Goal: Task Accomplishment & Management: Use online tool/utility

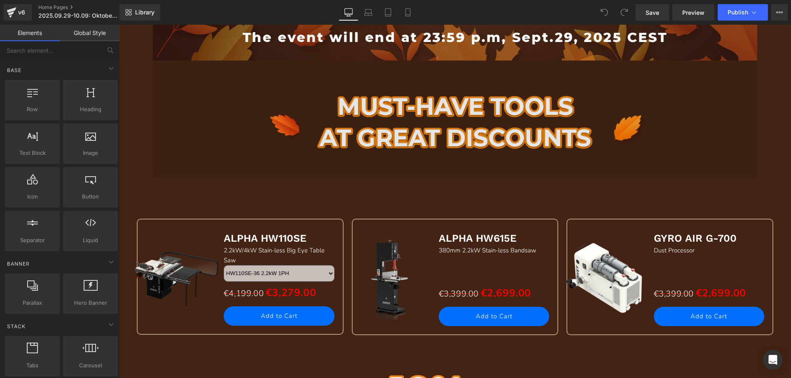
scroll to position [659, 0]
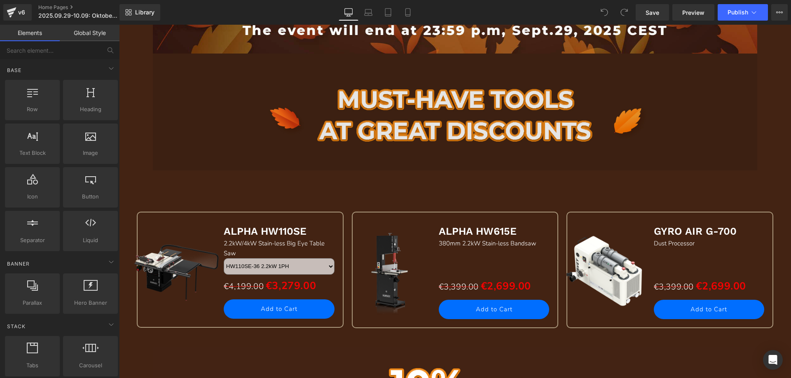
click at [405, 118] on img at bounding box center [455, 112] width 605 height 117
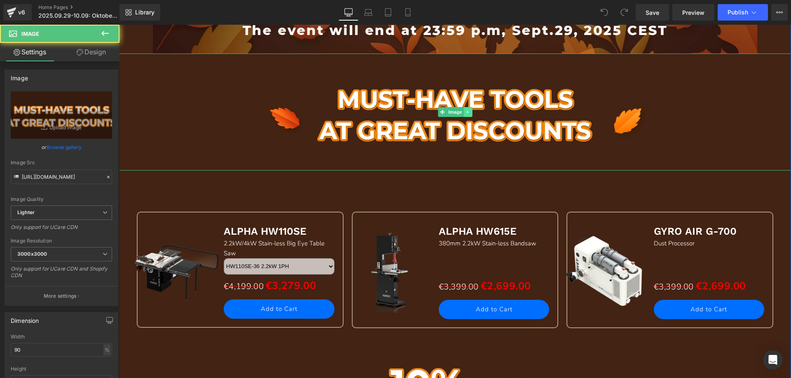
click at [466, 114] on icon at bounding box center [468, 112] width 5 height 5
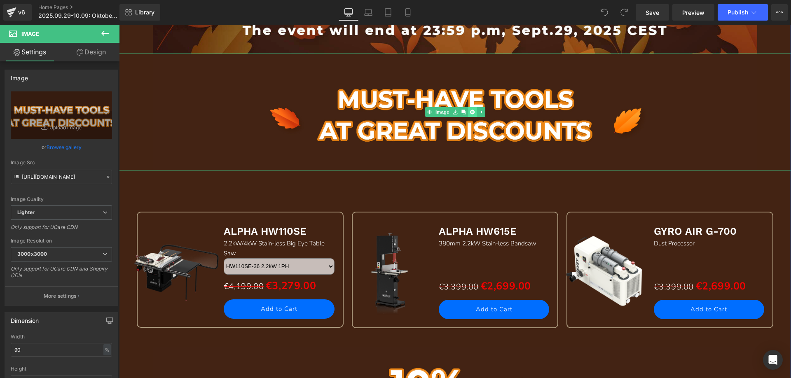
click at [470, 114] on icon at bounding box center [472, 112] width 5 height 5
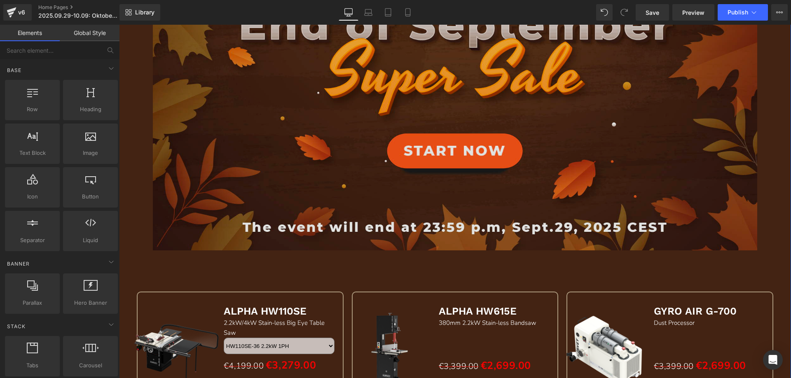
scroll to position [453, 0]
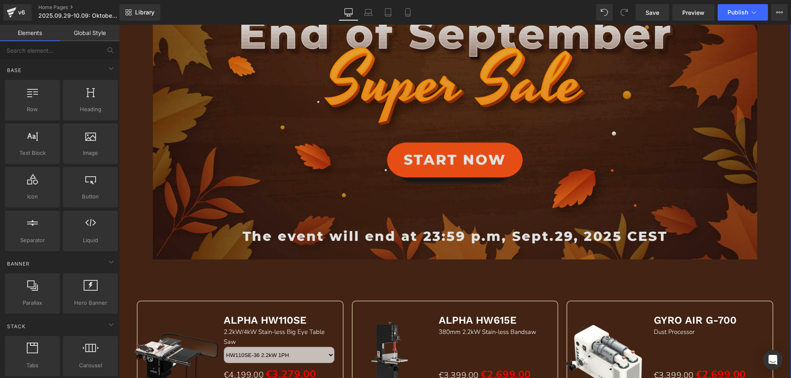
click at [253, 134] on img at bounding box center [455, 82] width 605 height 354
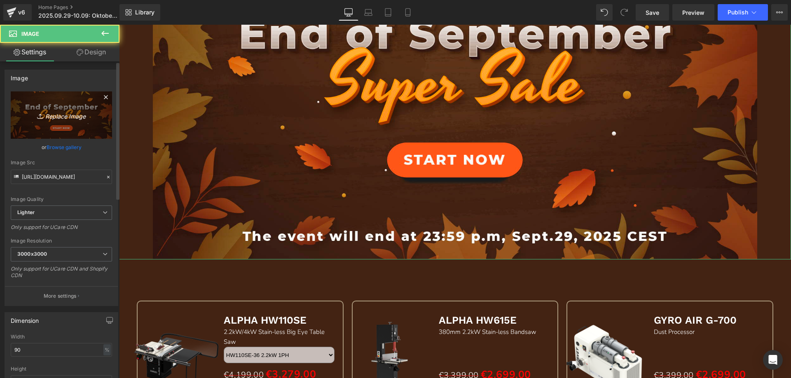
click at [64, 113] on icon "Replace Image" at bounding box center [61, 115] width 66 height 10
type input "C:\fakepath\banner德.jpg"
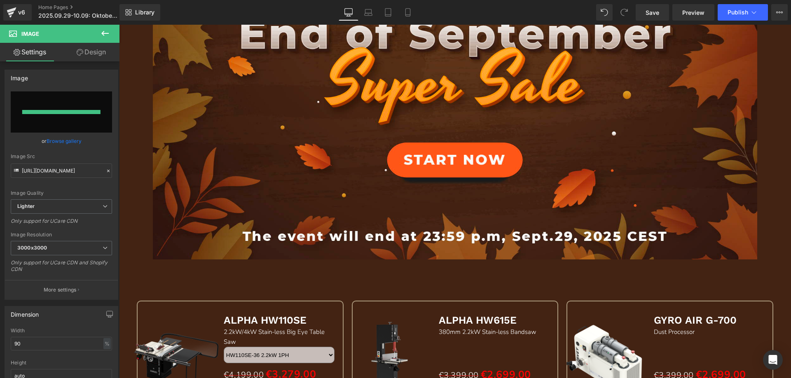
type input "[URL][DOMAIN_NAME]"
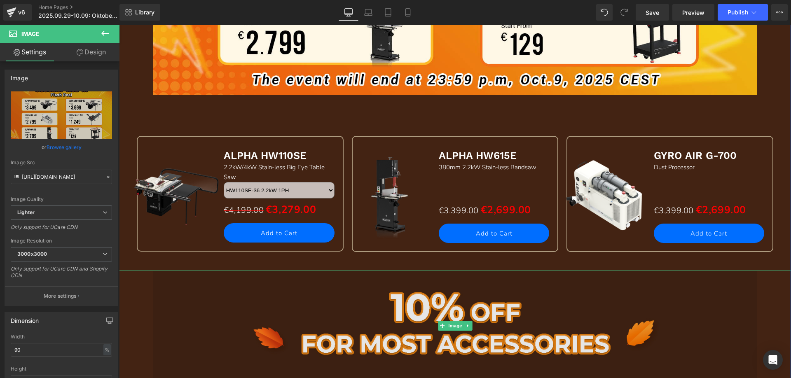
scroll to position [783, 0]
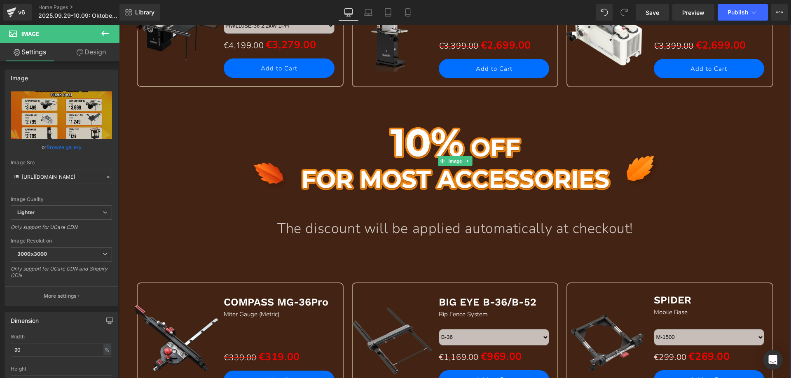
click at [464, 162] on link at bounding box center [468, 161] width 9 height 10
click at [470, 162] on icon at bounding box center [472, 161] width 5 height 5
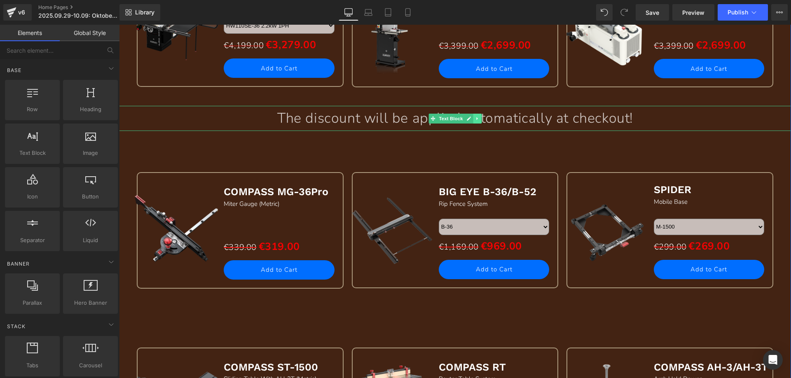
click at [477, 119] on link at bounding box center [477, 119] width 9 height 10
click at [479, 119] on icon at bounding box center [481, 118] width 5 height 5
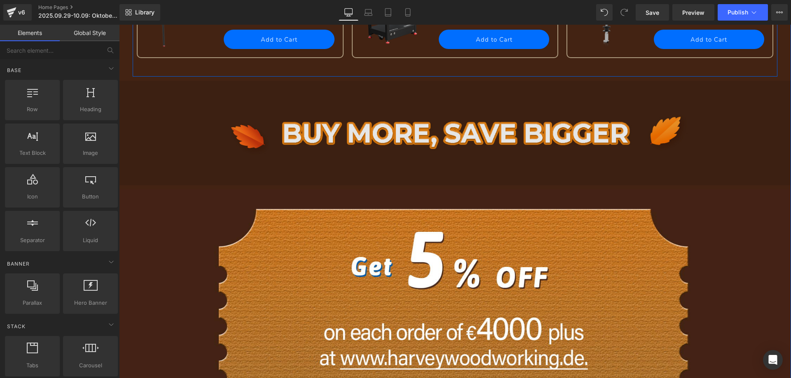
scroll to position [1154, 0]
click at [445, 132] on div "Image" at bounding box center [455, 130] width 672 height 109
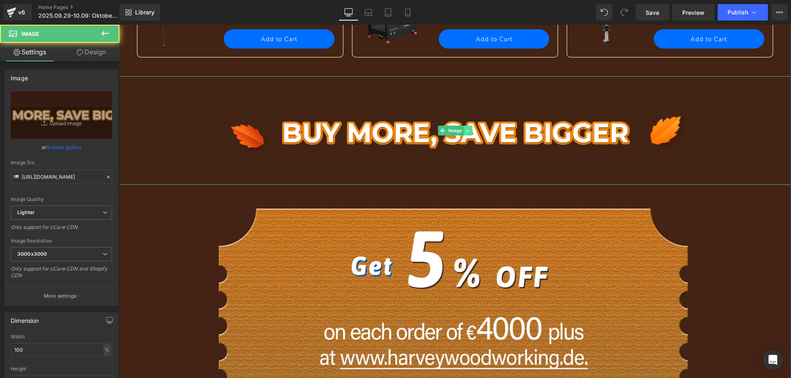
click at [464, 131] on link at bounding box center [468, 131] width 9 height 10
click at [470, 131] on icon at bounding box center [472, 131] width 5 height 5
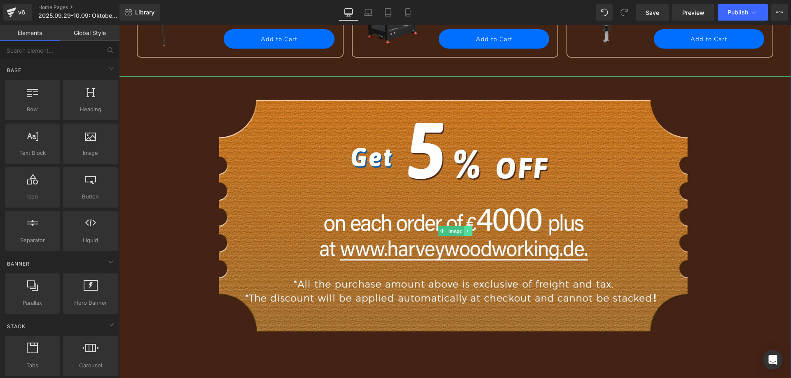
click at [466, 232] on icon at bounding box center [468, 231] width 5 height 5
click at [470, 232] on icon at bounding box center [472, 231] width 5 height 5
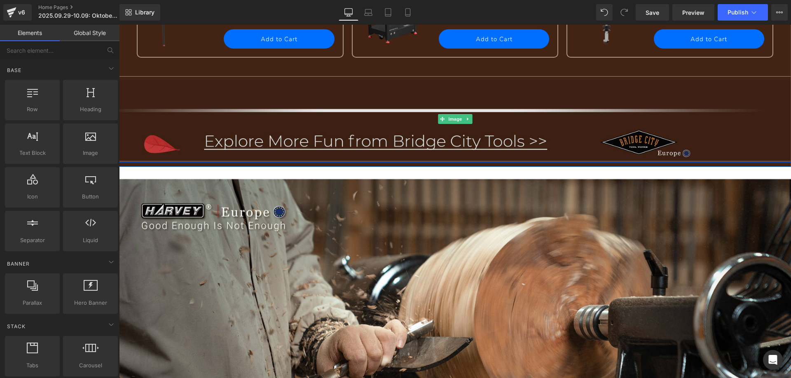
click at [347, 134] on img at bounding box center [455, 118] width 672 height 85
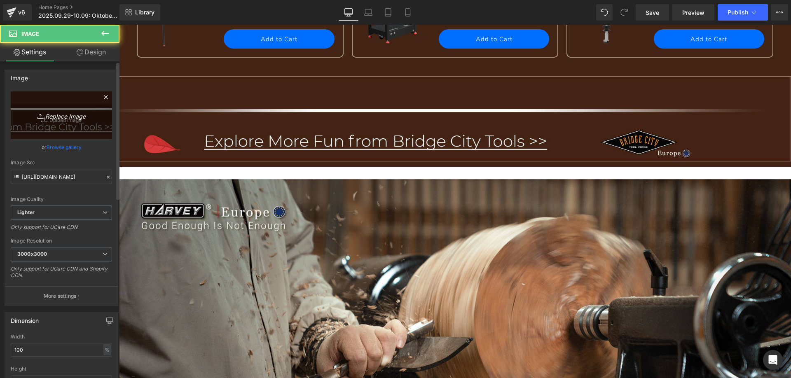
click at [50, 118] on icon "Replace Image" at bounding box center [61, 115] width 66 height 10
type input "C:\fakepath\跳转 (1).jpg"
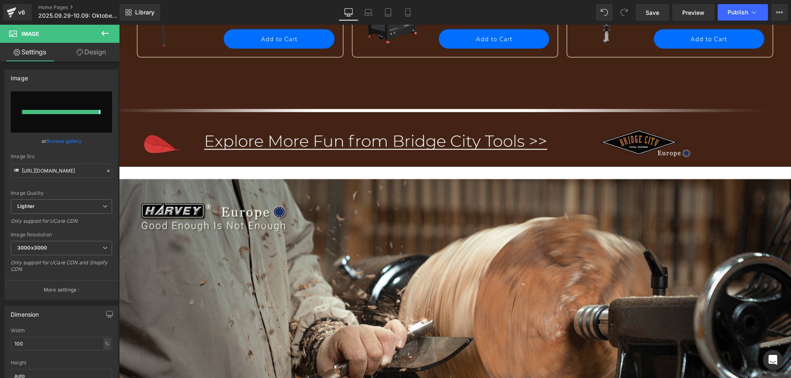
type input "[URL][DOMAIN_NAME]"
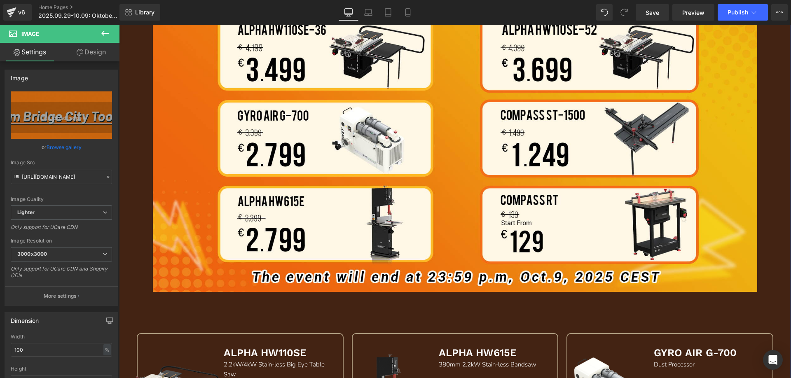
scroll to position [289, 0]
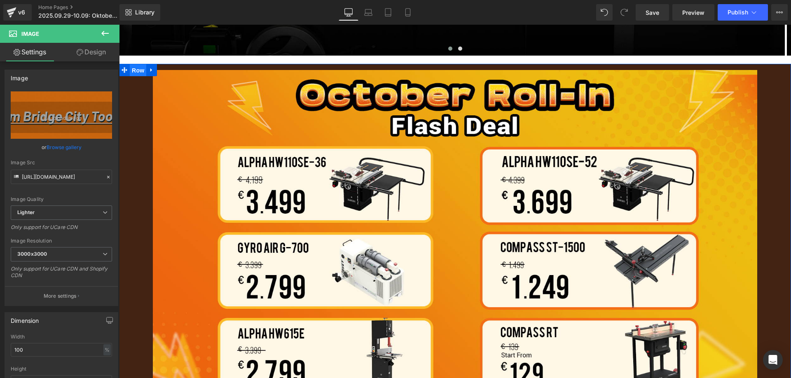
click at [140, 73] on span "Row" at bounding box center [138, 70] width 16 height 12
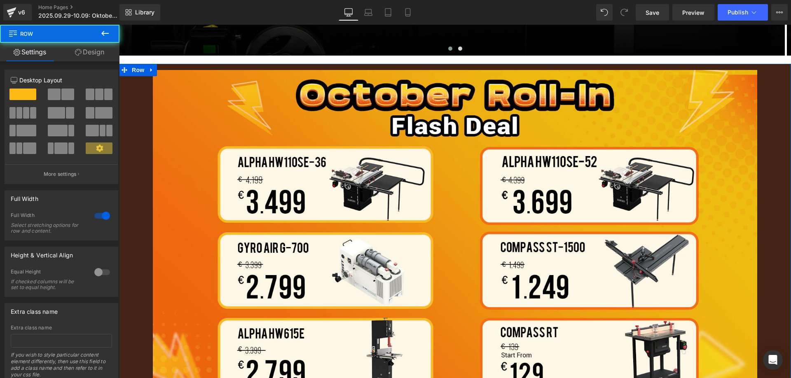
click at [87, 52] on link "Design" at bounding box center [90, 52] width 60 height 19
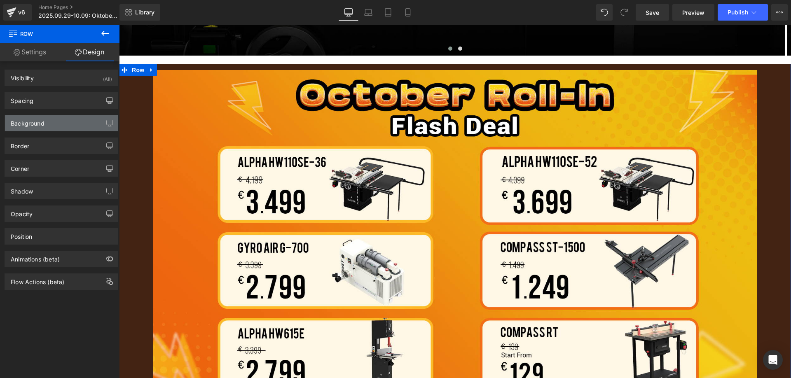
click at [45, 122] on div "Background" at bounding box center [61, 123] width 113 height 16
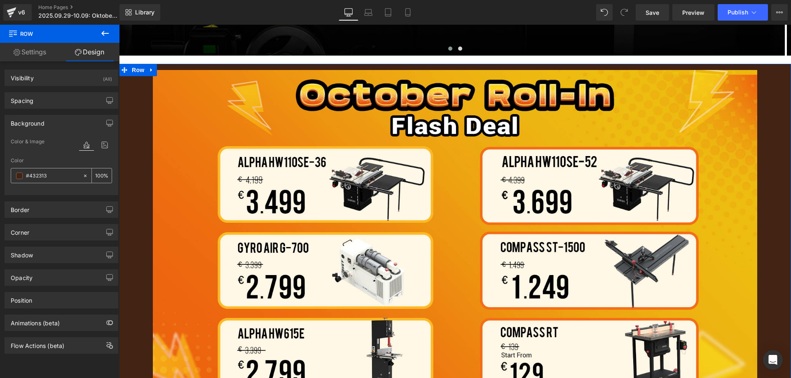
click at [53, 175] on input "#432313" at bounding box center [52, 175] width 53 height 9
paste input "fc8315"
type input "fc8315"
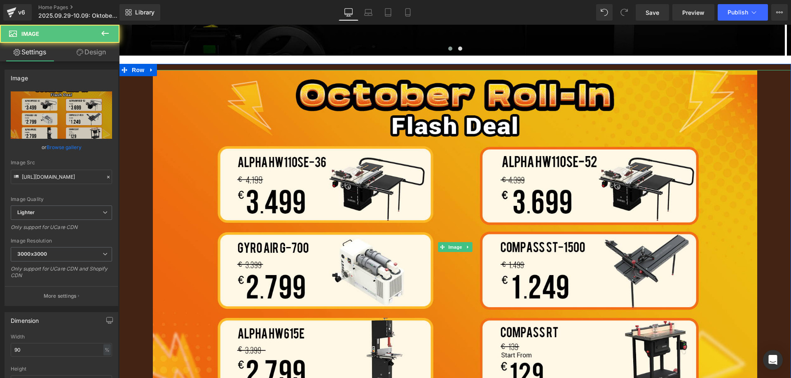
click at [145, 117] on div at bounding box center [455, 247] width 672 height 354
click at [89, 52] on link "Design" at bounding box center [91, 52] width 60 height 19
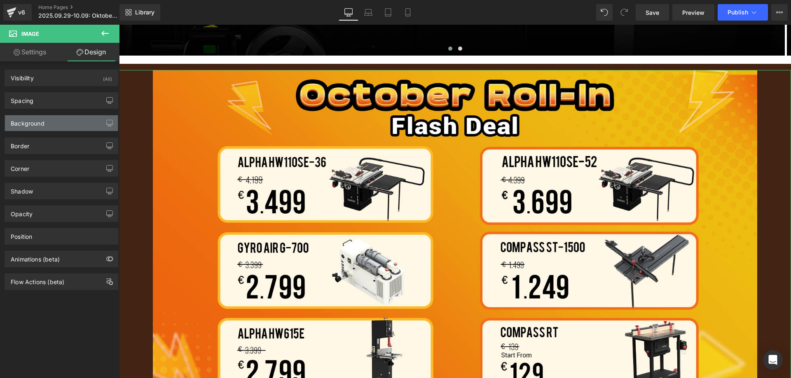
drag, startPoint x: 50, startPoint y: 120, endPoint x: 50, endPoint y: 131, distance: 10.3
click at [50, 120] on div "Background" at bounding box center [61, 123] width 113 height 16
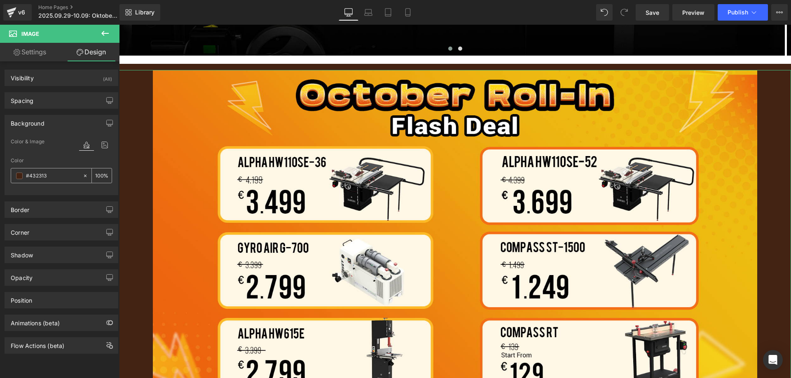
click at [54, 176] on input "#432313" at bounding box center [52, 175] width 53 height 9
paste input "fc8315"
type input "fc8315"
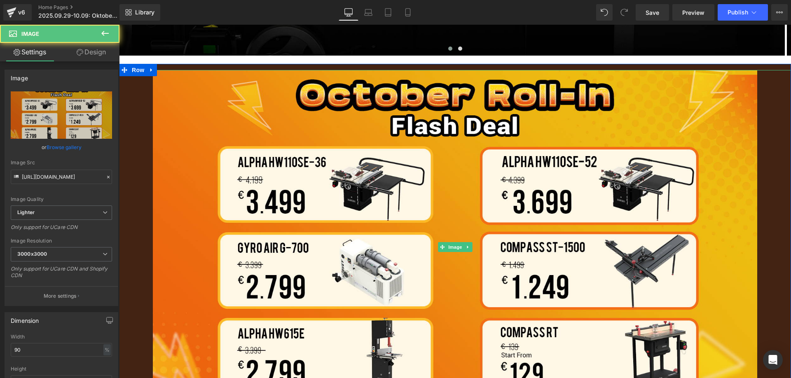
click at [128, 183] on div at bounding box center [455, 247] width 672 height 354
click at [92, 54] on link "Design" at bounding box center [91, 52] width 60 height 19
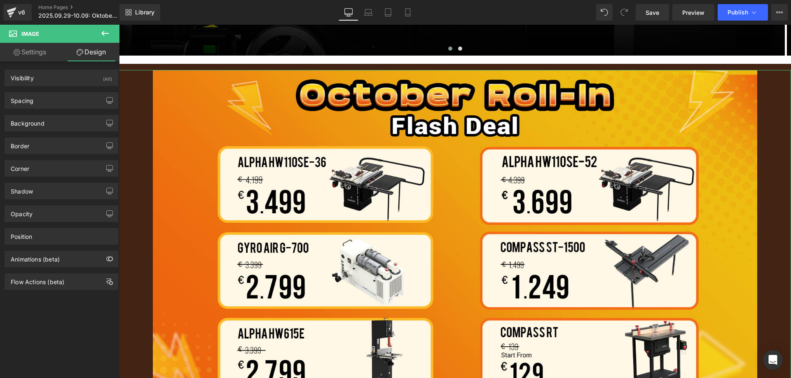
drag, startPoint x: 39, startPoint y: 124, endPoint x: 39, endPoint y: 141, distance: 17.3
click at [39, 124] on div "Background" at bounding box center [28, 121] width 34 height 12
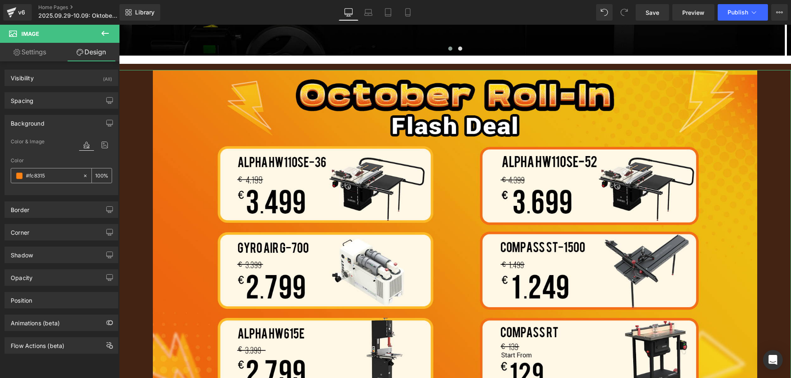
click at [53, 173] on input "#fc8315" at bounding box center [52, 175] width 53 height 9
paste input "text"
type input "fc8315"
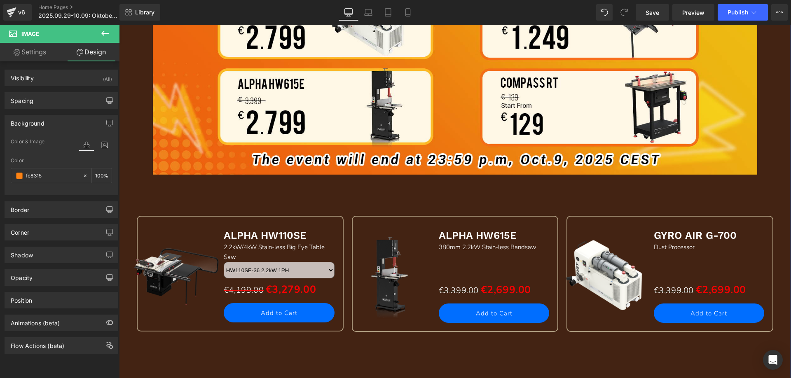
scroll to position [536, 0]
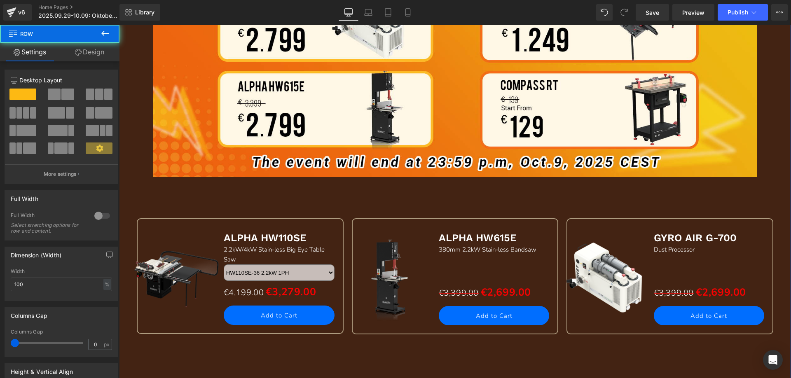
click at [127, 201] on div "Image Sale Off (P) Image ALPHA HW110SE Text Block 2.2kW/4kW Stain-less Big Eye …" at bounding box center [455, 295] width 672 height 945
click at [89, 52] on link "Design" at bounding box center [90, 52] width 60 height 19
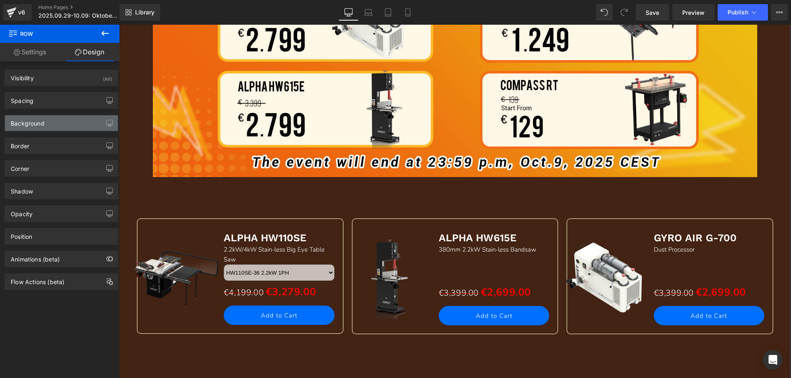
click at [36, 124] on div "Background" at bounding box center [28, 121] width 34 height 12
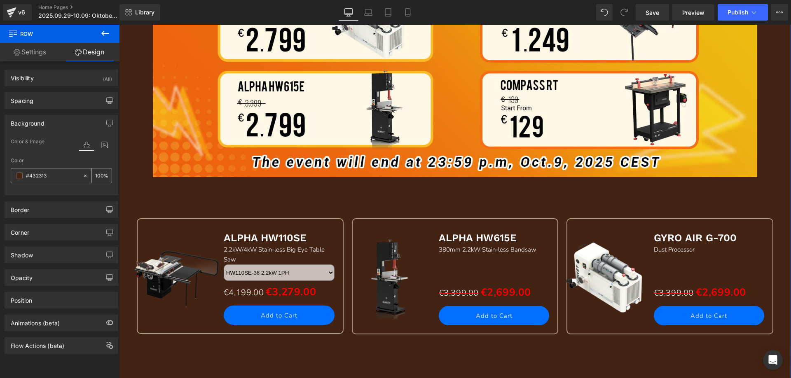
click at [50, 177] on input "#432313" at bounding box center [52, 175] width 53 height 9
paste input "fc8315"
type input "fc8315"
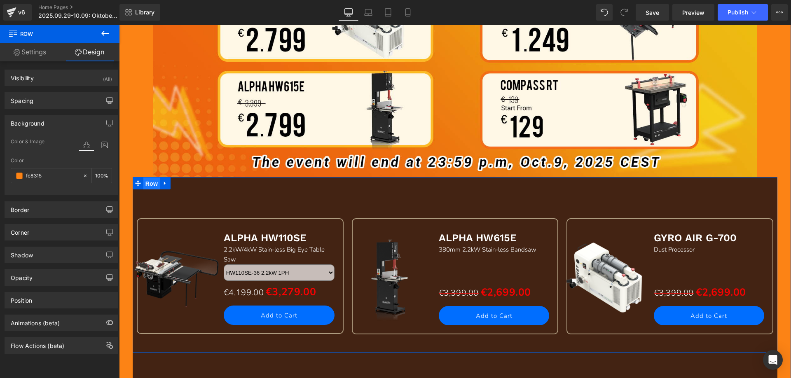
click at [146, 185] on span "Row" at bounding box center [151, 184] width 16 height 12
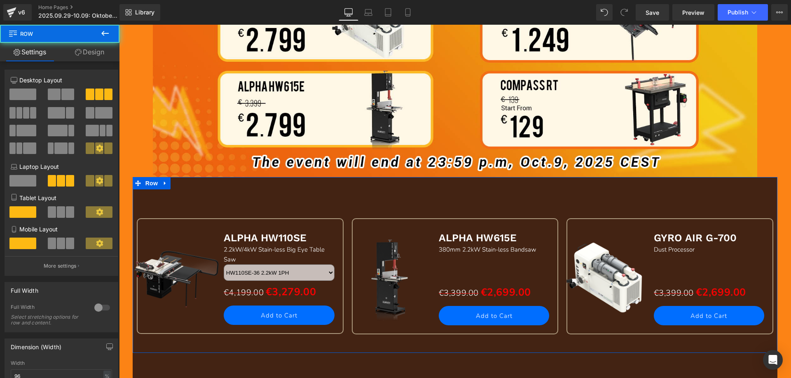
click at [93, 47] on link "Design" at bounding box center [90, 52] width 60 height 19
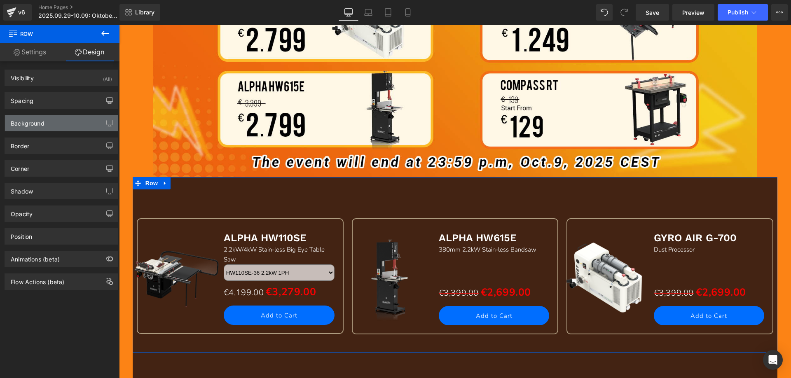
click at [36, 127] on div "Background" at bounding box center [28, 121] width 34 height 12
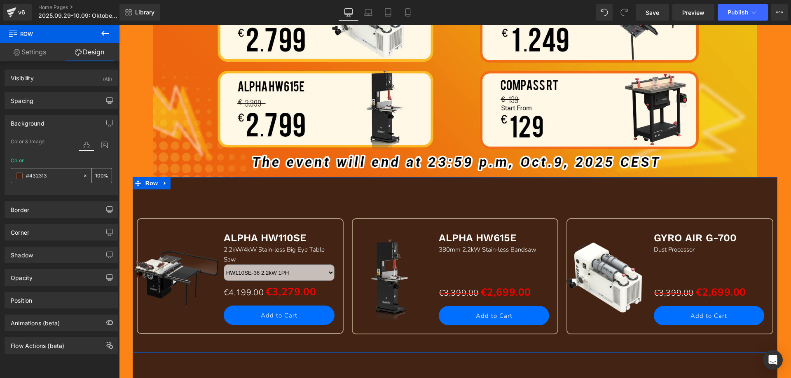
click at [52, 178] on input "#432313" at bounding box center [52, 175] width 53 height 9
paste input "fc8315"
type input "fc8315"
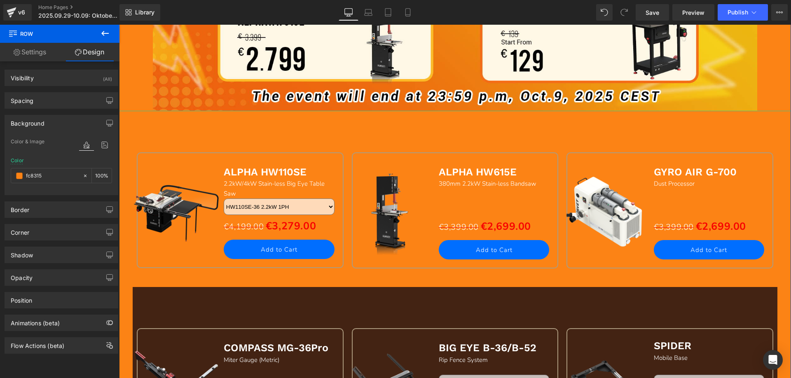
scroll to position [742, 0]
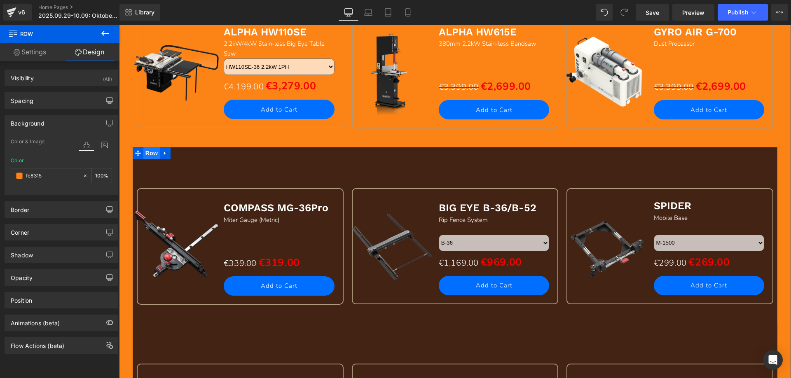
click at [147, 153] on span "Row" at bounding box center [151, 153] width 16 height 12
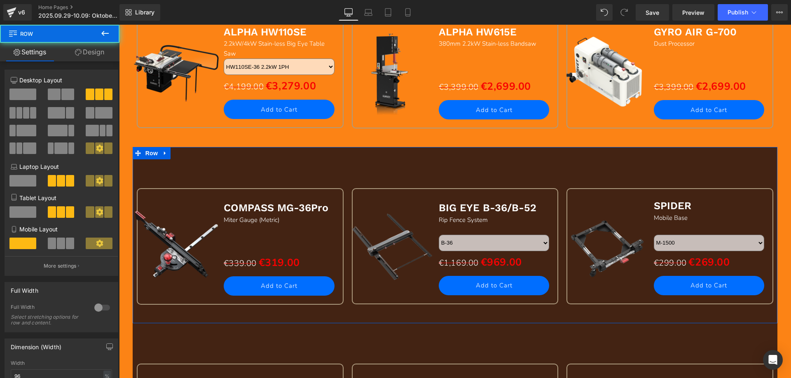
click at [94, 59] on link "Design" at bounding box center [90, 52] width 60 height 19
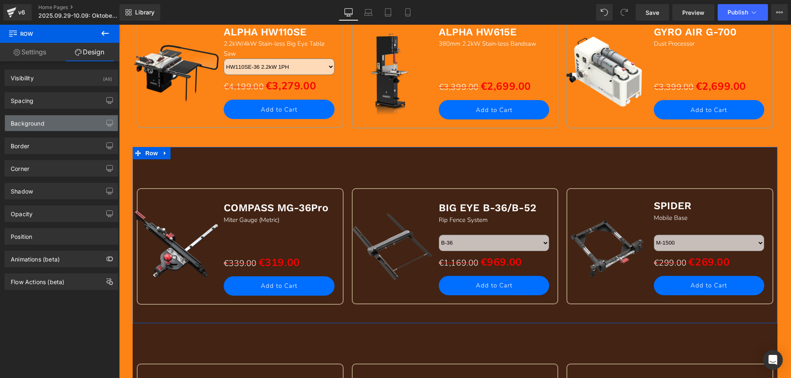
click at [40, 124] on div "Background" at bounding box center [28, 121] width 34 height 12
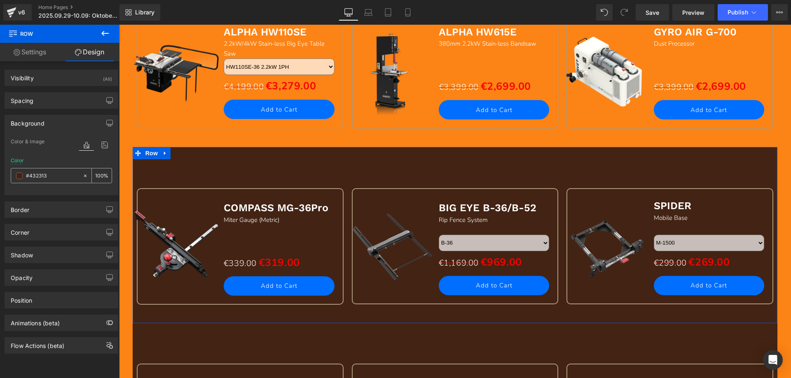
click at [49, 176] on input "#432313" at bounding box center [52, 175] width 53 height 9
paste input "fc8315"
type input "fc8315"
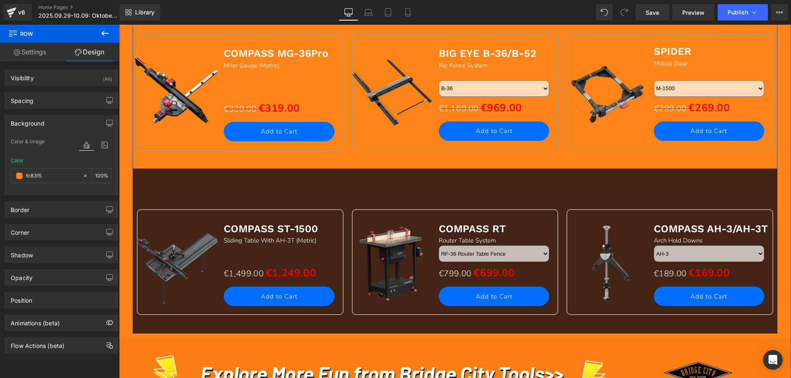
scroll to position [948, 0]
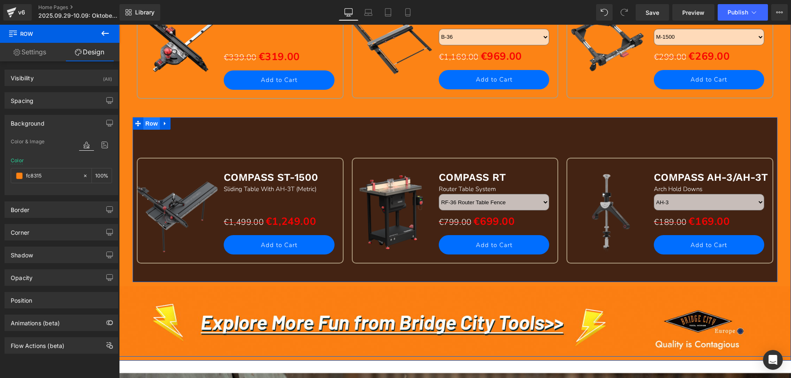
click at [147, 123] on span "Row" at bounding box center [151, 123] width 16 height 12
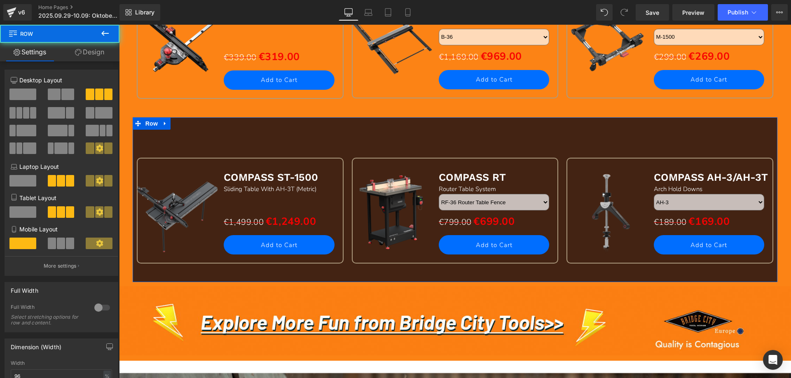
click at [95, 52] on link "Design" at bounding box center [90, 52] width 60 height 19
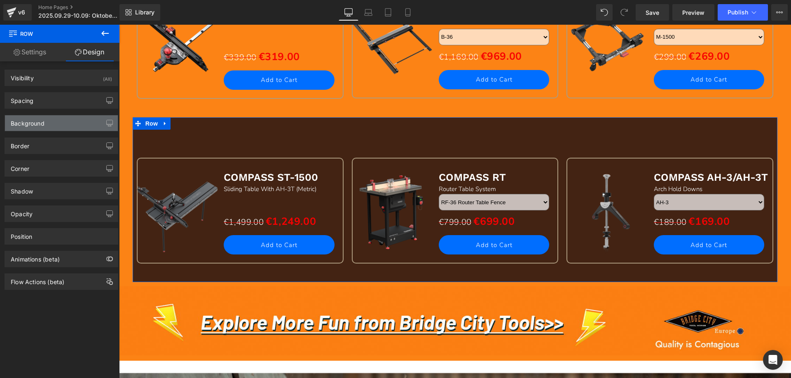
drag, startPoint x: 48, startPoint y: 118, endPoint x: 53, endPoint y: 155, distance: 37.8
click at [48, 118] on div "Background" at bounding box center [61, 123] width 113 height 16
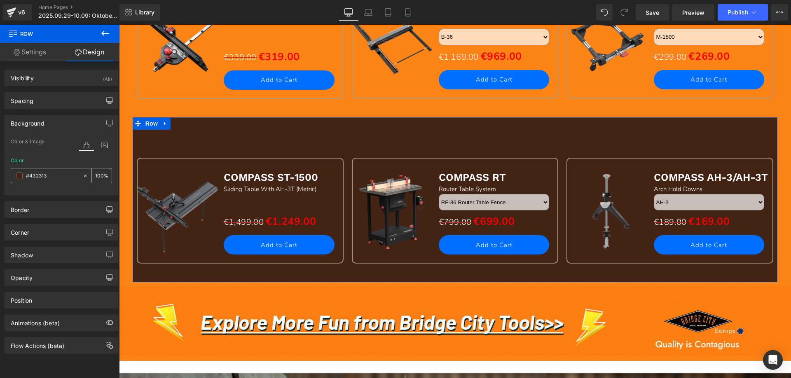
click at [57, 179] on input "#432313" at bounding box center [52, 175] width 53 height 9
paste input "fc8315"
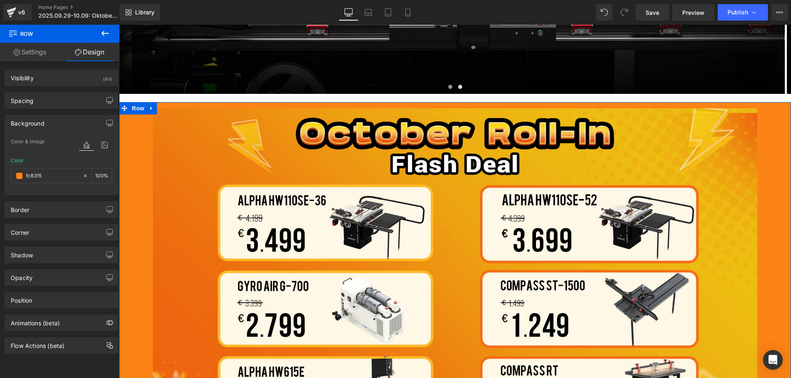
scroll to position [247, 0]
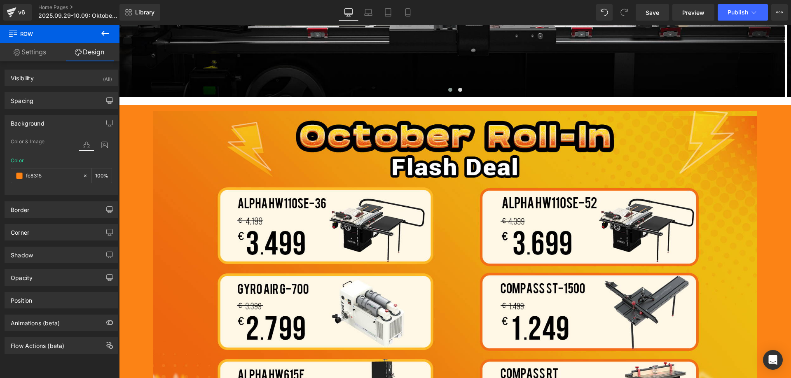
type input "#fc8315"
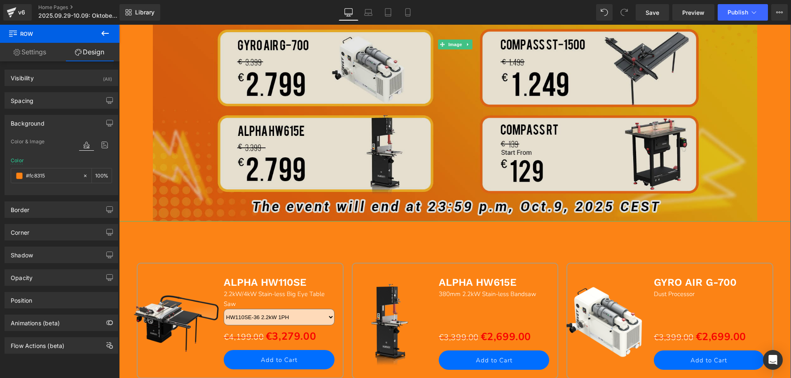
scroll to position [495, 0]
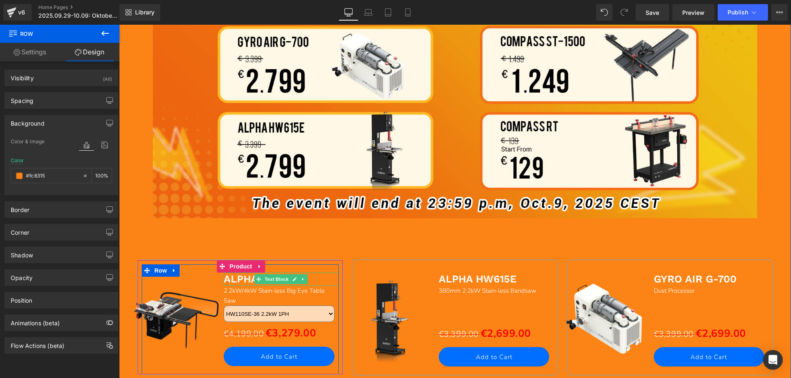
click at [235, 281] on b "ALPHA HW110SE" at bounding box center [265, 279] width 83 height 12
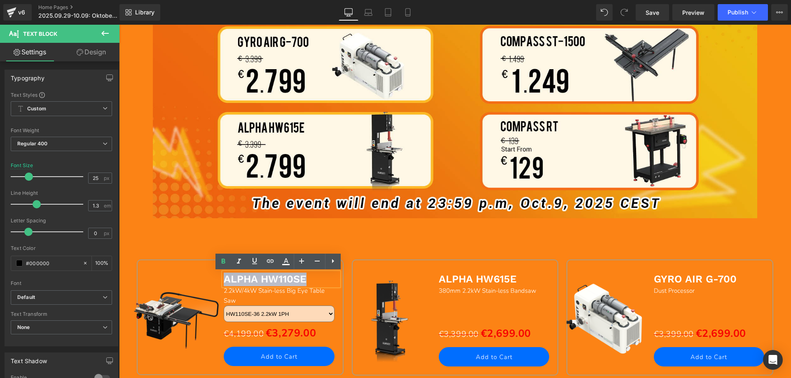
drag, startPoint x: 222, startPoint y: 278, endPoint x: 320, endPoint y: 277, distance: 97.7
click at [320, 277] on p "ALPHA HW110SE" at bounding box center [281, 280] width 115 height 14
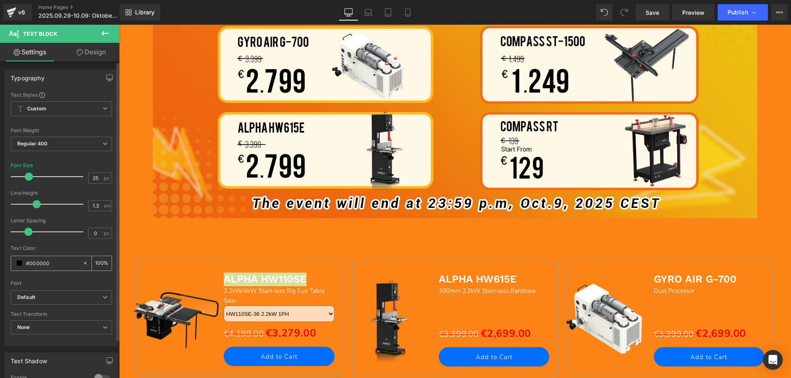
click at [17, 264] on span at bounding box center [19, 263] width 7 height 7
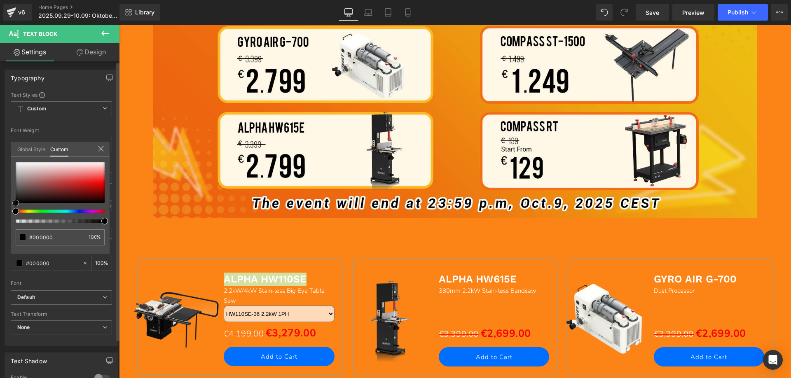
drag, startPoint x: 16, startPoint y: 202, endPoint x: 5, endPoint y: 211, distance: 13.8
click at [5, 211] on div "Typography Text Styles Custom Custom Setup Global Style Custom Setup Global Sty…" at bounding box center [61, 204] width 123 height 283
type input "#070707"
type input "#1d1a1a"
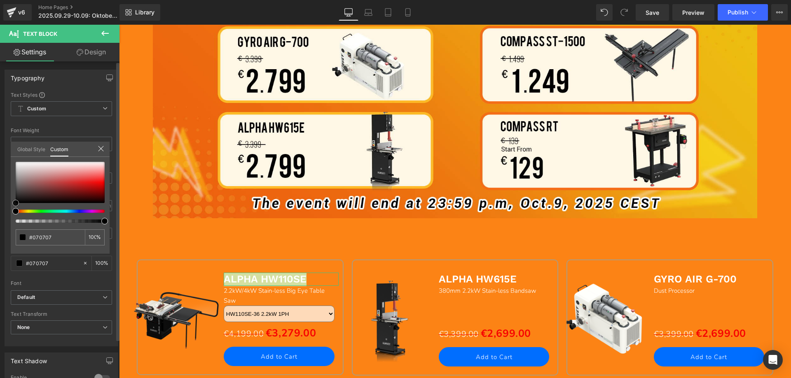
type input "#1d1a1a"
type input "#221f1f"
type input "#252121"
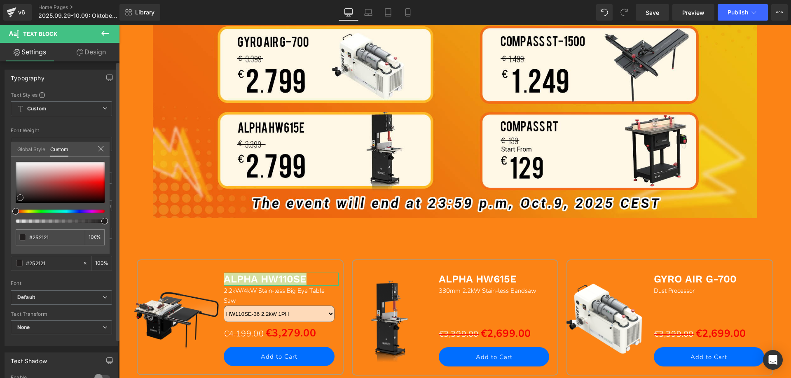
type input "#2b2525"
type input "#2d2828"
type input "#252121"
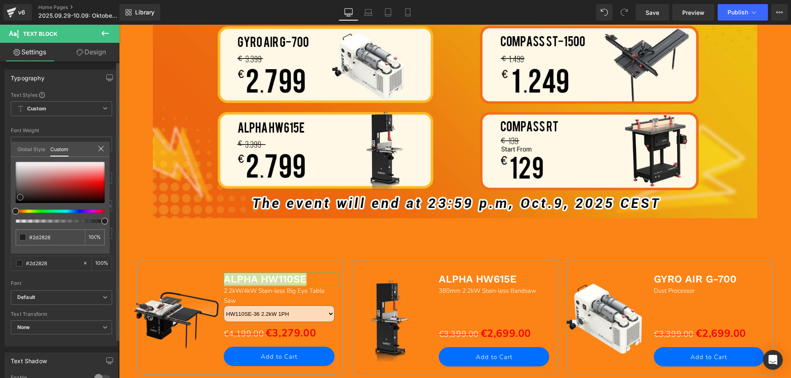
type input "#252121"
type input "#1a1818"
type input "#171616"
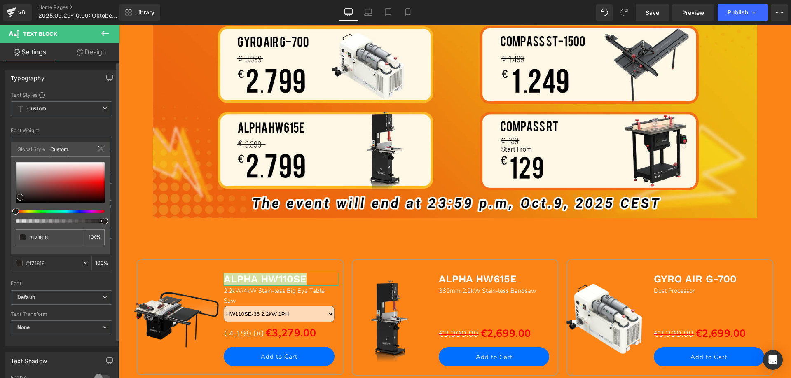
type input "#0f0f0f"
type input "#000000"
drag, startPoint x: 17, startPoint y: 203, endPoint x: 1, endPoint y: 208, distance: 16.8
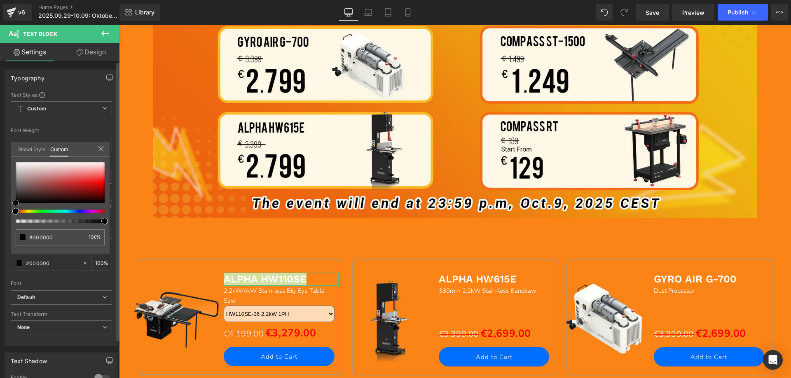
click at [1, 208] on div "Typography Text Styles Custom Custom Setup Global Style Custom Setup Global Sty…" at bounding box center [61, 204] width 123 height 283
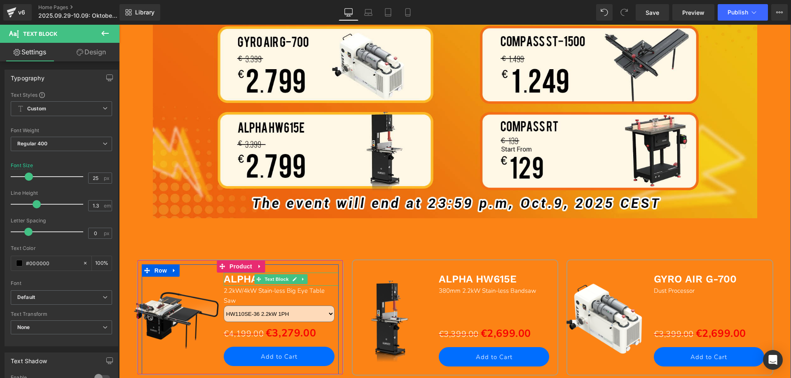
click at [242, 282] on b "ALPHA HW110SE" at bounding box center [265, 279] width 83 height 12
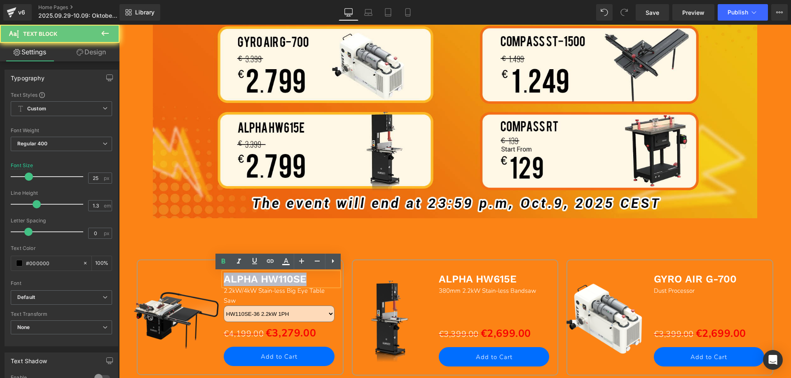
drag, startPoint x: 224, startPoint y: 279, endPoint x: 330, endPoint y: 278, distance: 105.9
click at [330, 278] on p "ALPHA HW110SE" at bounding box center [281, 280] width 115 height 14
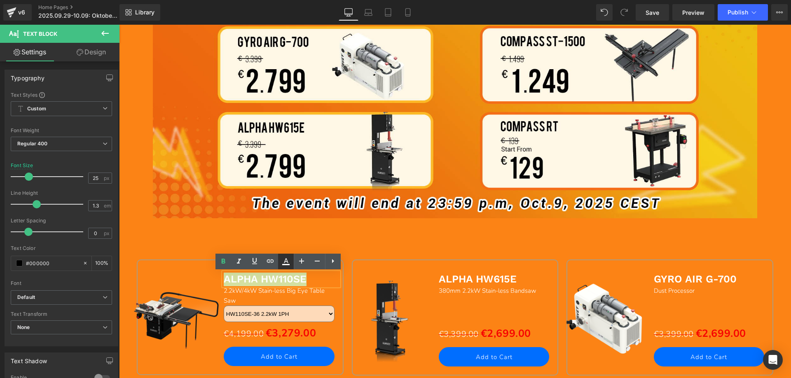
click at [289, 259] on icon at bounding box center [286, 262] width 10 height 10
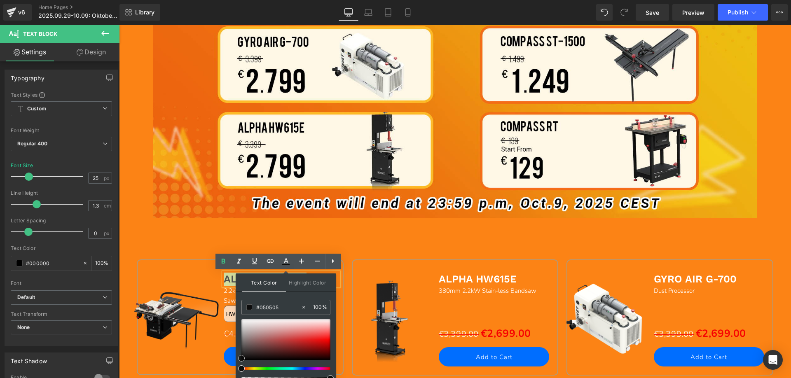
type input "#000000"
drag, startPoint x: 242, startPoint y: 319, endPoint x: 113, endPoint y: 338, distance: 131.2
click at [237, 368] on div "Text Color Highlight Color rgba(0, 0, 0, 1) #000000 100 % none 0 %" at bounding box center [286, 330] width 101 height 112
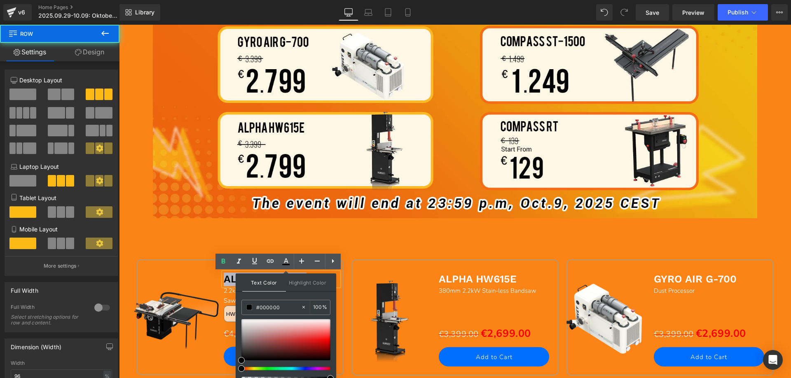
click at [152, 232] on div "Sale Off (P) Image ALPHA HW110SE Text Block 2.2kW/4kW Stain-less Big Eye Table …" at bounding box center [455, 306] width 645 height 176
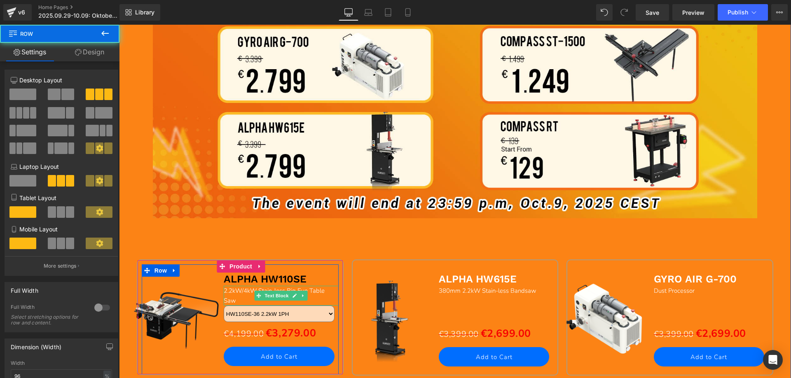
click at [232, 298] on span "2.2kW/4kW Stain-less Big Eye Table Saw" at bounding box center [274, 296] width 101 height 18
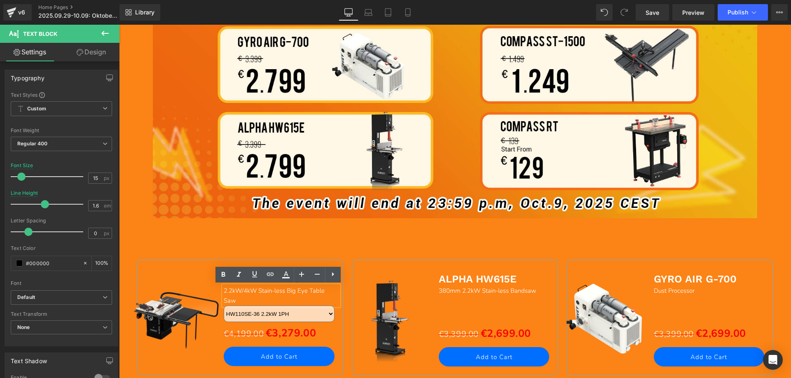
drag, startPoint x: 239, startPoint y: 300, endPoint x: 218, endPoint y: 291, distance: 22.1
click at [224, 291] on div "2.2kW/4kW Stain-less Big Eye Table Saw" at bounding box center [281, 296] width 115 height 20
drag, startPoint x: 237, startPoint y: 300, endPoint x: 220, endPoint y: 289, distance: 19.4
click at [224, 289] on div "2.2kW/4kW Stain-less Big Eye Table Saw" at bounding box center [281, 296] width 115 height 20
drag, startPoint x: 239, startPoint y: 301, endPoint x: 261, endPoint y: 284, distance: 27.9
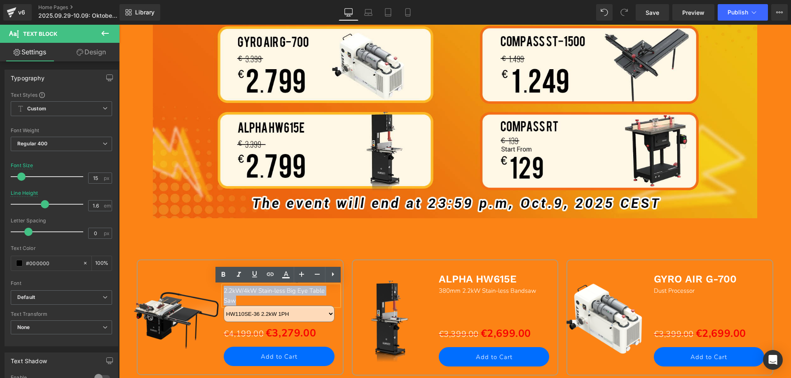
click at [224, 294] on div "2.2kW/4kW Stain-less Big Eye Table Saw" at bounding box center [281, 296] width 115 height 20
click at [286, 277] on icon at bounding box center [286, 275] width 10 height 10
type input "#ffffff"
type input "100"
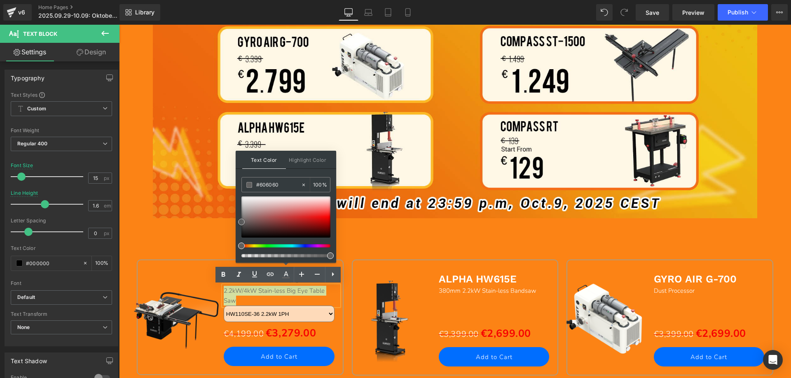
type input "#000000"
drag, startPoint x: 358, startPoint y: 221, endPoint x: 225, endPoint y: 245, distance: 135.3
click at [165, 224] on div "Sale Off (P) Image ALPHA HW110SE Text Block 2.2kW/4kW Stain-less Big Eye Table …" at bounding box center [455, 306] width 645 height 176
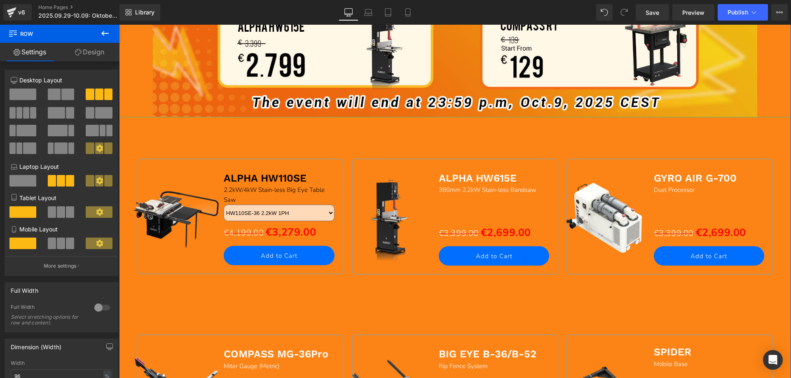
scroll to position [618, 0]
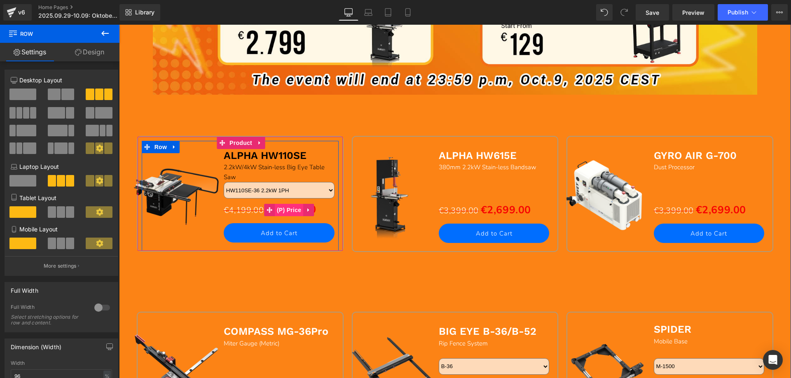
click at [283, 210] on span "(P) Price" at bounding box center [289, 210] width 29 height 12
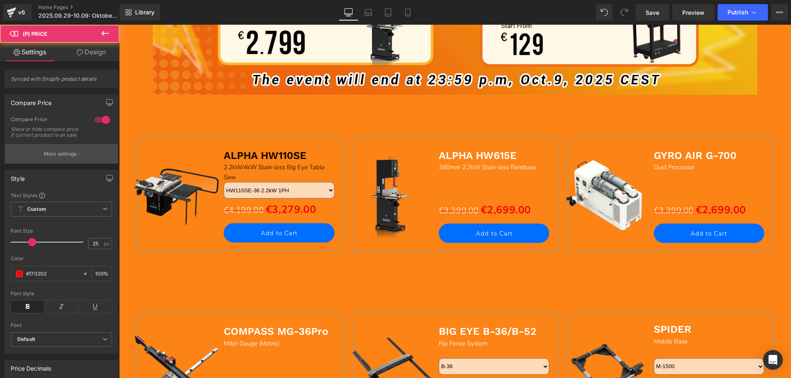
click at [46, 157] on p "More settings" at bounding box center [60, 153] width 33 height 7
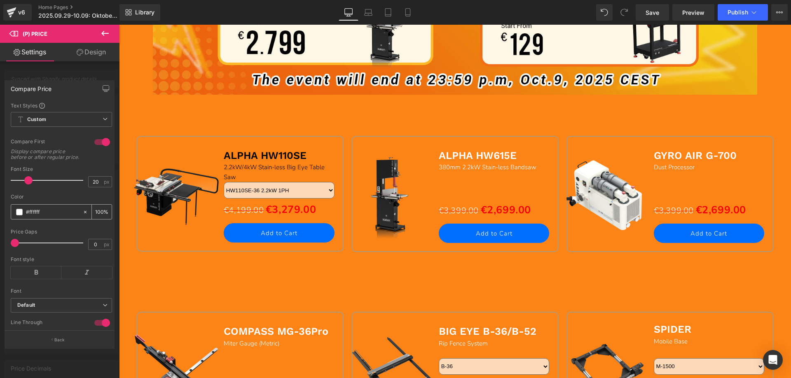
click at [19, 216] on span at bounding box center [19, 212] width 7 height 7
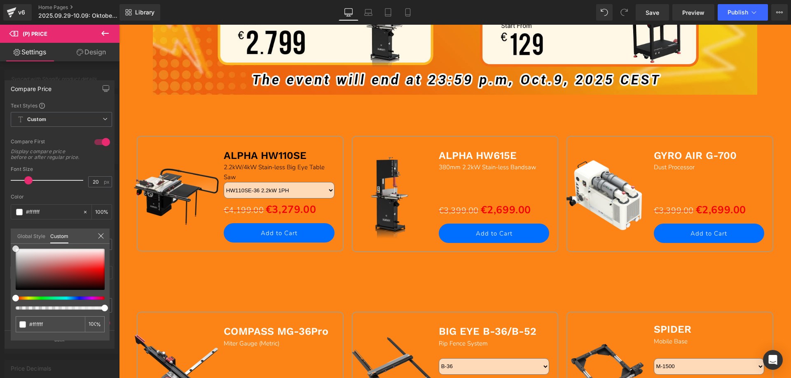
type input "#efefef"
type input "#d3d3d3"
type input "#8e8e8e"
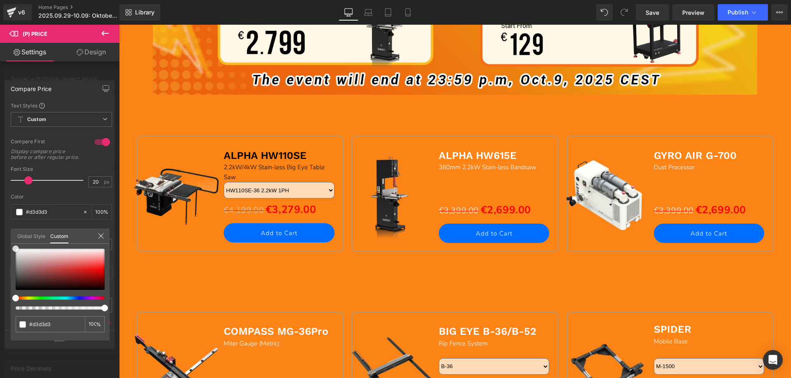
type input "#8e8e8e"
type input "#515151"
type input "#1c1c1c"
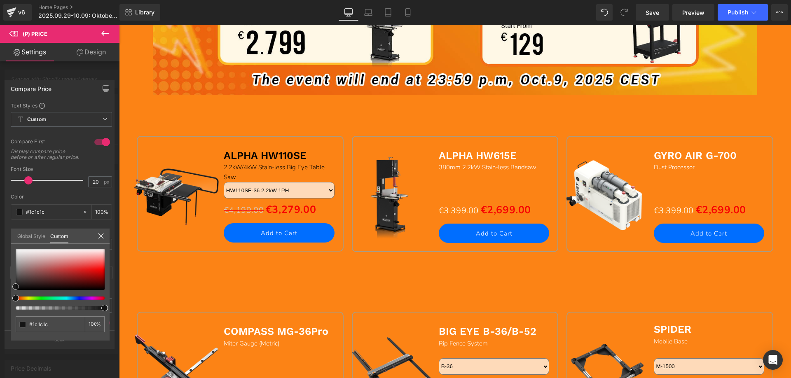
type input "#000000"
drag, startPoint x: 15, startPoint y: 249, endPoint x: 99, endPoint y: 302, distance: 99.7
click at [3, 316] on div "Compare Price Text Styles Custom Custom Setup Global Style Custom Setup Global …" at bounding box center [60, 211] width 120 height 274
click at [459, 154] on div at bounding box center [455, 202] width 672 height 354
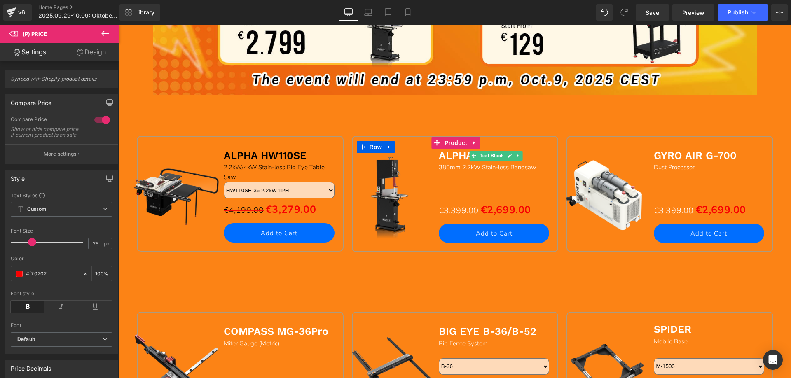
click at [449, 156] on b "ALPHA HW615E" at bounding box center [478, 156] width 78 height 12
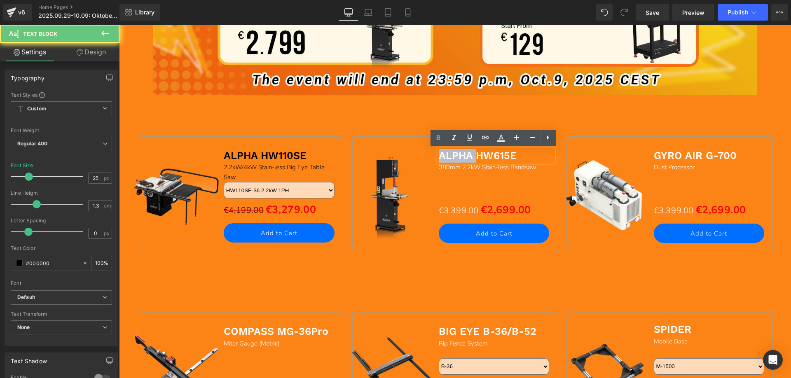
click at [441, 155] on b "ALPHA HW615E" at bounding box center [478, 156] width 78 height 12
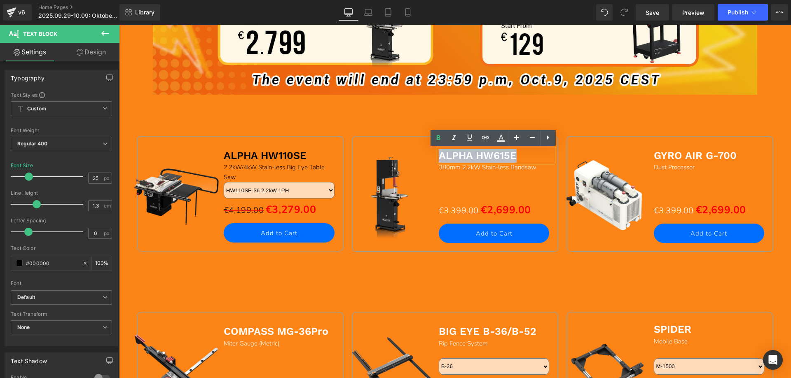
drag, startPoint x: 439, startPoint y: 155, endPoint x: 543, endPoint y: 154, distance: 104.3
click at [543, 154] on p "ALPHA HW615E" at bounding box center [496, 156] width 115 height 14
click at [500, 138] on icon at bounding box center [501, 137] width 5 height 5
type input "#ffffff"
type input "100"
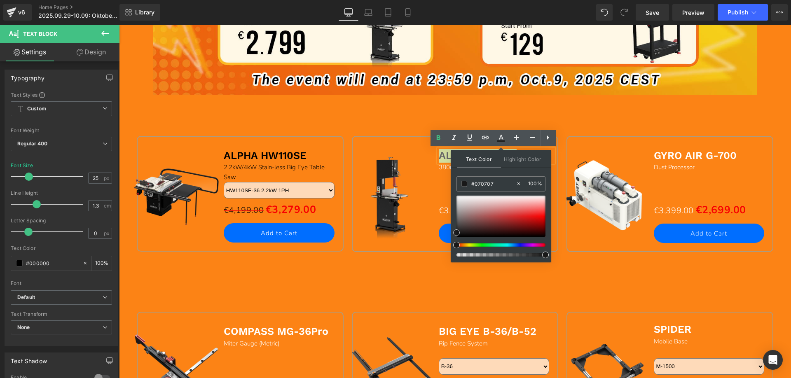
type input "#000000"
drag, startPoint x: 576, startPoint y: 222, endPoint x: 452, endPoint y: 264, distance: 131.5
click at [390, 278] on div "Sale Off (P) Image COMPASS MG-36Pro Text Block Miter Gauge (Metric) Text Block …" at bounding box center [455, 359] width 645 height 176
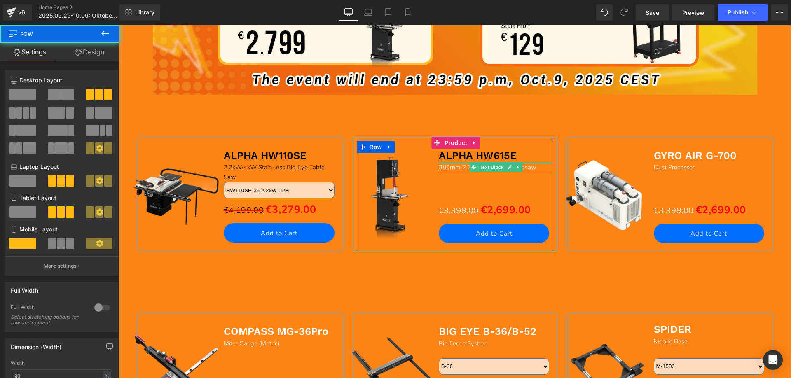
click at [443, 168] on span "380mm 2.2kW Stain-less Bandsaw" at bounding box center [488, 167] width 98 height 8
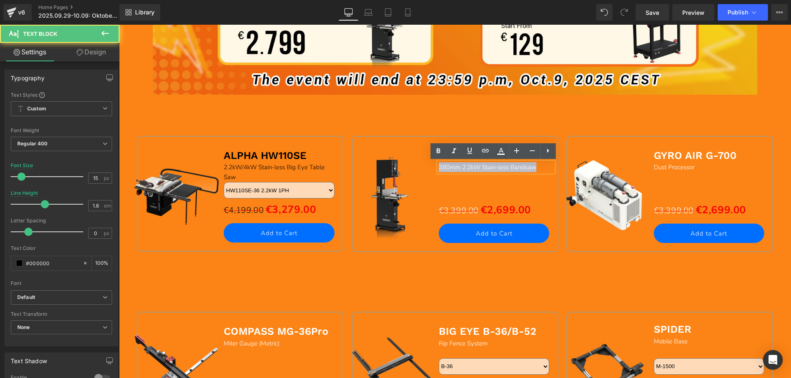
drag, startPoint x: 437, startPoint y: 167, endPoint x: 546, endPoint y: 167, distance: 108.8
click at [546, 167] on p "380mm 2.2kW Stain-less Bandsaw" at bounding box center [496, 167] width 115 height 10
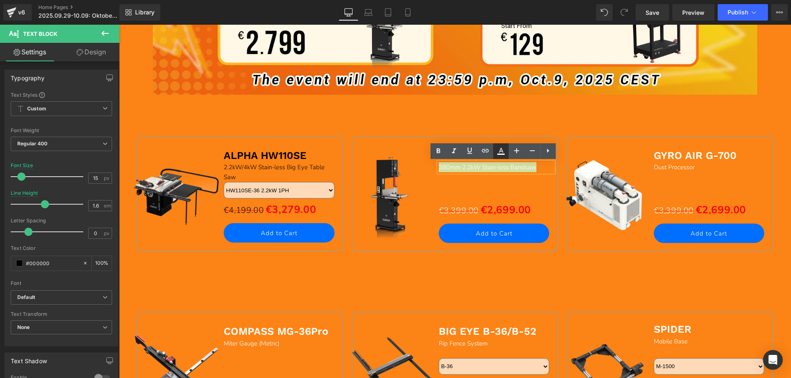
click at [500, 152] on icon at bounding box center [501, 151] width 10 height 10
type input "#ffffff"
type input "100"
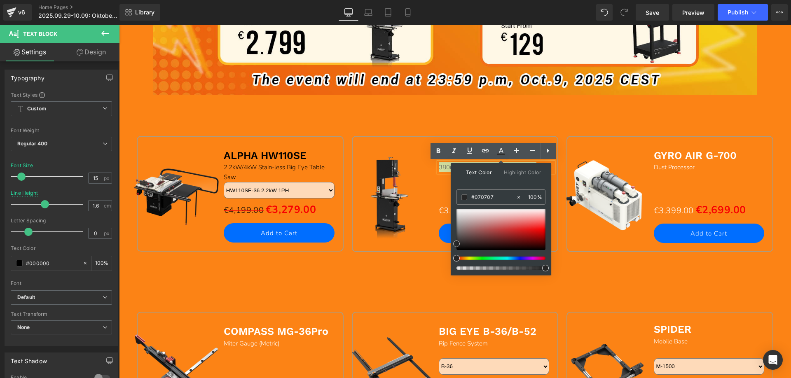
type input "#000000"
drag, startPoint x: 575, startPoint y: 235, endPoint x: 365, endPoint y: 278, distance: 214.1
click at [358, 279] on div "Sale Off (P) Image COMPASS MG-36Pro Text Block Miter Gauge (Metric) Text Block …" at bounding box center [455, 359] width 645 height 176
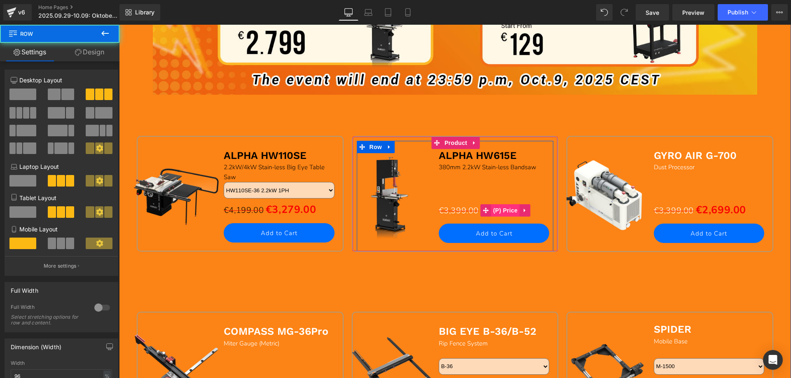
click at [497, 209] on span "(P) Price" at bounding box center [505, 210] width 29 height 12
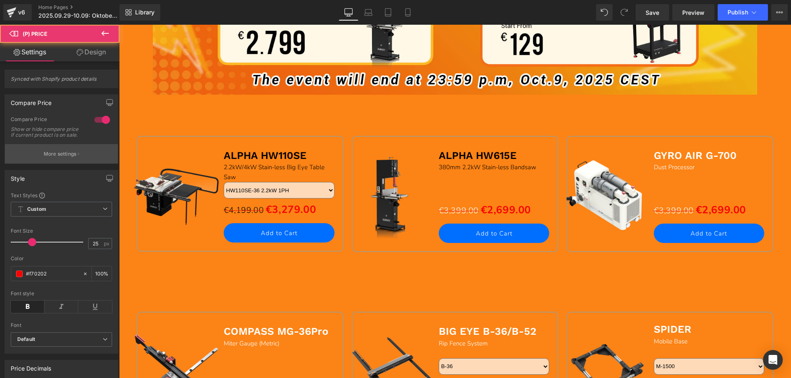
click at [57, 158] on p "More settings" at bounding box center [60, 153] width 33 height 7
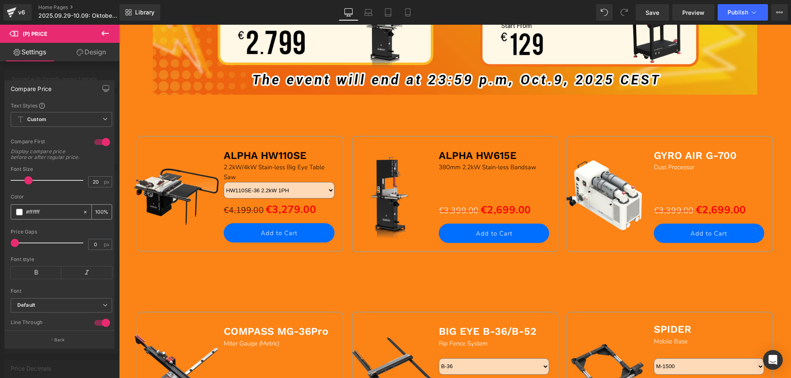
click at [20, 216] on span at bounding box center [19, 212] width 7 height 7
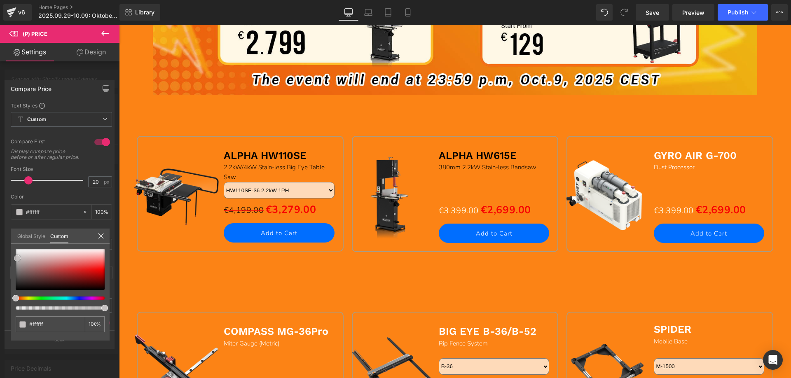
type input "#dad7d7"
type input "#8f8d8d"
type input "#696767"
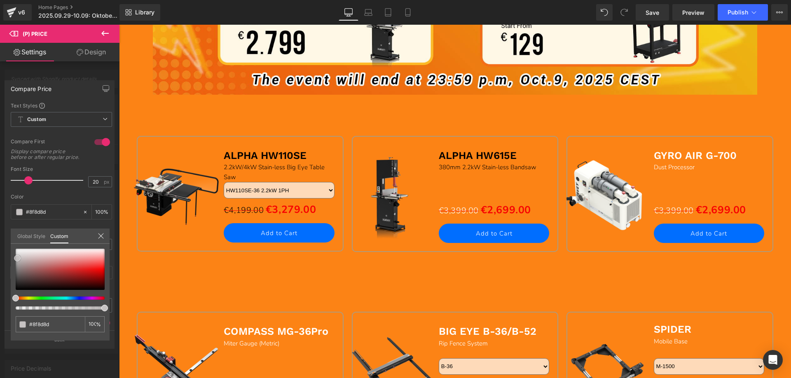
type input "#696767"
type input "#474747"
type input "#333333"
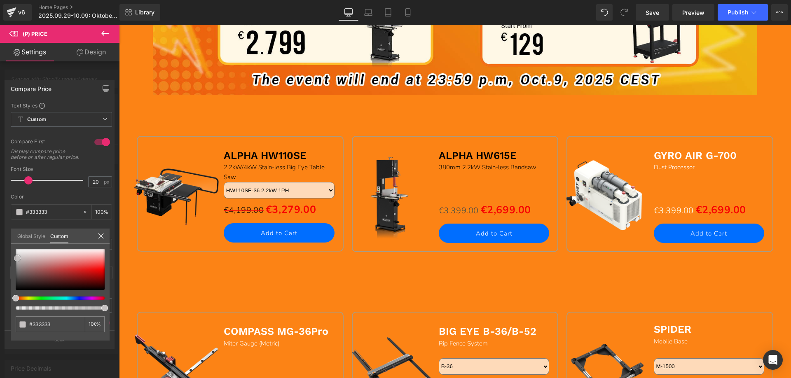
type input "#141414"
type input "#000000"
drag, startPoint x: 14, startPoint y: 249, endPoint x: 19, endPoint y: 303, distance: 55.0
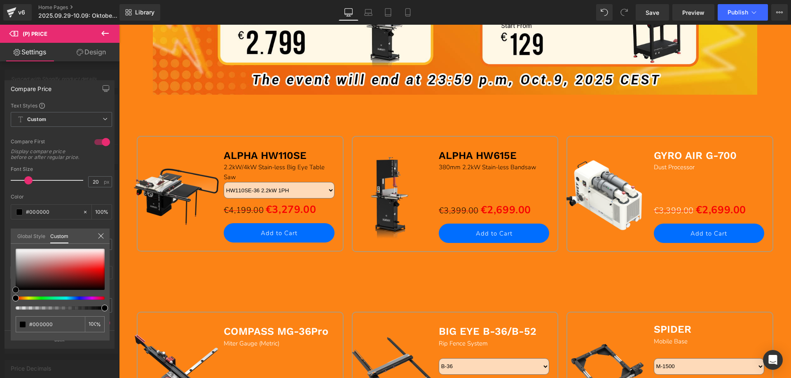
click at [12, 303] on div "#000000 100 %" at bounding box center [60, 295] width 99 height 92
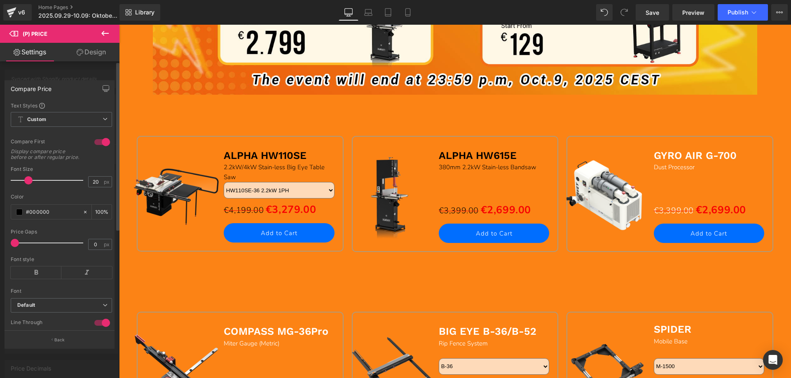
click at [667, 158] on div at bounding box center [455, 202] width 672 height 354
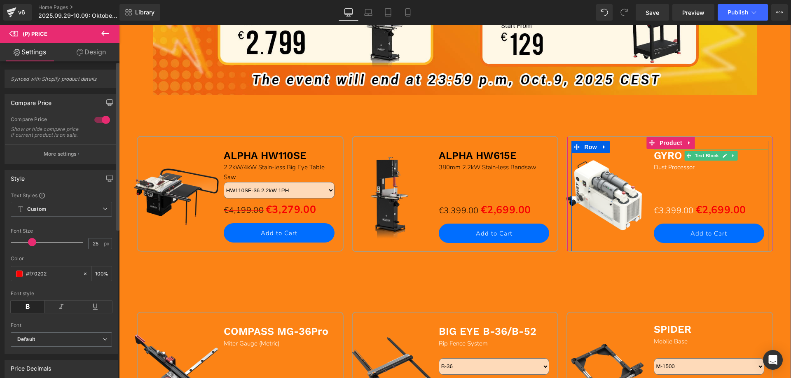
click at [659, 156] on b "GYRO AIR G-700" at bounding box center [695, 156] width 83 height 12
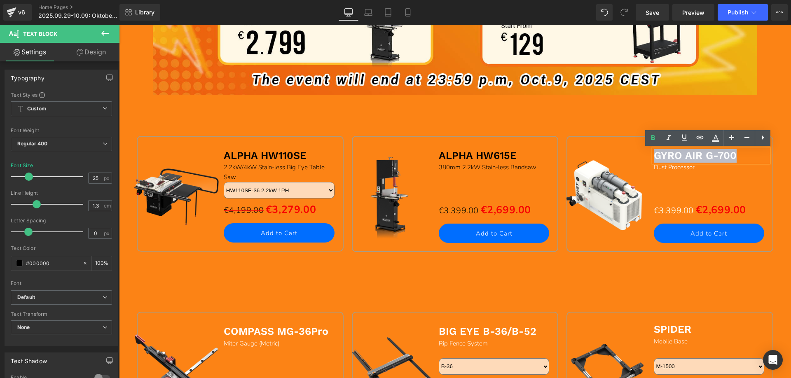
drag, startPoint x: 653, startPoint y: 154, endPoint x: 737, endPoint y: 154, distance: 84.5
click at [737, 154] on p "GYRO AIR G-700" at bounding box center [711, 156] width 115 height 14
click at [715, 138] on icon at bounding box center [716, 137] width 5 height 5
type input "#ffffff"
type input "100"
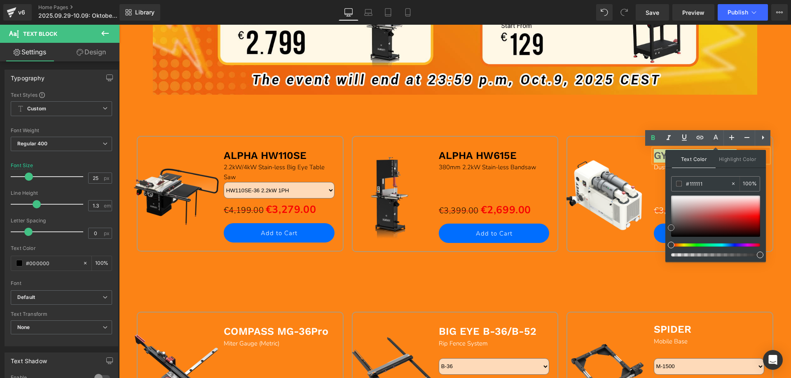
type input "#000000"
drag, startPoint x: 791, startPoint y: 222, endPoint x: 669, endPoint y: 263, distance: 129.4
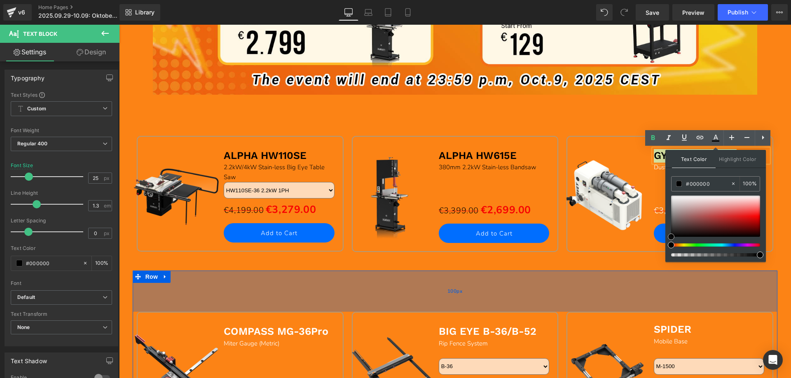
click at [602, 282] on div "100px" at bounding box center [455, 291] width 645 height 41
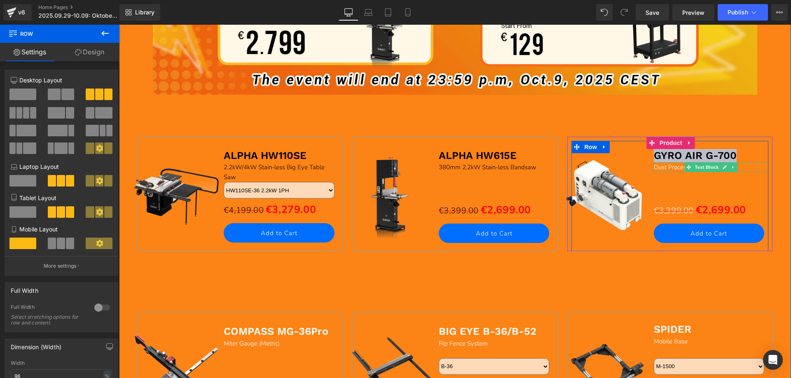
click at [666, 165] on span "Dust Processor" at bounding box center [674, 167] width 41 height 8
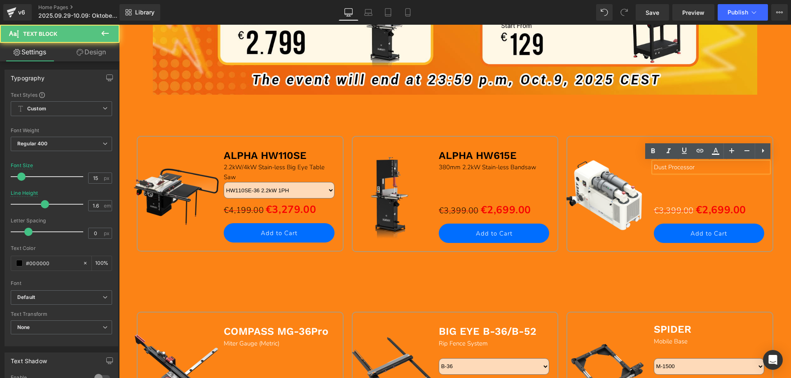
click at [654, 168] on div "Dust Processor" at bounding box center [711, 167] width 115 height 10
drag, startPoint x: 697, startPoint y: 169, endPoint x: 646, endPoint y: 168, distance: 50.7
click at [646, 168] on div "Sale Off (P) Image GYRO AIR G-700 Text Block Dust Processor Text Block Separato…" at bounding box center [670, 196] width 197 height 111
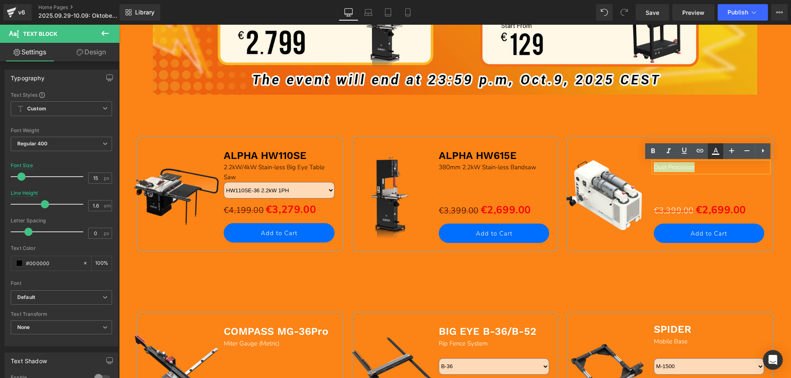
drag, startPoint x: 716, startPoint y: 153, endPoint x: 585, endPoint y: 148, distance: 130.7
click at [716, 153] on icon at bounding box center [716, 151] width 10 height 10
type input "#ffffff"
type input "100"
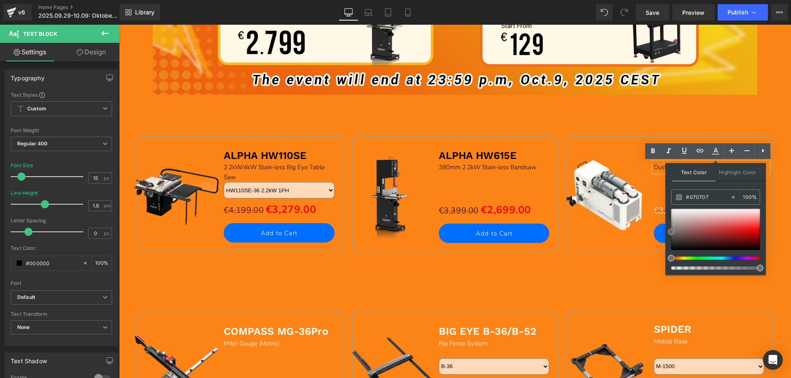
type input "#000000"
drag, startPoint x: 672, startPoint y: 209, endPoint x: 670, endPoint y: 261, distance: 52.0
click at [671, 261] on div at bounding box center [715, 239] width 89 height 61
click at [119, 25] on div "100px" at bounding box center [119, 25] width 0 height 0
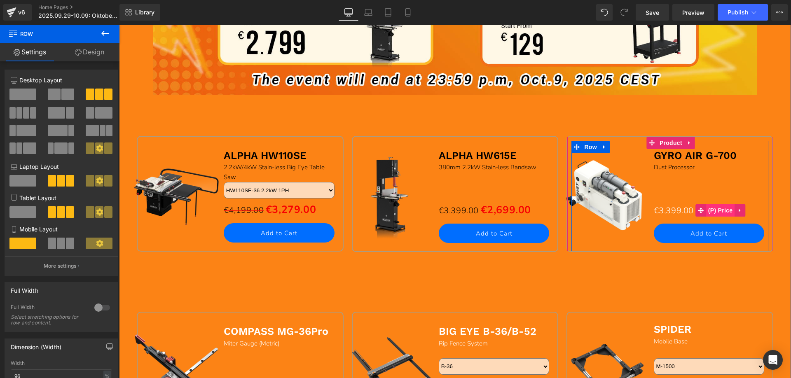
click at [711, 211] on span "(P) Price" at bounding box center [720, 210] width 29 height 12
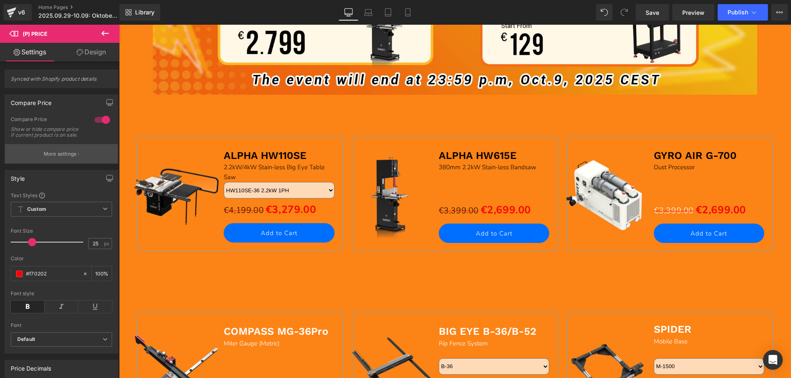
click at [53, 156] on button "More settings" at bounding box center [61, 153] width 113 height 19
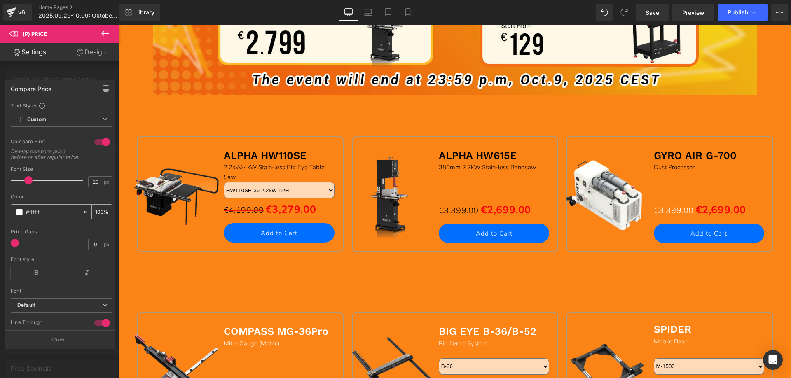
click at [19, 216] on span at bounding box center [19, 212] width 7 height 7
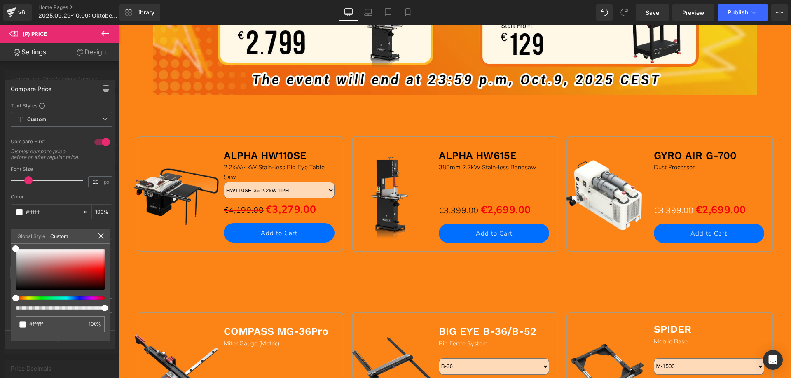
drag, startPoint x: 481, startPoint y: 211, endPoint x: 493, endPoint y: 211, distance: 11.5
click at [482, 211] on div at bounding box center [455, 202] width 672 height 354
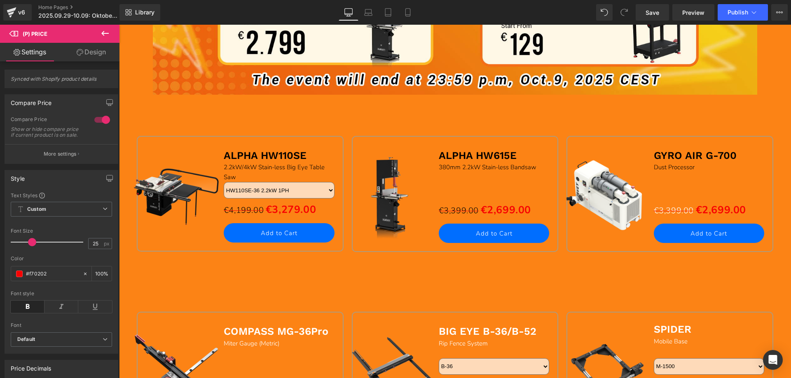
drag, startPoint x: 499, startPoint y: 211, endPoint x: 494, endPoint y: 211, distance: 4.6
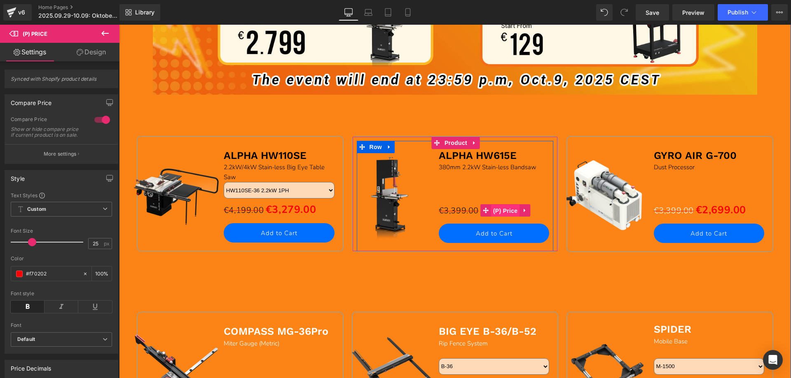
click at [495, 211] on span "(P) Price" at bounding box center [505, 211] width 29 height 12
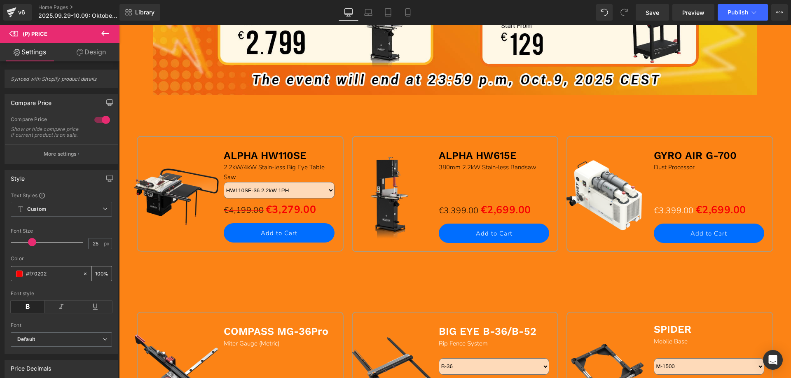
click at [19, 277] on span at bounding box center [19, 274] width 7 height 7
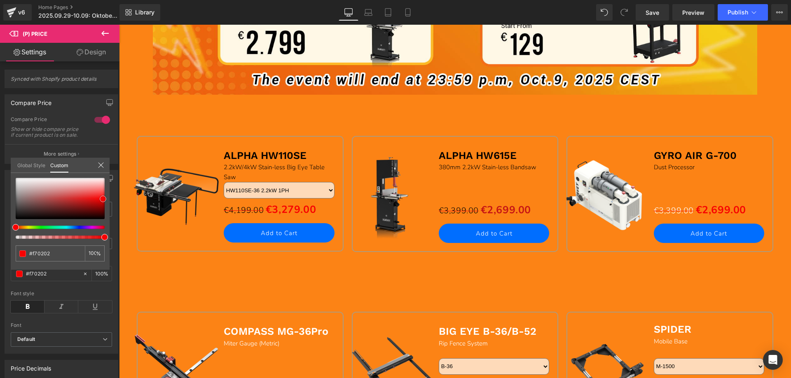
type input "#c61414"
type input "#342222"
type input "#241d1d"
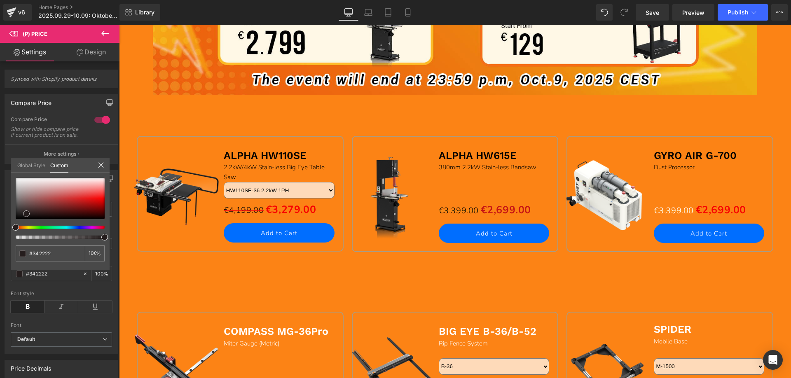
type input "#241d1d"
type input "#1e1919"
type input "#161212"
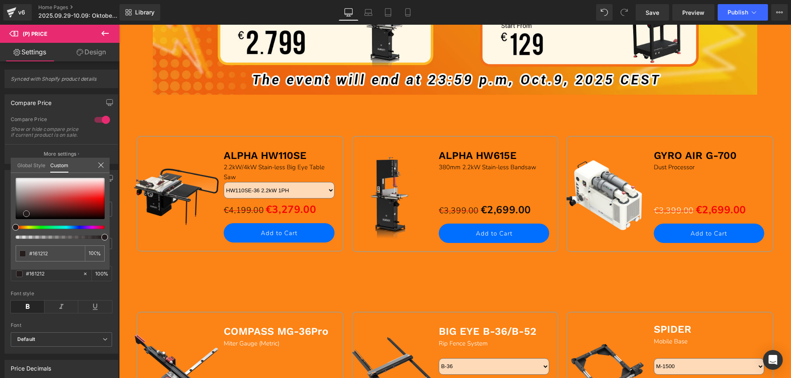
type input "#0d0c0c"
type input "#050404"
type input "#000000"
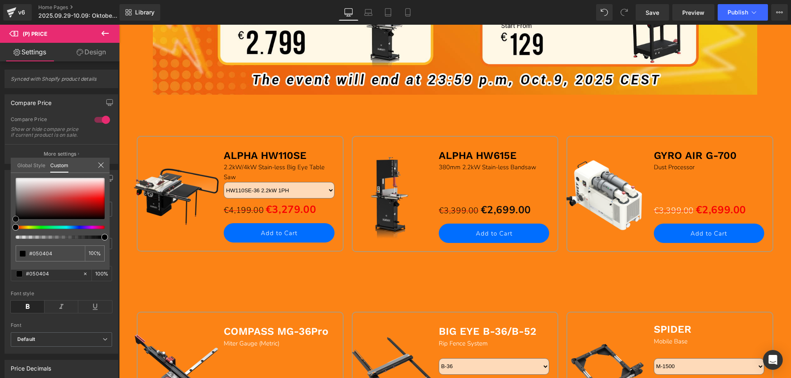
type input "#000000"
drag, startPoint x: 88, startPoint y: 201, endPoint x: -2, endPoint y: 226, distance: 94.2
click at [0, 226] on html "(P) Price You are previewing how the will restyle your page. You can not edit E…" at bounding box center [395, 189] width 791 height 378
click at [101, 165] on icon at bounding box center [101, 165] width 7 height 7
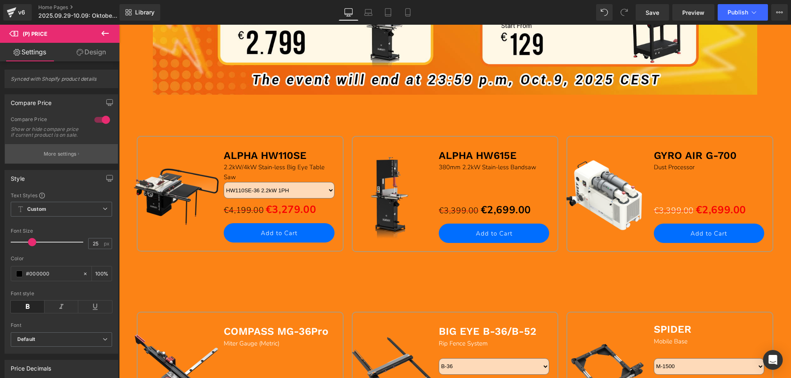
click at [48, 158] on p "More settings" at bounding box center [60, 153] width 33 height 7
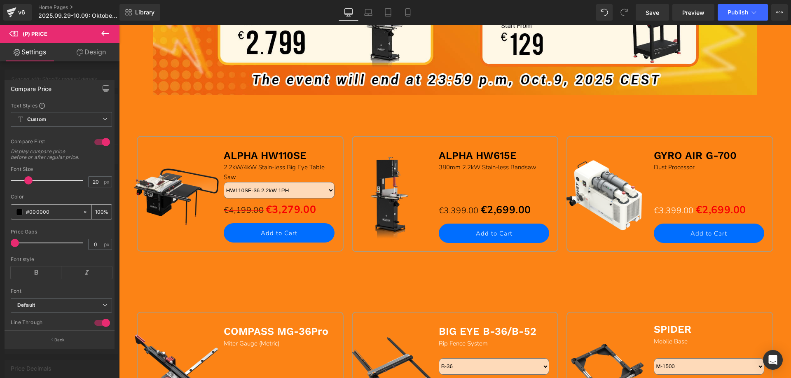
click at [19, 216] on span at bounding box center [19, 212] width 7 height 7
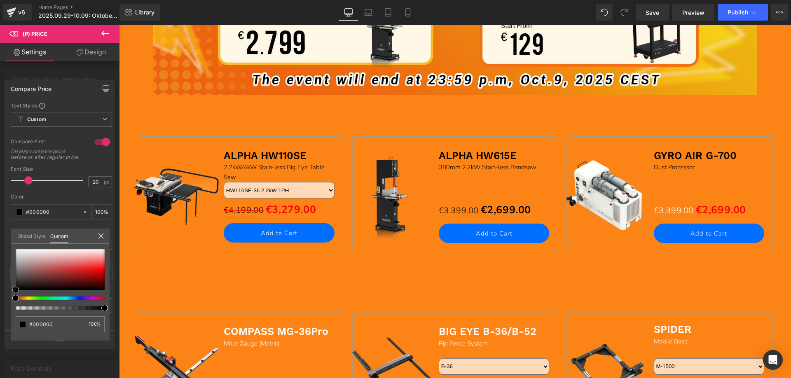
type input "#020202"
type input "#474242"
type input "#e7e3e3"
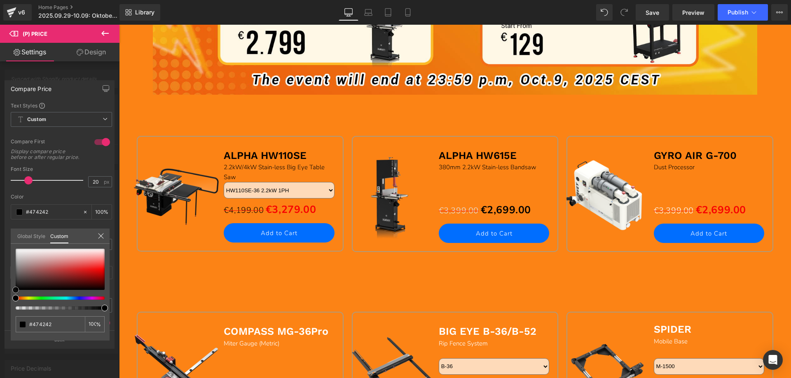
type input "#e7e3e3"
type input "#ffffff"
drag, startPoint x: 15, startPoint y: 289, endPoint x: -6, endPoint y: 237, distance: 55.9
click at [0, 237] on html "(P) Price You are previewing how the will restyle your page. You can not edit E…" at bounding box center [395, 189] width 791 height 378
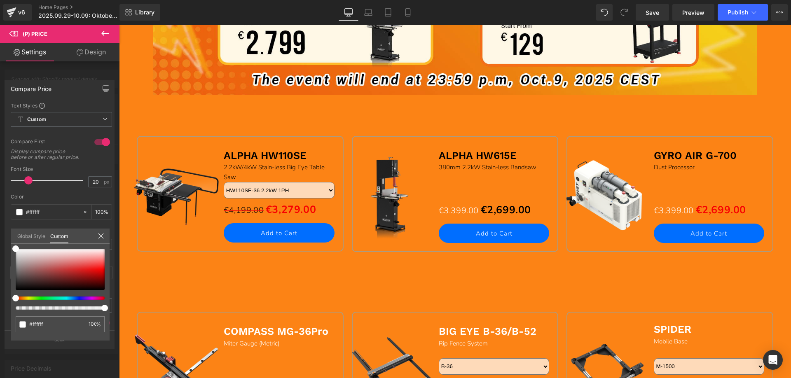
click at [274, 207] on div at bounding box center [455, 202] width 672 height 354
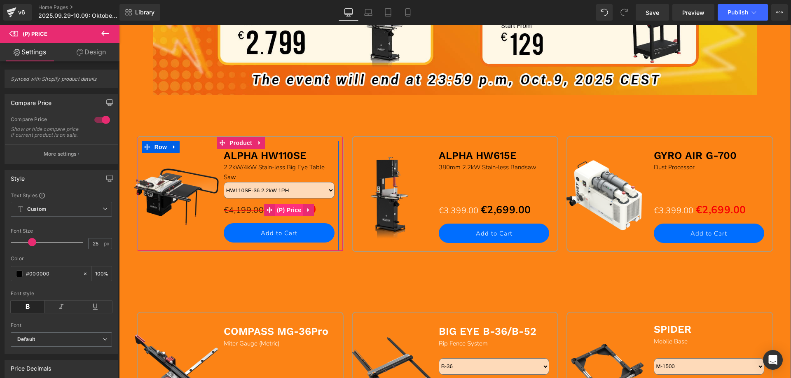
click at [284, 209] on span "(P) Price" at bounding box center [289, 210] width 29 height 12
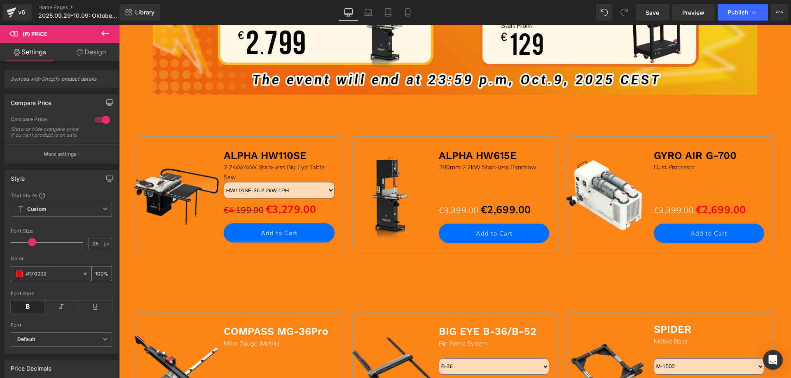
click at [17, 277] on span at bounding box center [19, 274] width 7 height 7
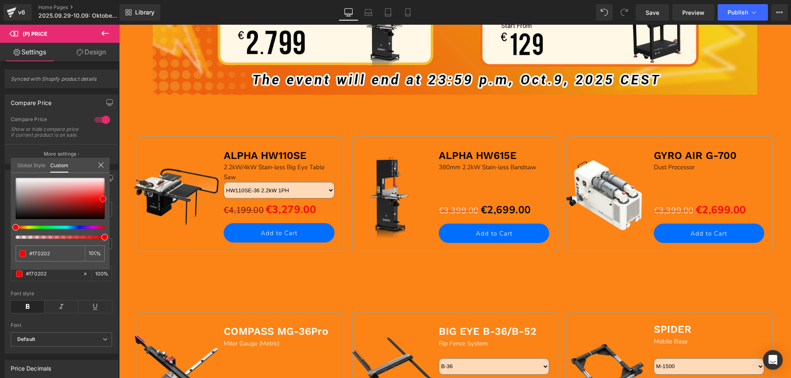
type input "#cf1010"
type input "#972020"
type input "#462424"
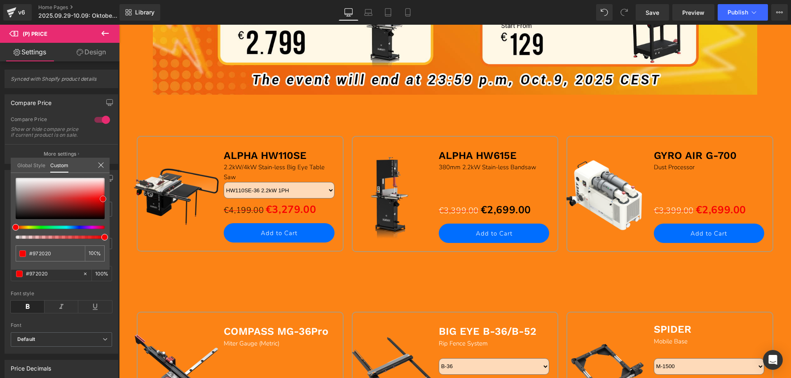
type input "#462424"
type input "#2c1f1f"
type input "#211b1b"
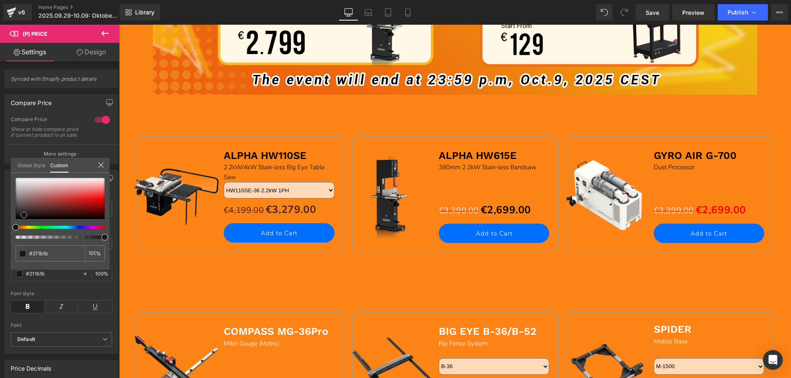
type input "#1b1717"
type input "#181515"
type input "#151212"
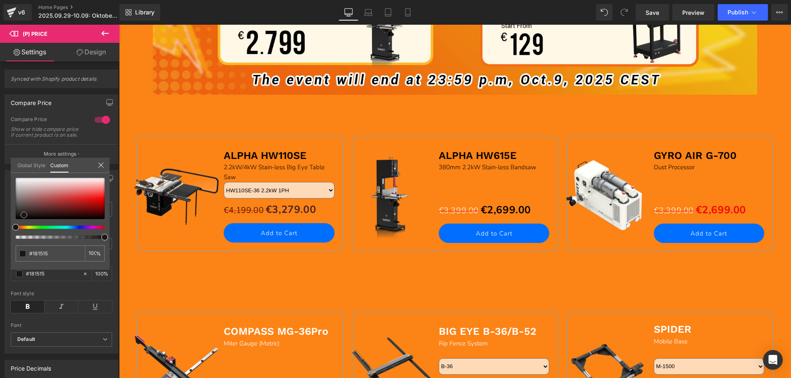
type input "#151212"
type input "#0d0c0c"
type input "#070707"
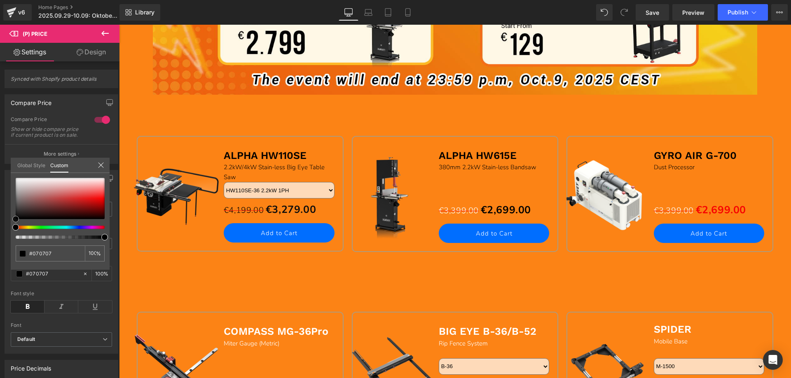
type input "#000000"
drag, startPoint x: 102, startPoint y: 199, endPoint x: 1, endPoint y: 222, distance: 103.2
click at [1, 222] on div "Style Text Styles Custom Custom Setup Global Style Custom Setup Global Style 25…" at bounding box center [61, 259] width 123 height 190
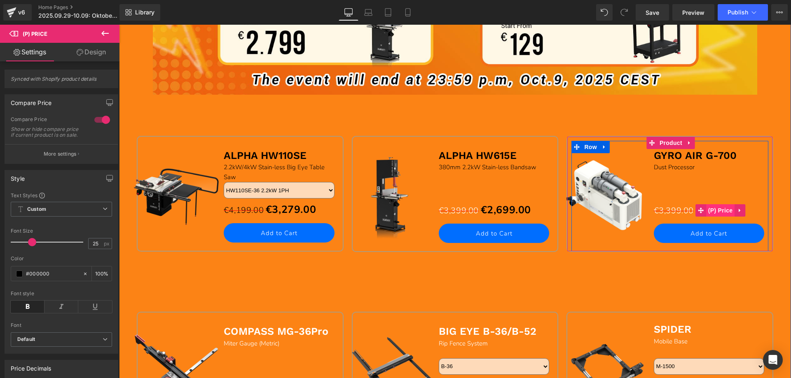
click at [714, 211] on span "(P) Price" at bounding box center [720, 210] width 29 height 12
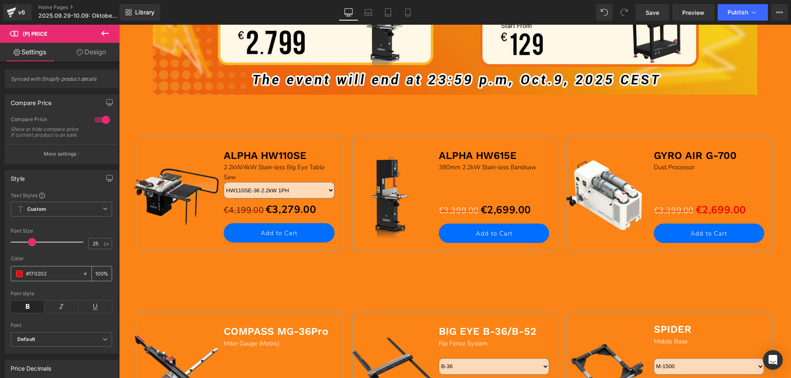
click at [20, 277] on span at bounding box center [19, 274] width 7 height 7
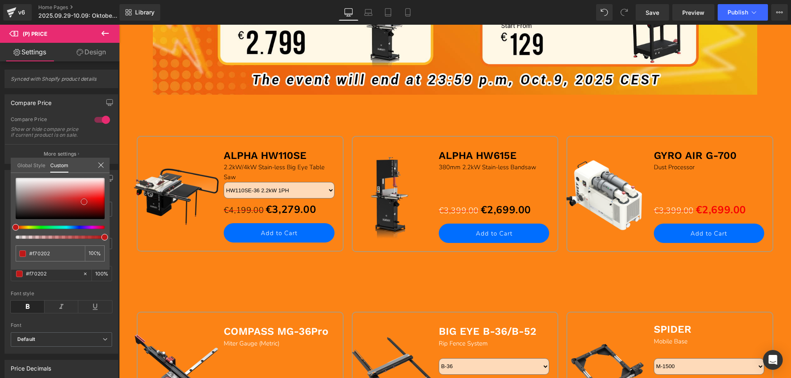
type input "#c71313"
type input "#8f3c3c"
type input "#5b5252"
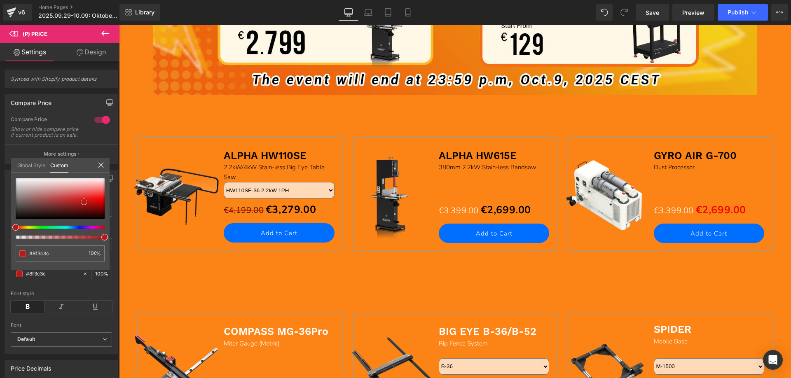
type input "#5b5252"
type input "#474747"
type input "#3a3a3a"
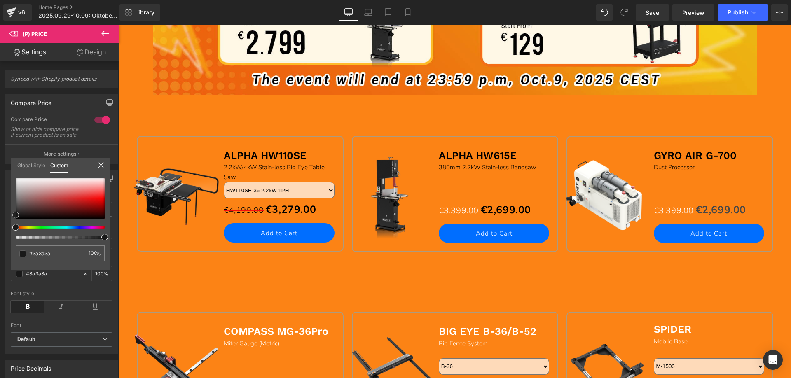
type input "#303030"
type input "#1e1e1e"
type input "#020202"
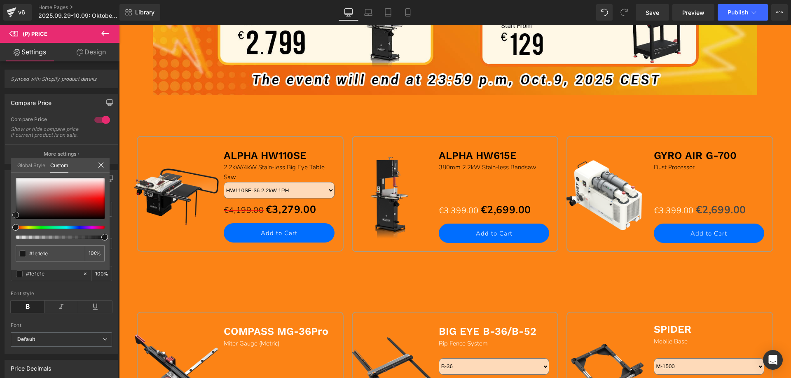
type input "#020202"
type input "#000000"
drag, startPoint x: 103, startPoint y: 198, endPoint x: -6, endPoint y: 234, distance: 115.2
click at [0, 234] on html "(P) Price You are previewing how the will restyle your page. You can not edit E…" at bounding box center [395, 189] width 791 height 378
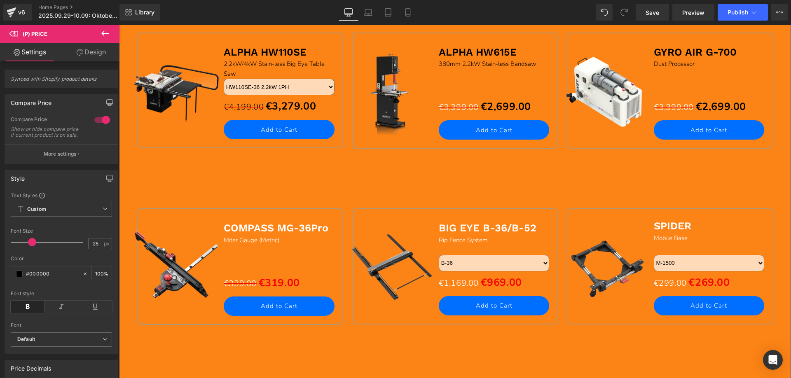
scroll to position [742, 0]
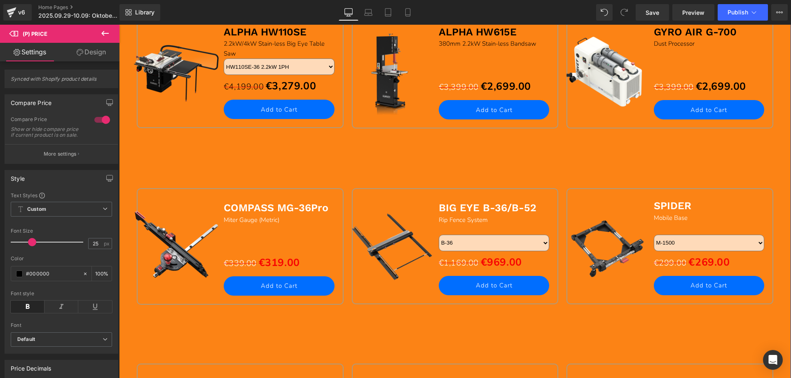
click at [227, 217] on span "Miter Gauge (Metric)" at bounding box center [252, 220] width 56 height 8
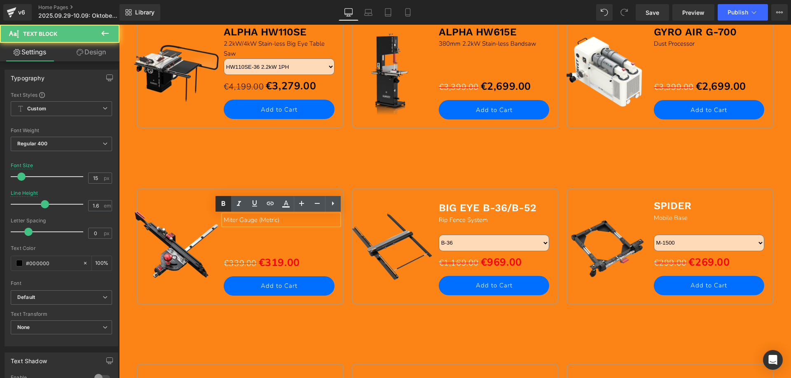
drag, startPoint x: 227, startPoint y: 210, endPoint x: 108, endPoint y: 187, distance: 120.9
click at [227, 210] on link at bounding box center [224, 204] width 16 height 16
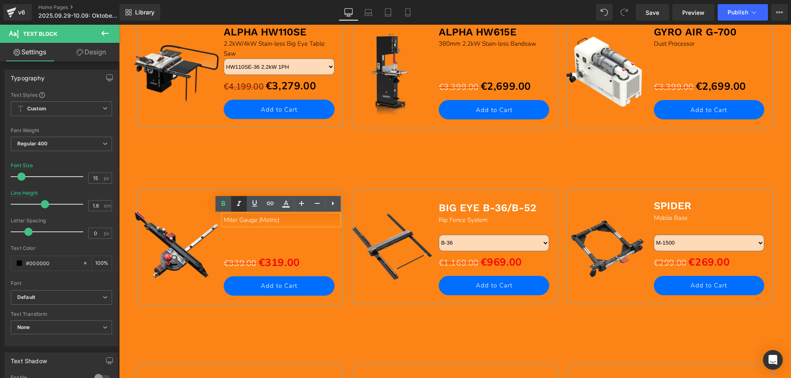
drag, startPoint x: 221, startPoint y: 205, endPoint x: 232, endPoint y: 211, distance: 12.2
click at [221, 205] on icon at bounding box center [223, 204] width 10 height 10
click at [260, 224] on p "Miter Gauge (Metric)" at bounding box center [281, 220] width 115 height 10
click at [245, 221] on span "Miter Gauge (Metric)" at bounding box center [252, 220] width 56 height 8
click at [192, 165] on div "Sale Off (P) Image COMPASS MG-36Pro Text Block Miter Gauge (Metric) Text Block …" at bounding box center [455, 235] width 645 height 176
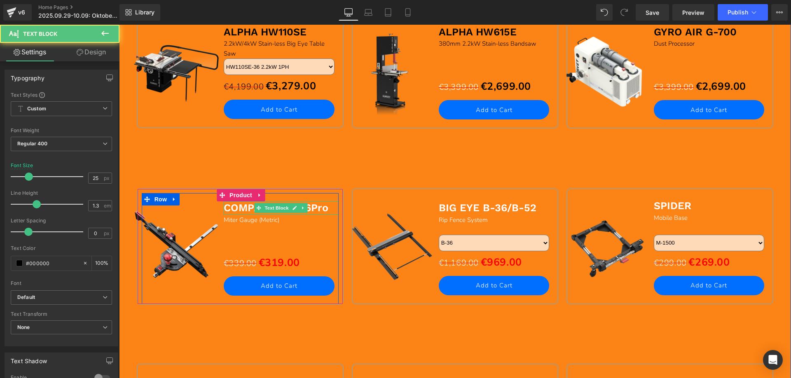
click at [230, 208] on b "COMPASS MG-36Pro" at bounding box center [276, 208] width 105 height 12
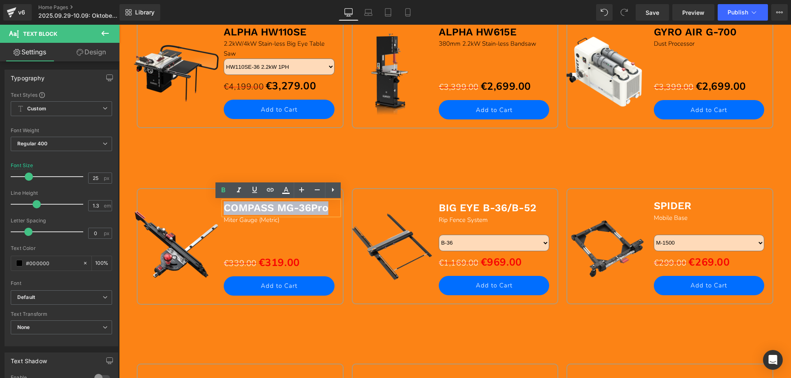
drag, startPoint x: 223, startPoint y: 208, endPoint x: 334, endPoint y: 209, distance: 111.3
click at [334, 209] on p "COMPASS MG-36Pro" at bounding box center [281, 209] width 115 height 14
click at [286, 192] on icon at bounding box center [286, 190] width 10 height 10
type input "#ffffff"
type input "100"
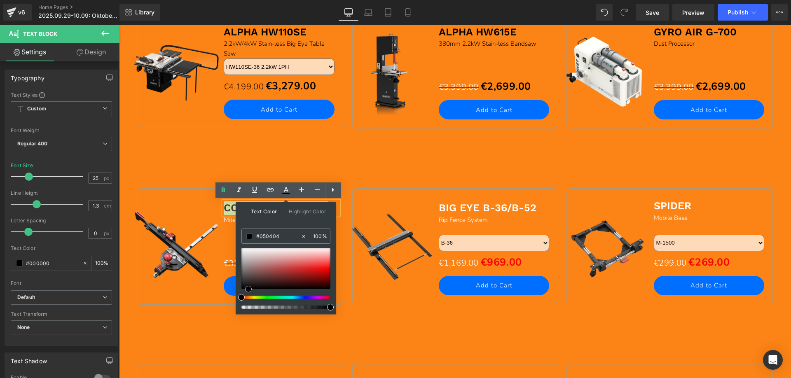
type input "#000000"
drag, startPoint x: 361, startPoint y: 272, endPoint x: 204, endPoint y: 195, distance: 175.7
click at [181, 161] on div "Sale Off (P) Image COMPASS MG-36Pro Text Block Miter Gauge (Metric) Text Block …" at bounding box center [455, 235] width 645 height 176
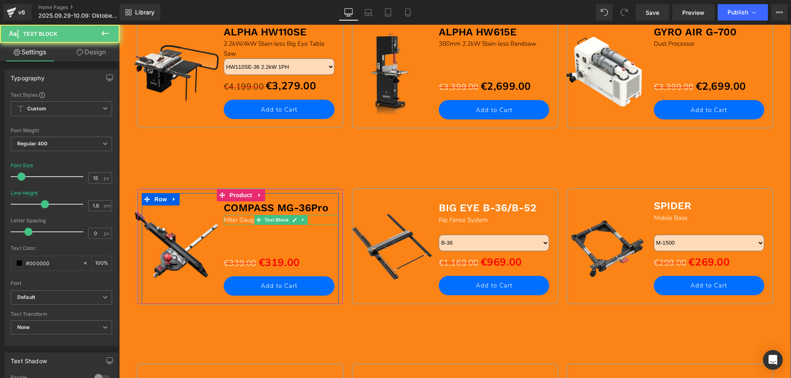
click at [235, 221] on span "Miter Gauge (Metric)" at bounding box center [252, 220] width 56 height 8
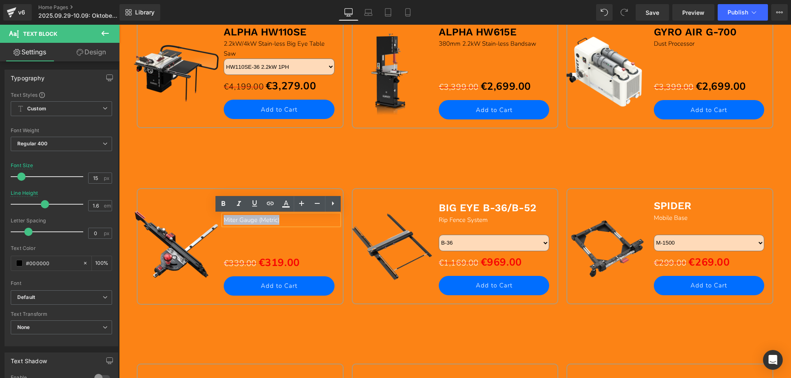
drag, startPoint x: 222, startPoint y: 220, endPoint x: 300, endPoint y: 220, distance: 78.3
click at [300, 220] on p "Miter Gauge (Metric)" at bounding box center [281, 220] width 115 height 10
click at [282, 205] on icon at bounding box center [286, 204] width 10 height 10
type input "#ffffff"
type input "100"
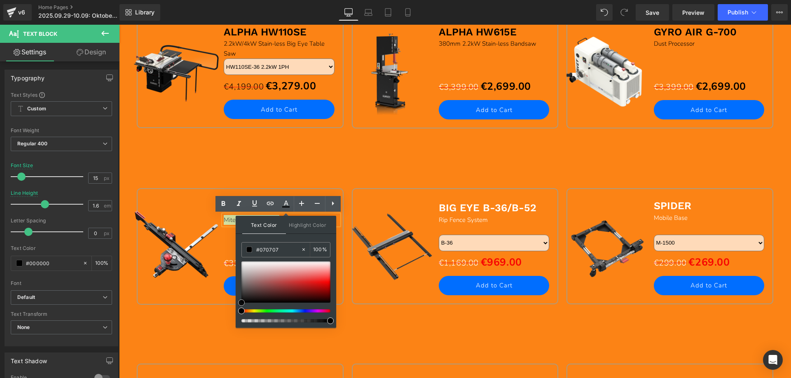
type input "#000000"
drag, startPoint x: 243, startPoint y: 262, endPoint x: 104, endPoint y: 302, distance: 144.4
click at [237, 325] on div "Text Color Highlight Color rgba(0, 0, 0, 1) #000000 100 % none 0 %" at bounding box center [286, 272] width 101 height 112
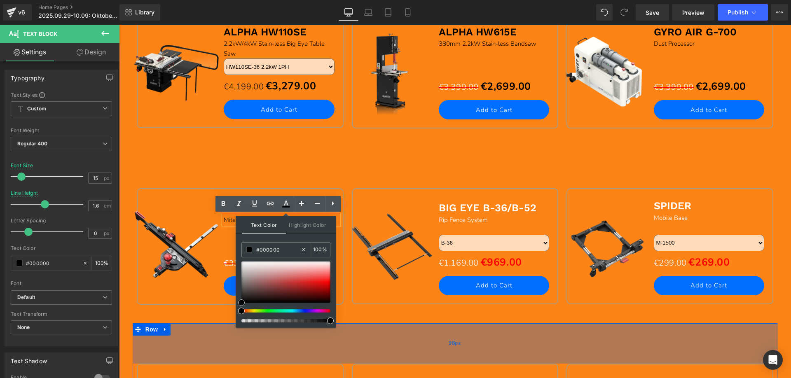
click at [182, 333] on div "98px" at bounding box center [455, 344] width 645 height 40
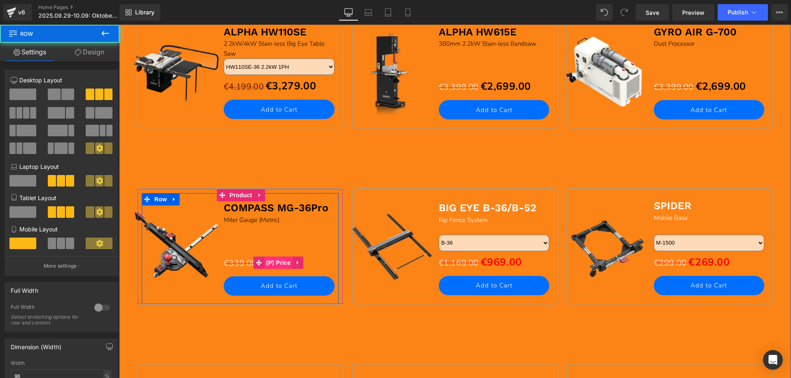
click at [275, 261] on span "(P) Price" at bounding box center [278, 263] width 29 height 12
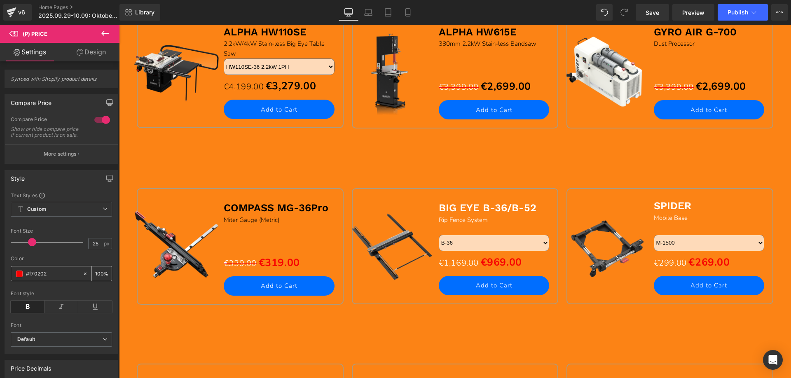
click at [18, 277] on span at bounding box center [19, 274] width 7 height 7
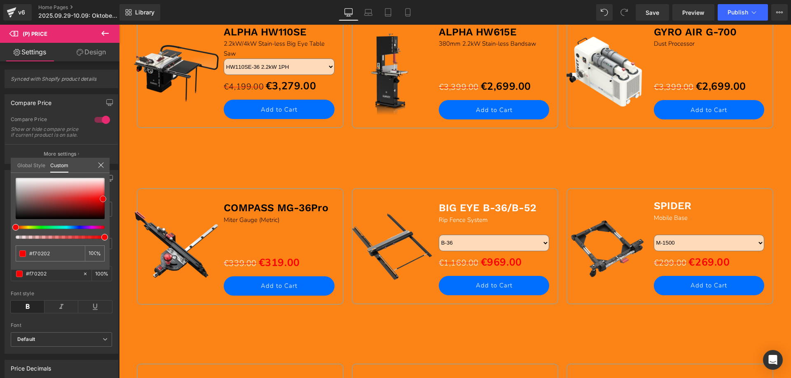
type input "#f60303"
type input "#b21414"
type input "#501f1f"
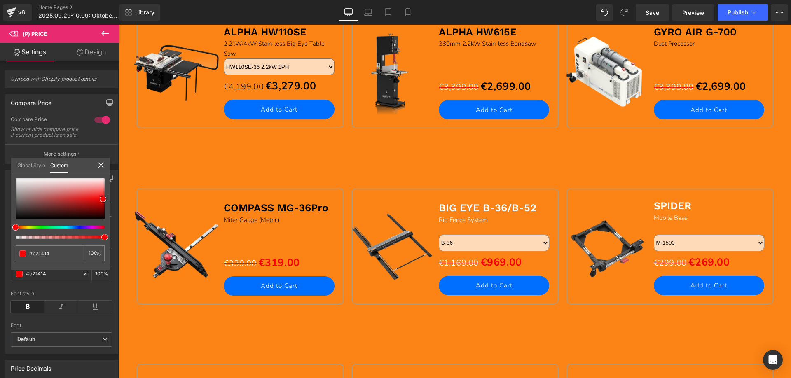
type input "#501f1f"
type input "#201717"
type input "#0a0909"
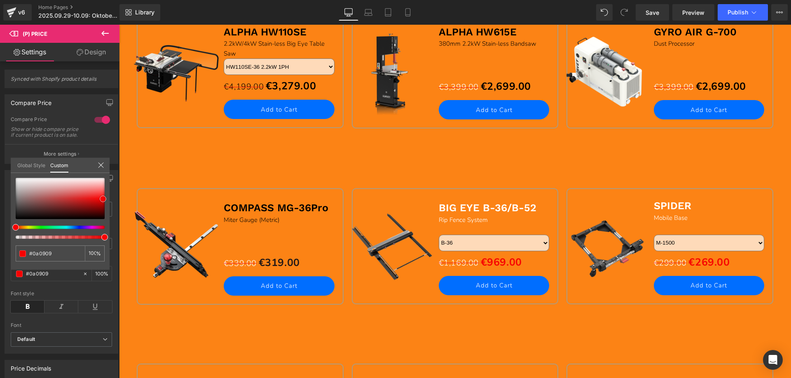
type input "#000000"
drag, startPoint x: 103, startPoint y: 199, endPoint x: 5, endPoint y: 224, distance: 101.8
click at [5, 224] on div "Style Text Styles Custom Custom Setup Global Style Custom Setup Global Style 25…" at bounding box center [61, 259] width 123 height 190
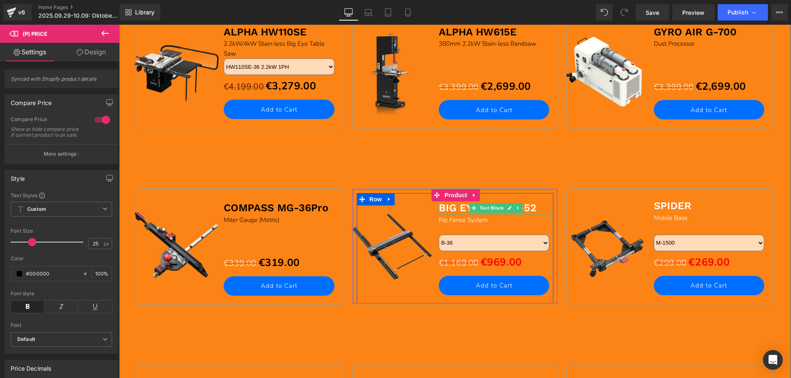
click at [456, 211] on b "BIG EYE B-36/B-52" at bounding box center [488, 208] width 98 height 12
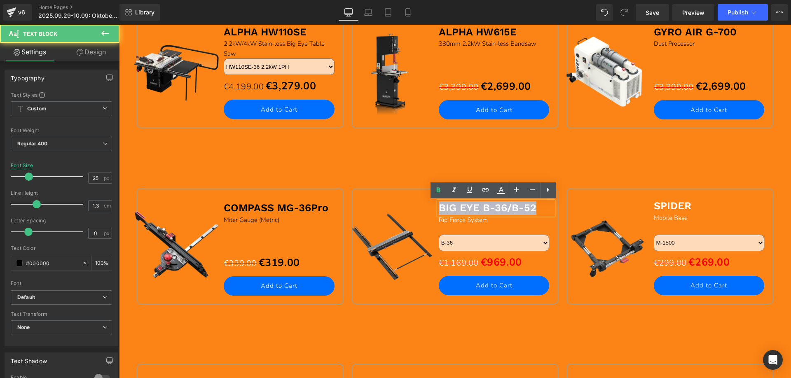
drag, startPoint x: 439, startPoint y: 207, endPoint x: 533, endPoint y: 209, distance: 94.0
click at [533, 209] on p "BIG EYE B-36/B-52" at bounding box center [496, 209] width 115 height 14
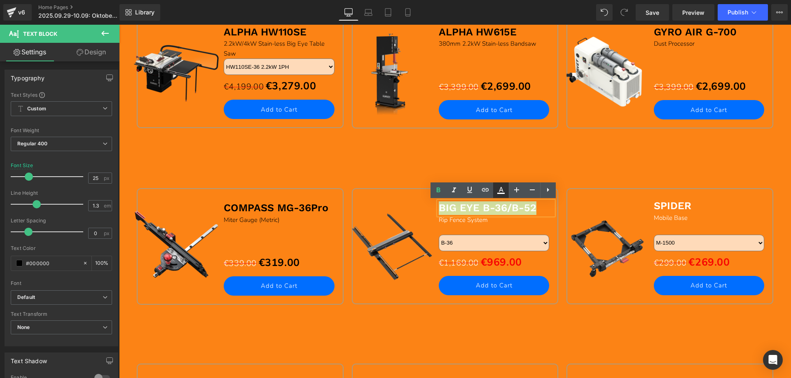
click at [501, 190] on icon at bounding box center [501, 190] width 10 height 10
type input "#ffffff"
type input "100"
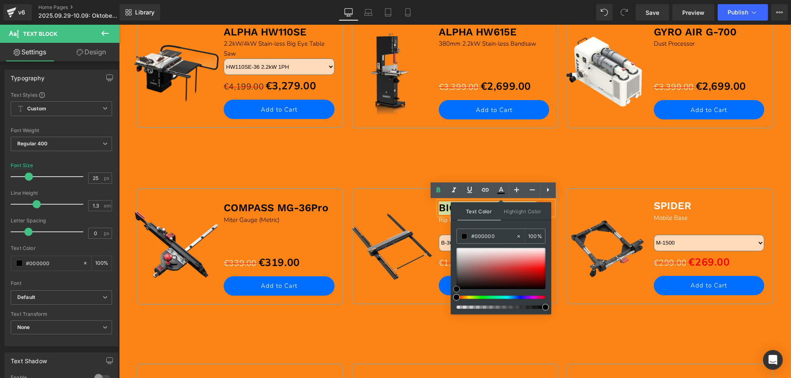
drag, startPoint x: 458, startPoint y: 249, endPoint x: 285, endPoint y: 222, distance: 174.4
click at [453, 302] on div "Text Color Highlight Color rgba(0, 0, 0, 1) #000000 100 % none 0 %" at bounding box center [501, 258] width 101 height 112
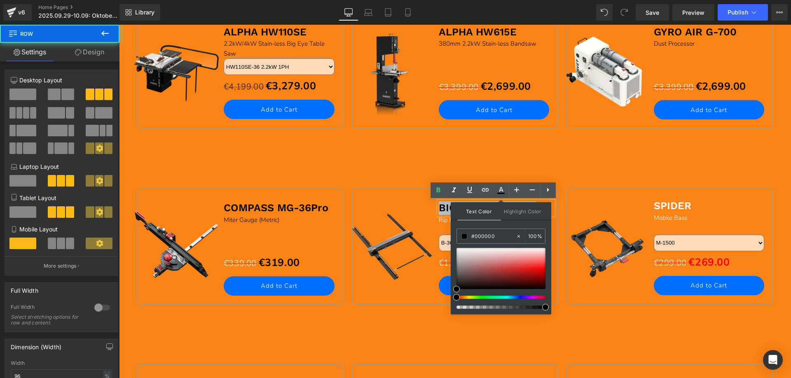
click at [366, 170] on div "Sale Off (P) Image COMPASS MG-36Pro Text Block Miter Gauge (Metric) Text Block …" at bounding box center [455, 235] width 645 height 176
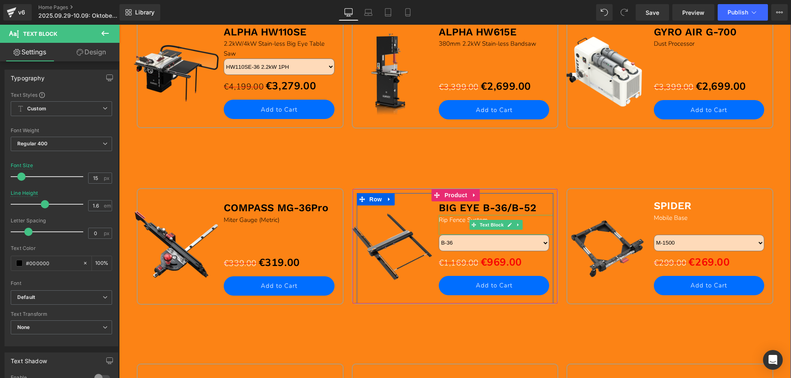
click at [443, 221] on span "Rip Fence System" at bounding box center [463, 220] width 49 height 8
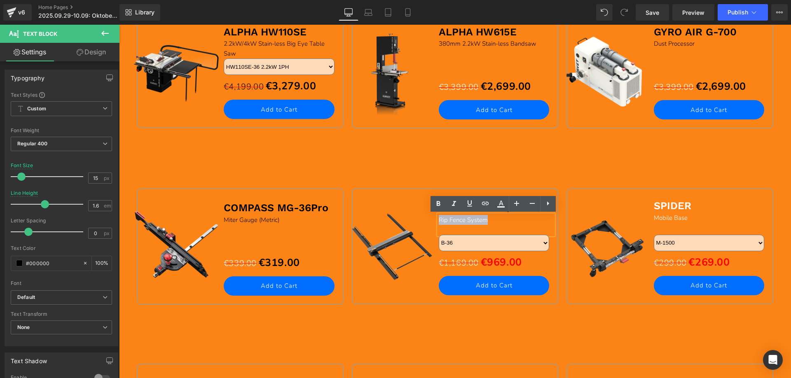
drag, startPoint x: 437, startPoint y: 221, endPoint x: 501, endPoint y: 220, distance: 63.5
click at [501, 220] on div "Rip Fence System" at bounding box center [496, 225] width 115 height 20
click at [499, 205] on icon at bounding box center [501, 203] width 5 height 5
type input "#ffffff"
type input "100"
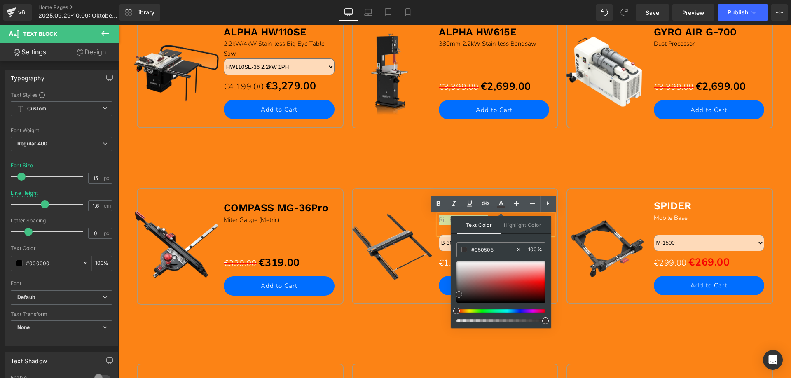
type input "#000000"
drag, startPoint x: 458, startPoint y: 261, endPoint x: 451, endPoint y: 327, distance: 66.4
click at [451, 327] on div "Text Color Highlight Color rgba(0, 0, 0, 1) #000000 100 % none 0 %" at bounding box center [501, 272] width 101 height 112
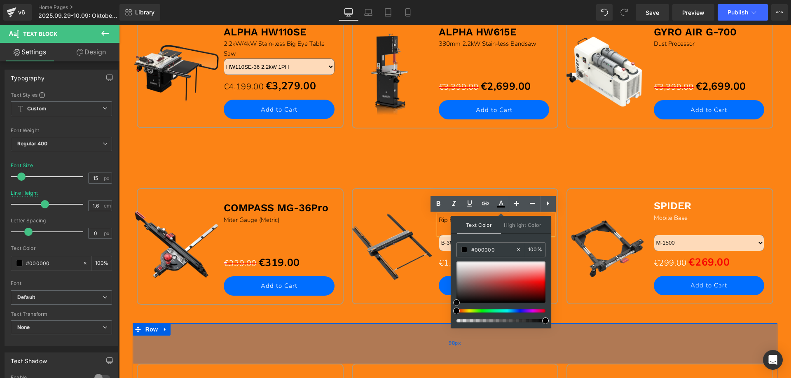
click at [378, 333] on div "98px" at bounding box center [455, 344] width 645 height 40
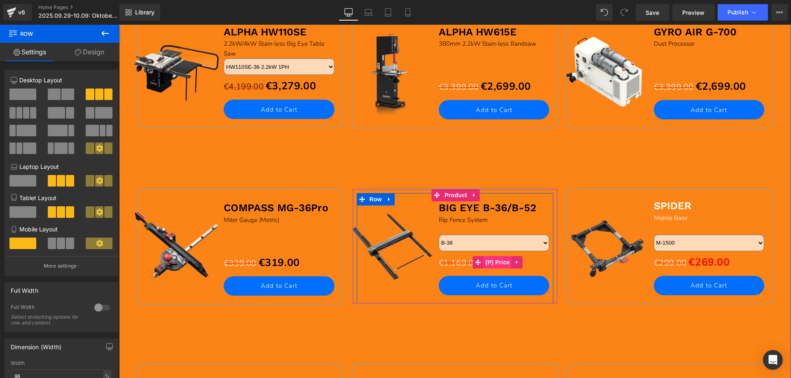
click at [494, 263] on span "(P) Price" at bounding box center [497, 262] width 29 height 12
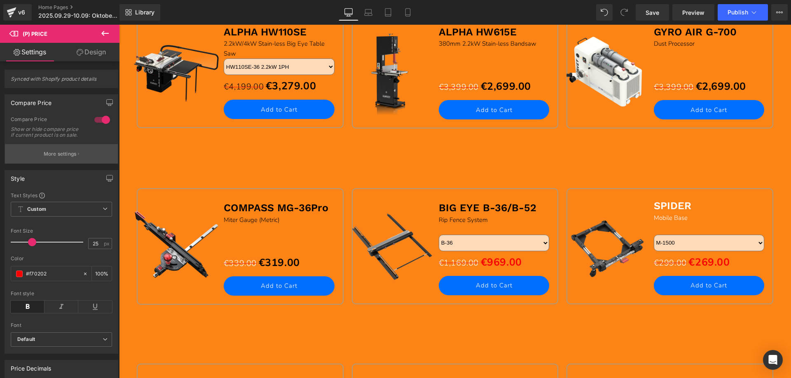
click at [53, 164] on button "More settings" at bounding box center [61, 153] width 113 height 19
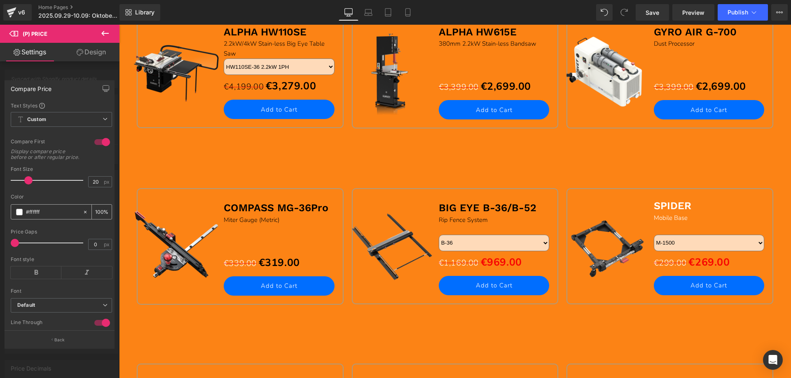
click at [19, 216] on span at bounding box center [19, 212] width 7 height 7
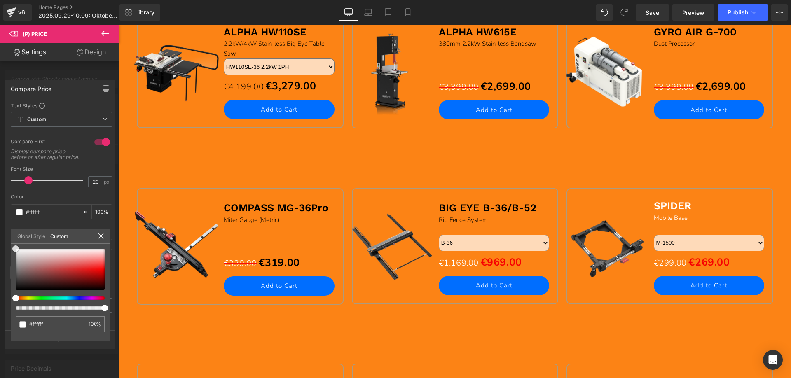
type input "#f9f9f9"
type input "#c8c5c5"
type input "#726d6d"
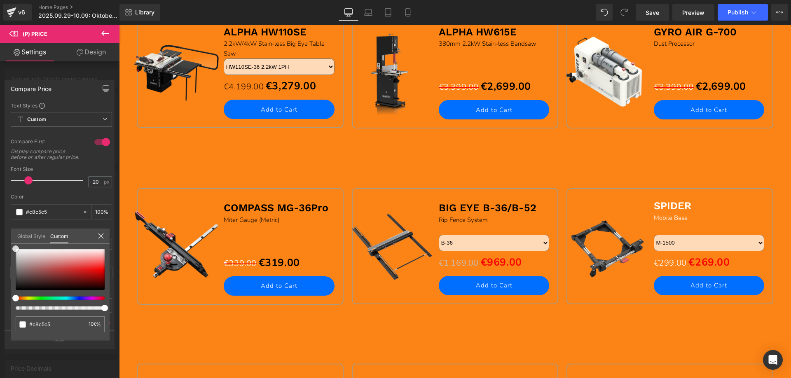
type input "#726d6d"
type input "#413e3e"
type input "#191919"
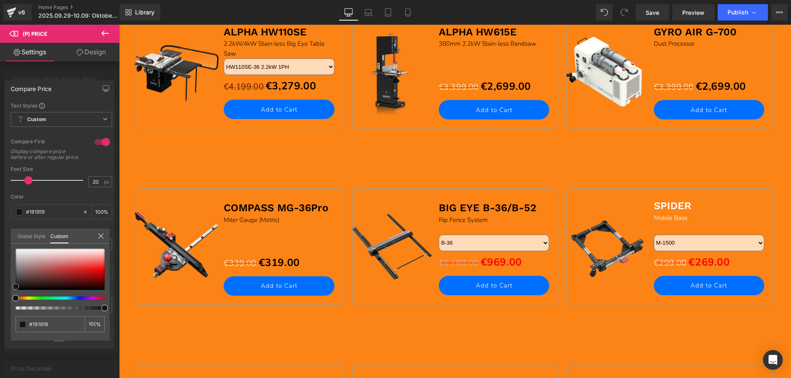
type input "#050505"
type input "#000000"
drag, startPoint x: 16, startPoint y: 252, endPoint x: 8, endPoint y: 314, distance: 63.1
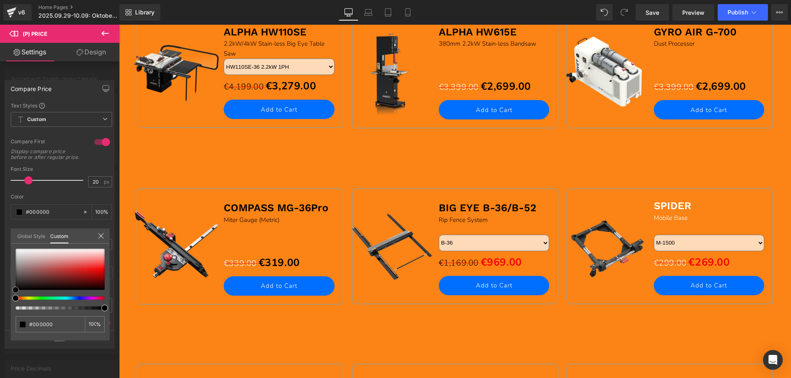
click at [8, 314] on div "Compare Price Text Styles Custom Custom Setup Global Style Custom Setup Global …" at bounding box center [60, 211] width 120 height 274
click at [652, 201] on div at bounding box center [455, 202] width 672 height 354
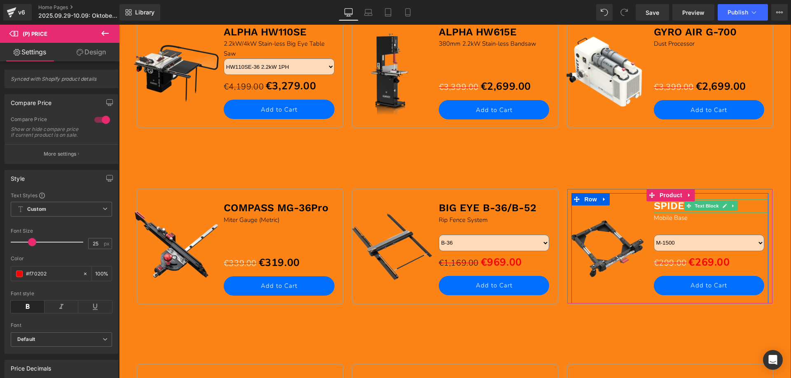
click at [659, 206] on b "SPIDER" at bounding box center [673, 206] width 38 height 12
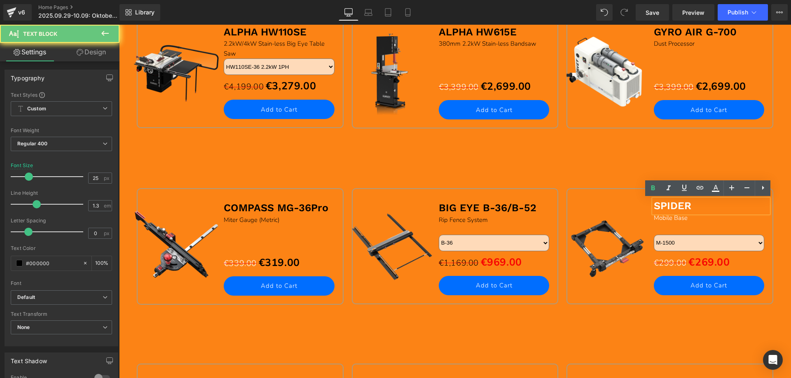
drag, startPoint x: 652, startPoint y: 206, endPoint x: 712, endPoint y: 206, distance: 60.2
click at [712, 206] on p "SPIDER" at bounding box center [711, 206] width 115 height 14
click at [712, 187] on icon at bounding box center [716, 188] width 10 height 10
type input "#ffffff"
type input "100"
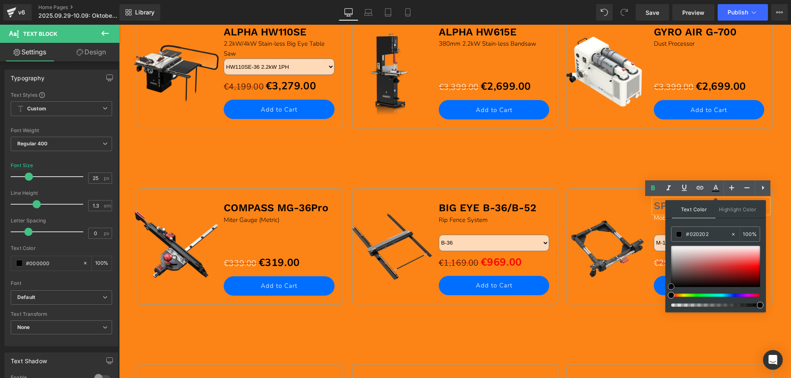
type input "#000000"
drag, startPoint x: 673, startPoint y: 247, endPoint x: 669, endPoint y: 305, distance: 58.3
click at [671, 305] on div at bounding box center [715, 276] width 89 height 61
click at [571, 162] on div "Sale Off (P) Image COMPASS MG-36Pro Text Block Miter Gauge (Metric) Text Block …" at bounding box center [455, 235] width 645 height 176
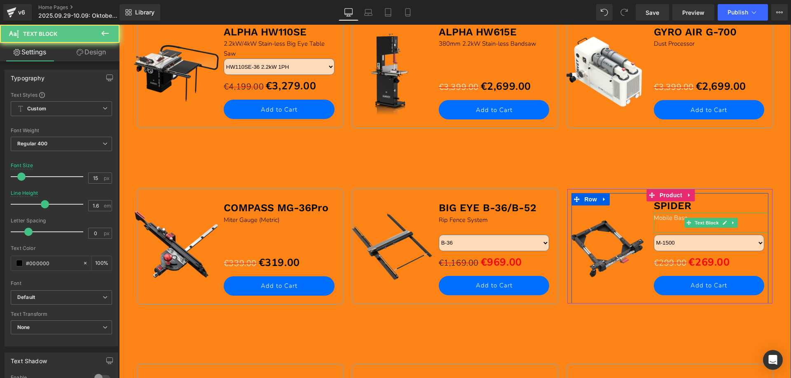
click at [656, 220] on span "Mobile Base" at bounding box center [671, 218] width 34 height 8
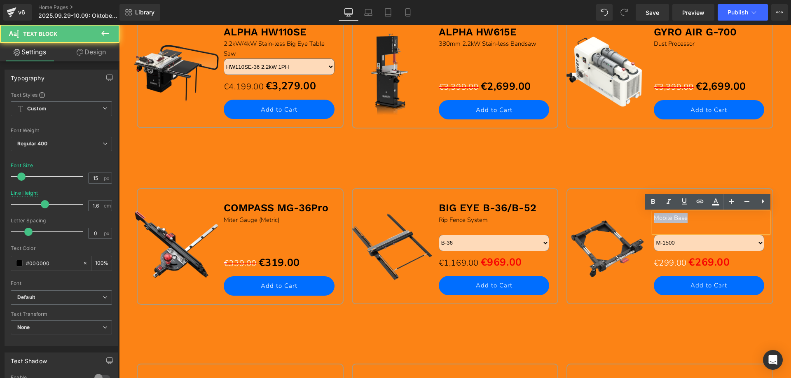
drag, startPoint x: 652, startPoint y: 218, endPoint x: 714, endPoint y: 213, distance: 62.5
click at [706, 218] on div "Mobile Base" at bounding box center [711, 223] width 115 height 20
click at [718, 202] on icon at bounding box center [716, 201] width 5 height 5
type input "#ffffff"
type input "100"
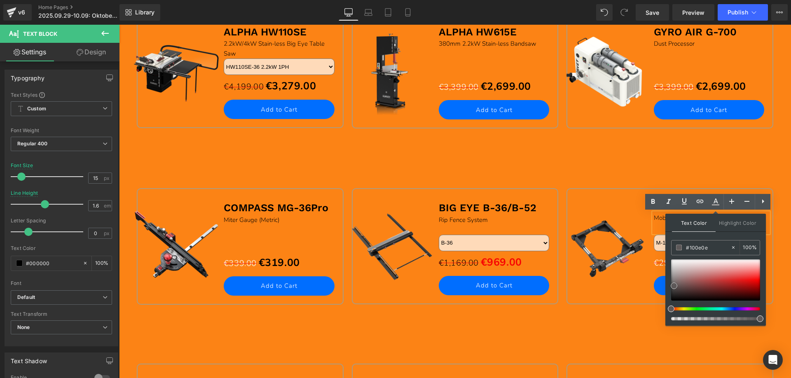
type input "#000000"
drag, startPoint x: 672, startPoint y: 260, endPoint x: 666, endPoint y: 318, distance: 58.0
click at [666, 318] on div "Text Color Highlight Color rgba(0, 0, 0, 1) #000000 100 % none 0 %" at bounding box center [716, 270] width 101 height 112
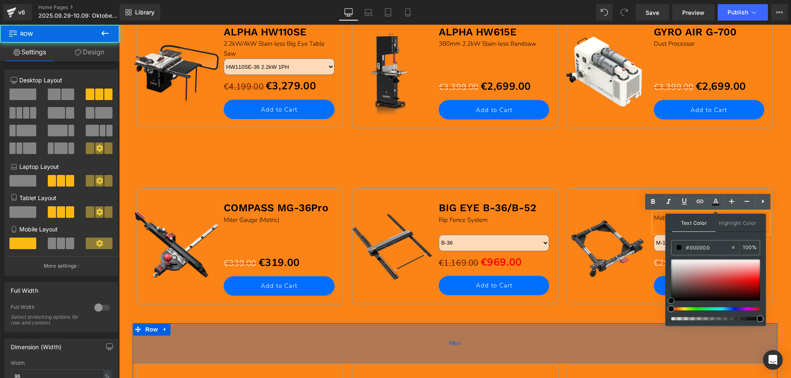
drag, startPoint x: 612, startPoint y: 335, endPoint x: 616, endPoint y: 325, distance: 10.2
click at [612, 334] on div "98px" at bounding box center [455, 344] width 645 height 40
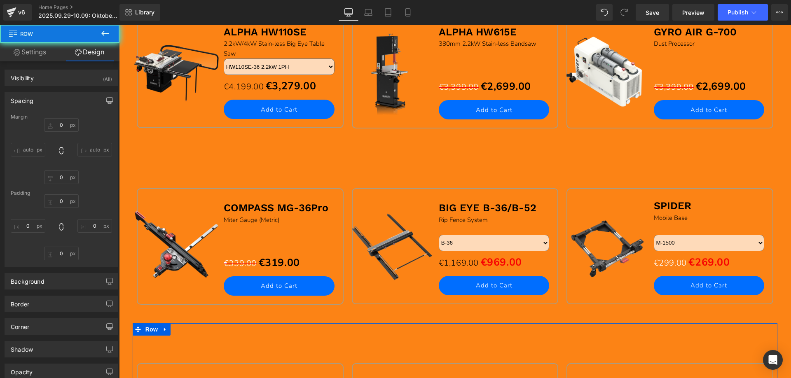
type input "0"
type input "97"
type input "0"
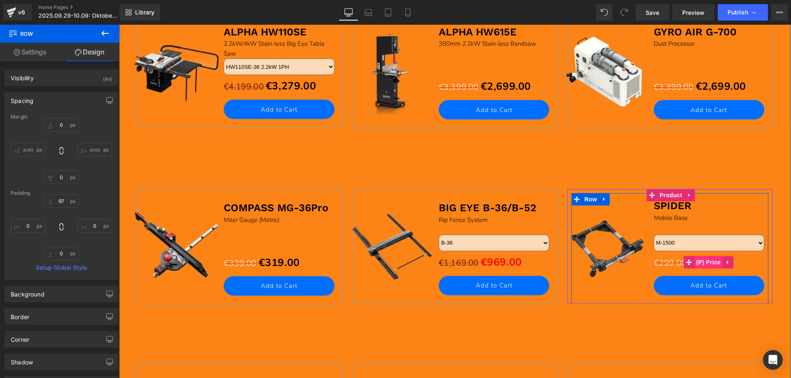
click at [706, 262] on span "(P) Price" at bounding box center [709, 262] width 29 height 12
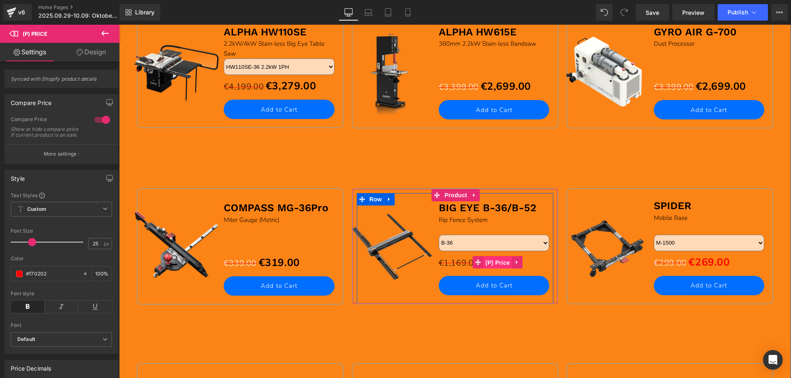
click at [488, 264] on span "(P) Price" at bounding box center [497, 263] width 29 height 12
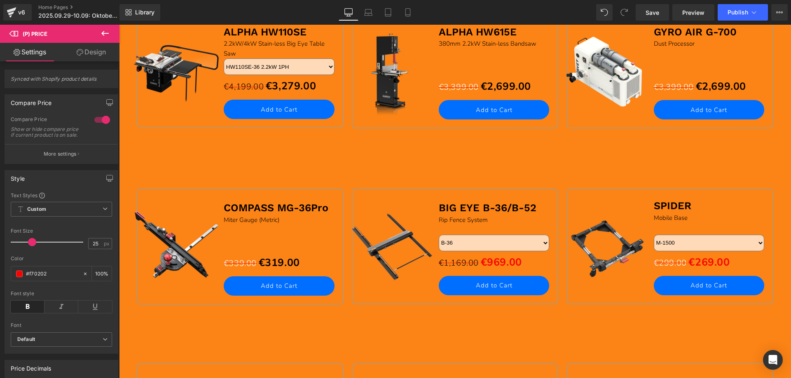
click at [65, 155] on button "More settings" at bounding box center [61, 153] width 113 height 19
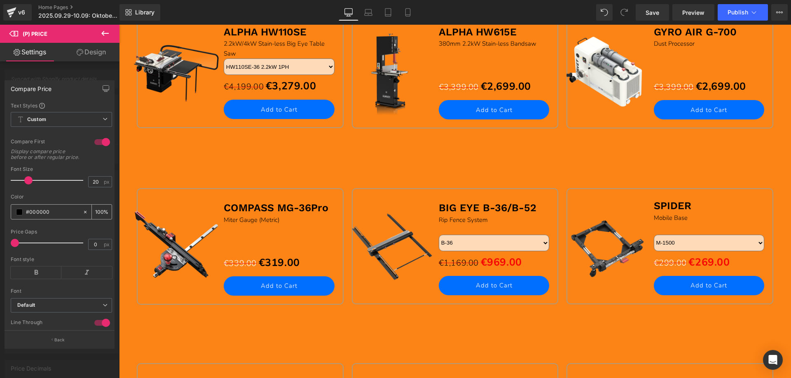
click at [19, 216] on span at bounding box center [19, 212] width 7 height 7
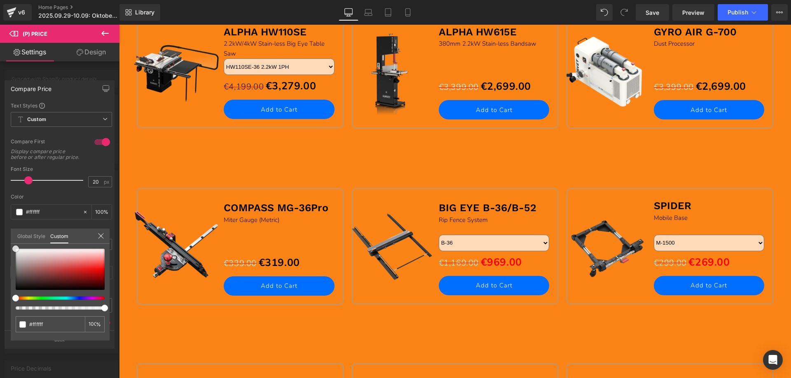
drag, startPoint x: 16, startPoint y: 289, endPoint x: 1, endPoint y: 227, distance: 63.5
click at [1, 227] on div "Compare Price Text Styles Custom Custom Setup Global Style Custom Setup Global …" at bounding box center [60, 211] width 120 height 274
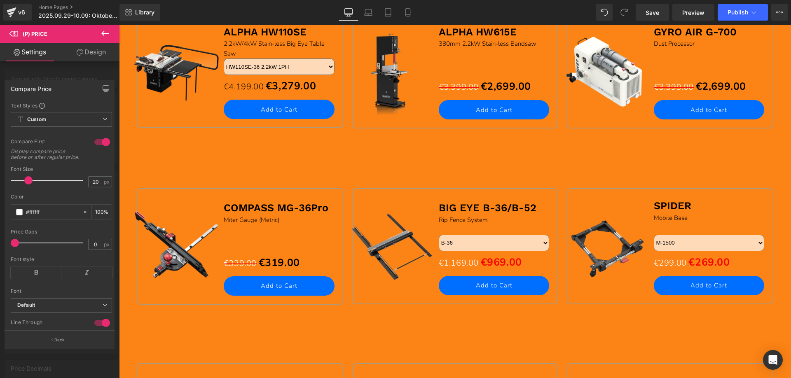
click at [495, 265] on div at bounding box center [455, 202] width 672 height 354
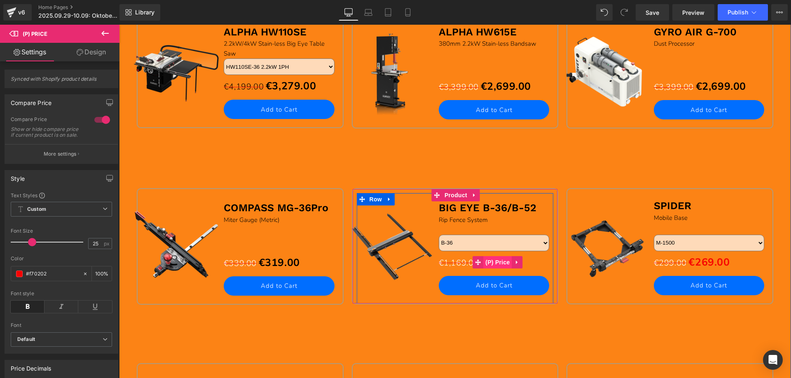
click at [493, 265] on span "(P) Price" at bounding box center [497, 262] width 29 height 12
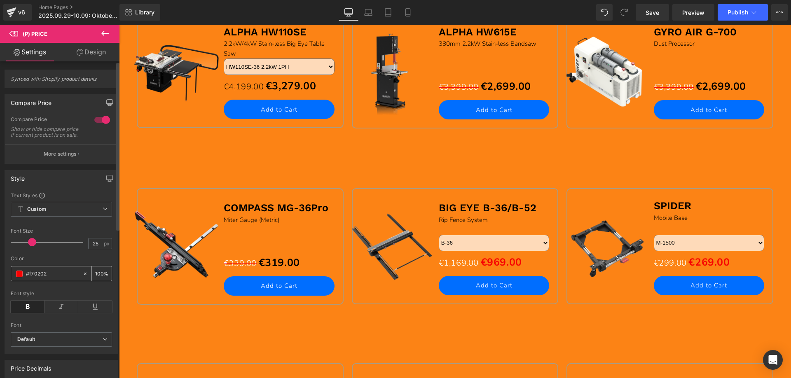
click at [19, 277] on span at bounding box center [19, 274] width 7 height 7
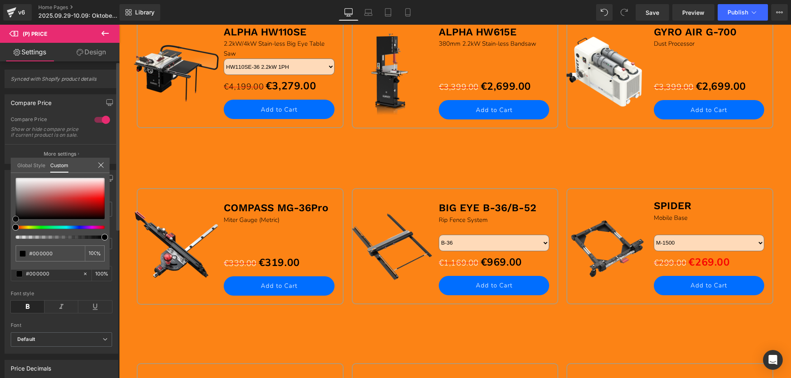
drag, startPoint x: 102, startPoint y: 199, endPoint x: 244, endPoint y: 211, distance: 142.3
click at [0, 232] on div "Style Text Styles Custom Custom Setup Global Style Custom Setup Global Style 25…" at bounding box center [61, 259] width 123 height 190
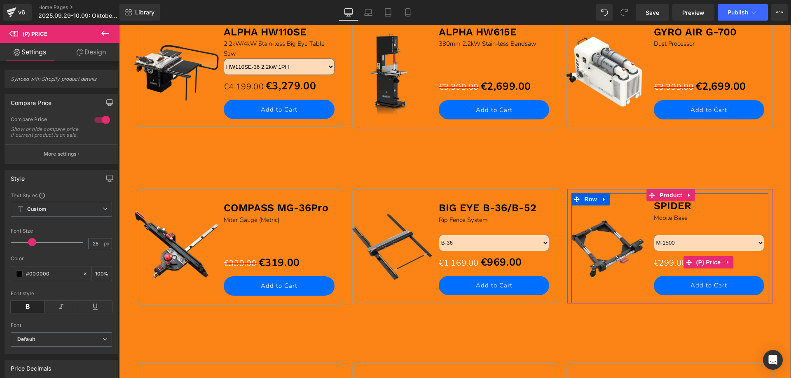
click at [706, 263] on span "(P) Price" at bounding box center [709, 262] width 29 height 12
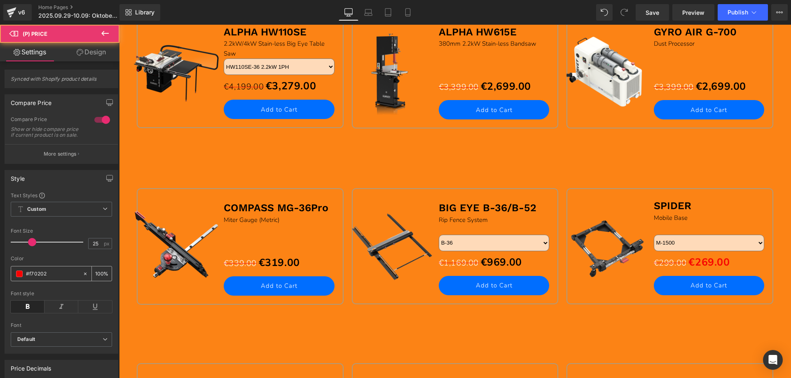
click at [19, 277] on span at bounding box center [19, 274] width 7 height 7
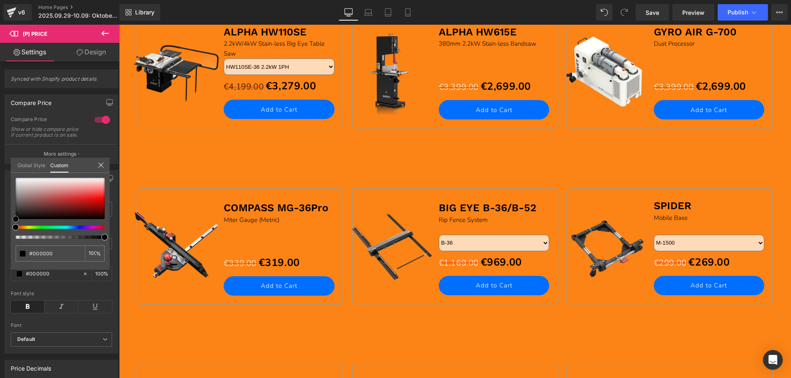
drag, startPoint x: 101, startPoint y: 199, endPoint x: 102, endPoint y: 205, distance: 5.9
click at [0, 238] on html "(P) Price You are previewing how the will restyle your page. You can not edit E…" at bounding box center [395, 189] width 791 height 378
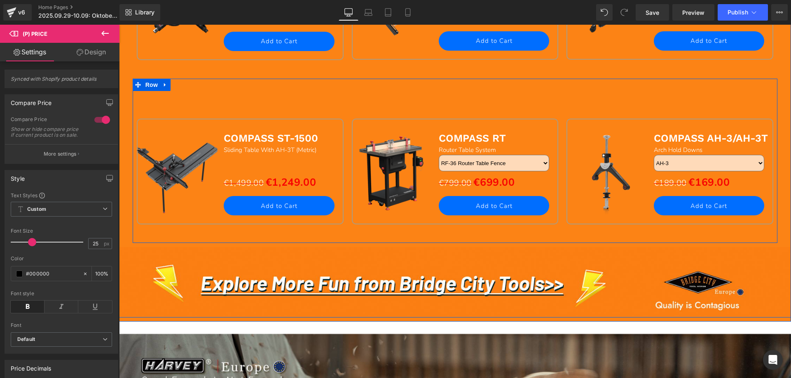
scroll to position [989, 0]
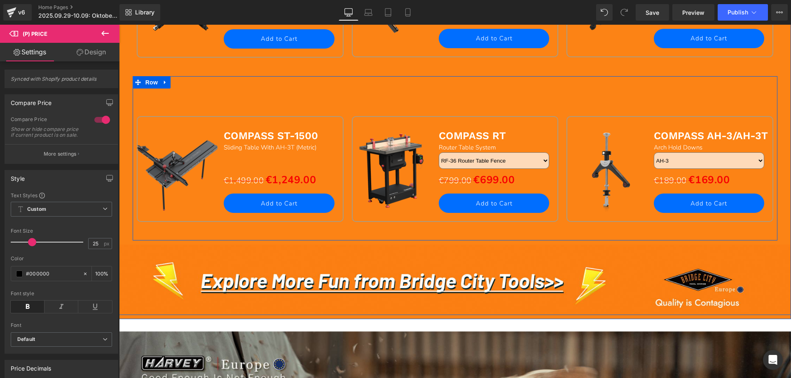
click at [236, 137] on b "COMPASS ST-1500" at bounding box center [271, 136] width 94 height 12
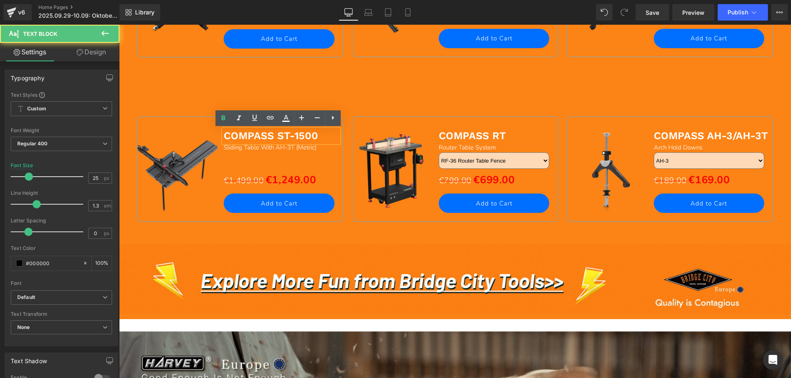
click at [232, 138] on b "COMPASS ST-1500" at bounding box center [271, 136] width 94 height 12
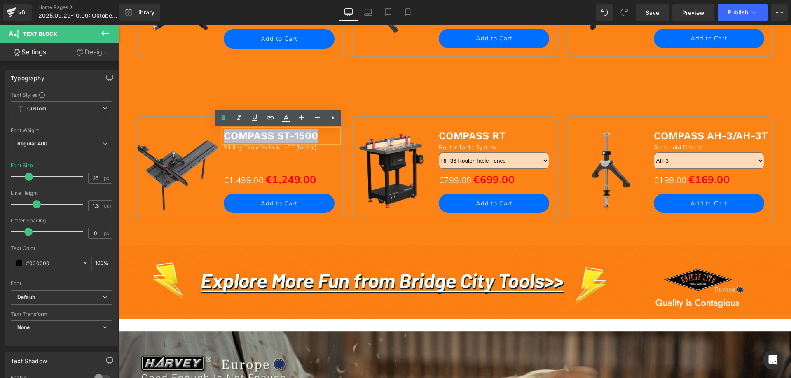
drag, startPoint x: 222, startPoint y: 136, endPoint x: 327, endPoint y: 136, distance: 104.7
click at [327, 136] on p "COMPASS ST-1500" at bounding box center [281, 136] width 115 height 14
click at [285, 118] on icon at bounding box center [286, 117] width 5 height 5
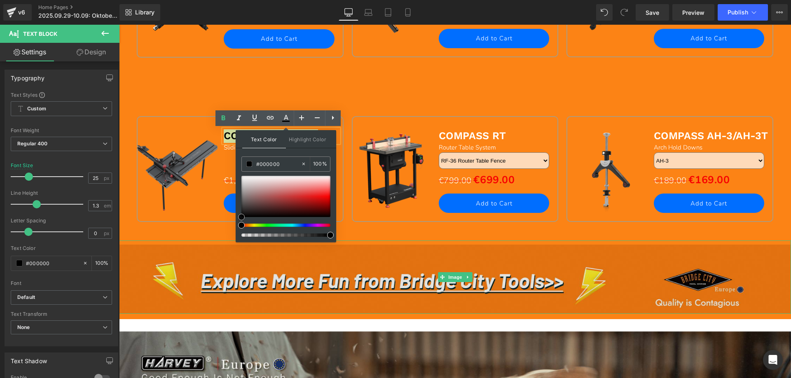
drag, startPoint x: 360, startPoint y: 202, endPoint x: 228, endPoint y: 245, distance: 138.3
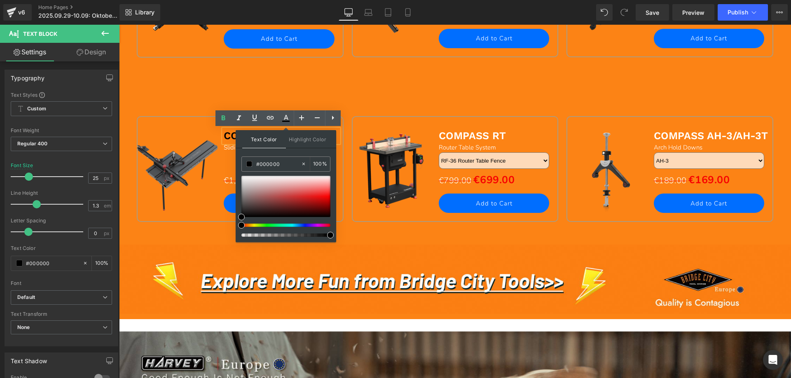
click at [181, 94] on div "Sale Off (P) Image COMPASS ST-1500 Text Block Sliding Table With AH-3T (Metric)…" at bounding box center [455, 158] width 645 height 165
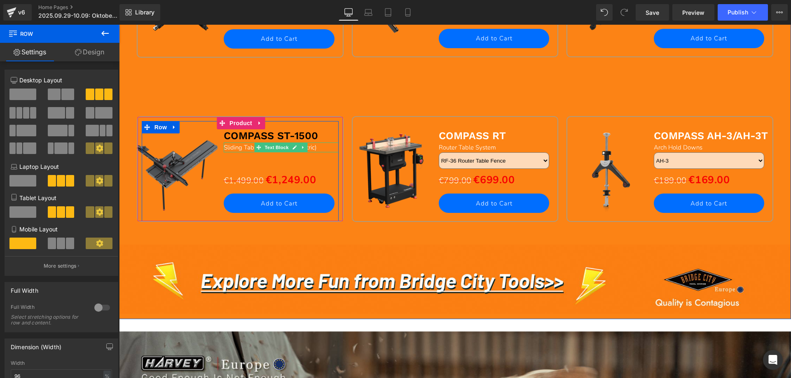
click at [226, 148] on span "Sliding Table With AH-3T (Metric)" at bounding box center [270, 147] width 93 height 8
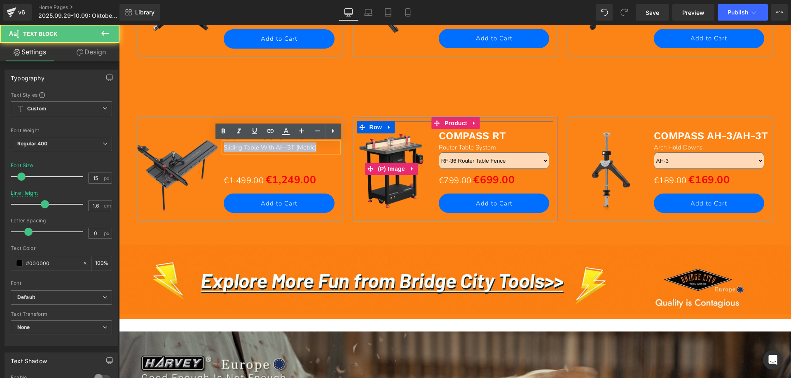
drag, startPoint x: 222, startPoint y: 145, endPoint x: 341, endPoint y: 145, distance: 119.1
click at [341, 145] on div "Sale Off (P) Image COMPASS ST-1500 Text Block Sliding Table With AH-3T (Metric)…" at bounding box center [455, 158] width 645 height 165
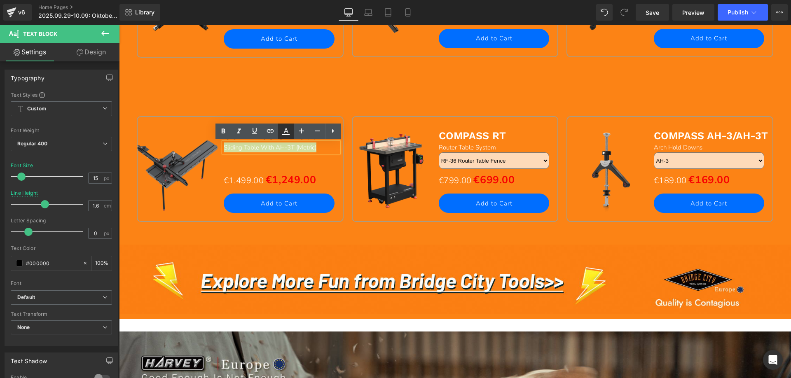
click at [283, 131] on icon at bounding box center [286, 132] width 10 height 10
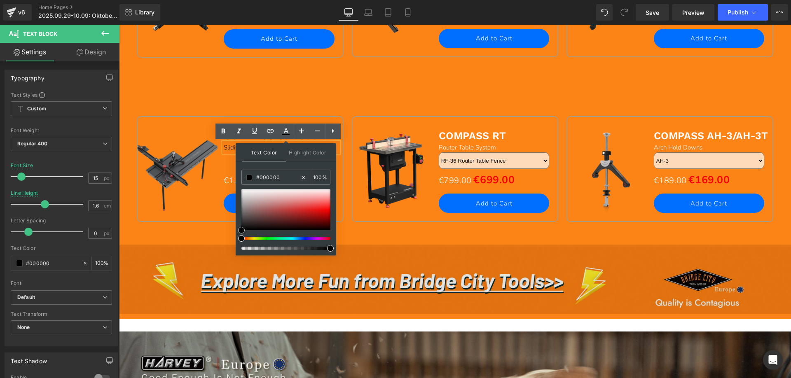
drag, startPoint x: 359, startPoint y: 216, endPoint x: 233, endPoint y: 245, distance: 129.5
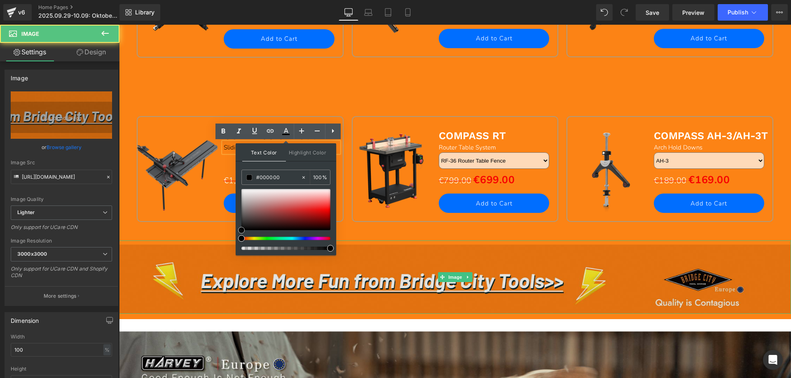
click at [157, 257] on img at bounding box center [455, 277] width 672 height 73
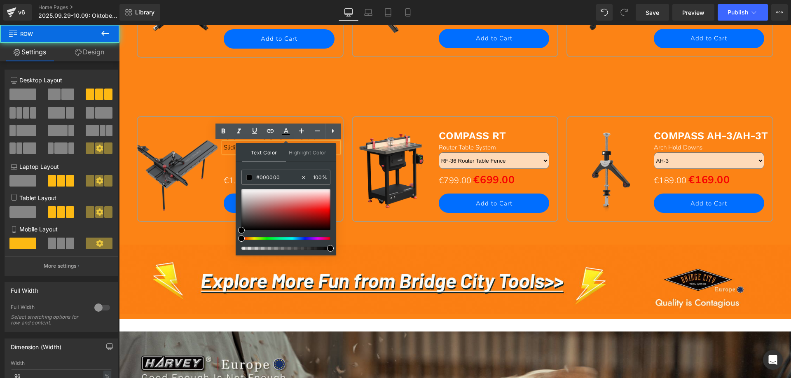
click at [165, 96] on div "Sale Off (P) Image COMPASS ST-1500 Text Block Sliding Table With AH-3T (Metric)…" at bounding box center [455, 158] width 645 height 165
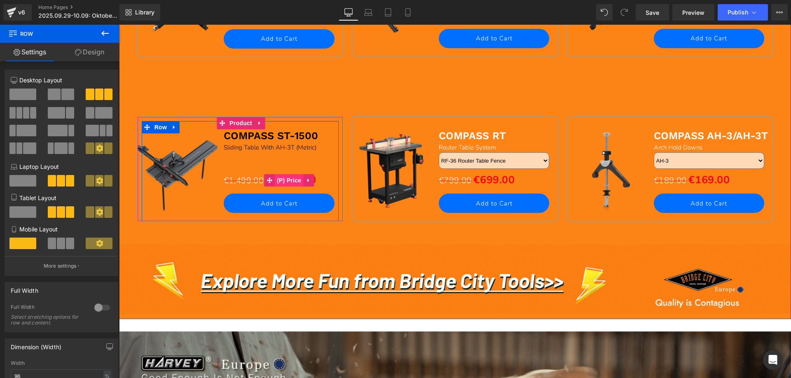
click at [289, 179] on span "(P) Price" at bounding box center [289, 180] width 29 height 12
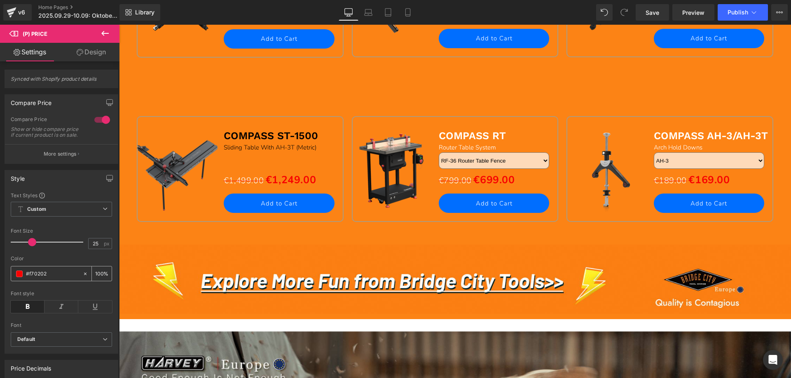
click at [18, 277] on span at bounding box center [19, 274] width 7 height 7
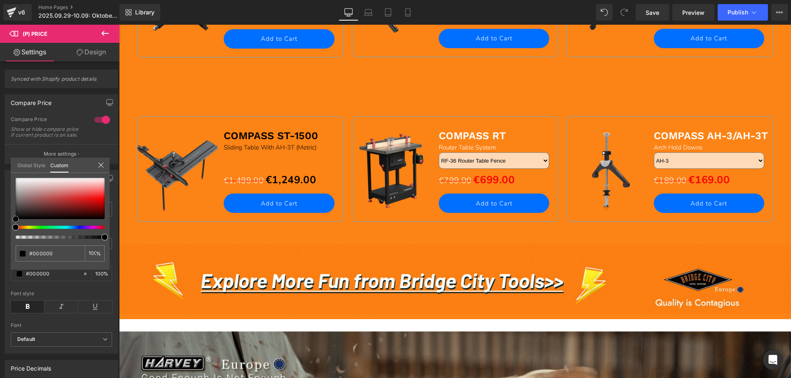
drag, startPoint x: 102, startPoint y: 199, endPoint x: 171, endPoint y: 159, distance: 79.6
click at [0, 236] on html "(P) Price You are previewing how the will restyle your page. You can not edit E…" at bounding box center [395, 189] width 791 height 378
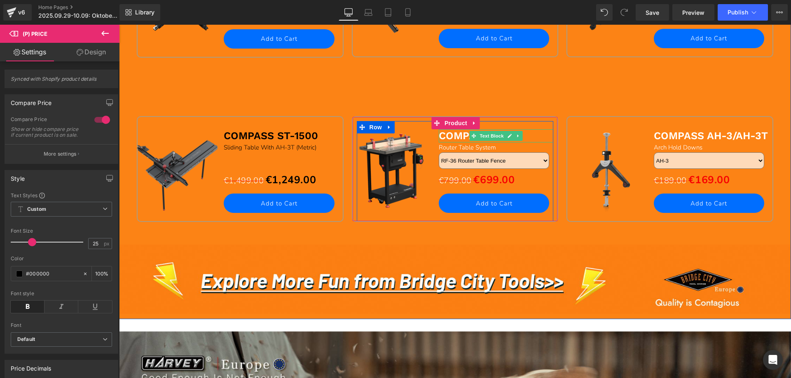
click at [443, 137] on b "COMPASS RT" at bounding box center [472, 136] width 67 height 12
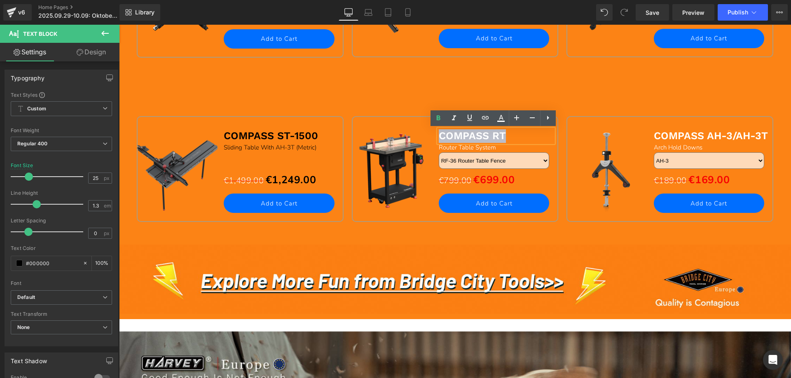
drag, startPoint x: 439, startPoint y: 136, endPoint x: 521, endPoint y: 137, distance: 82.0
click at [521, 137] on p "COMPASS RT" at bounding box center [496, 136] width 115 height 14
click at [504, 119] on icon at bounding box center [501, 118] width 10 height 10
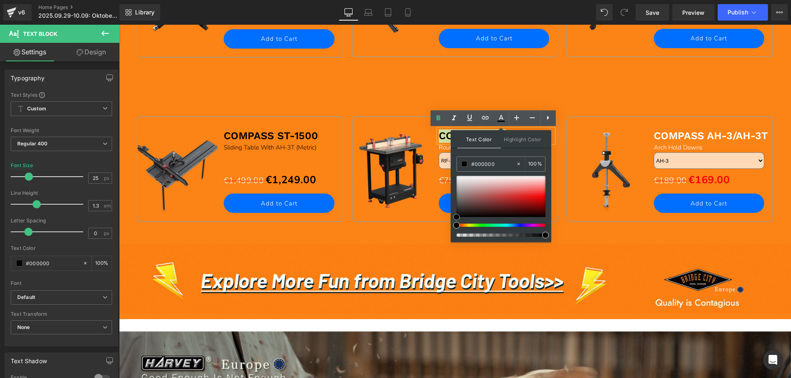
drag, startPoint x: 574, startPoint y: 200, endPoint x: 439, endPoint y: 225, distance: 136.8
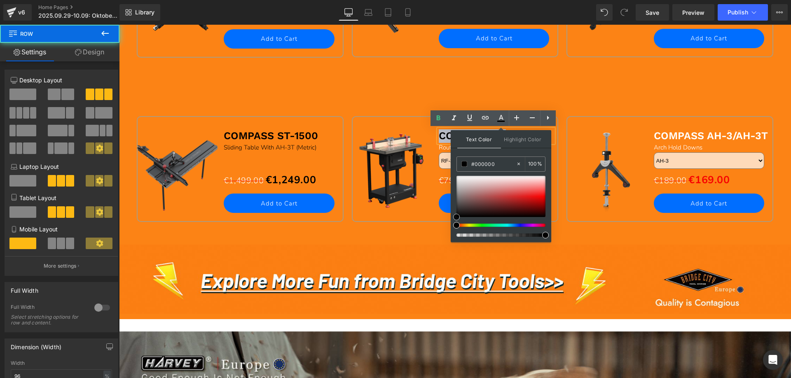
click at [329, 91] on div "Sale Off (P) Image COMPASS ST-1500 Text Block Sliding Table With AH-3T (Metric)…" at bounding box center [455, 158] width 645 height 165
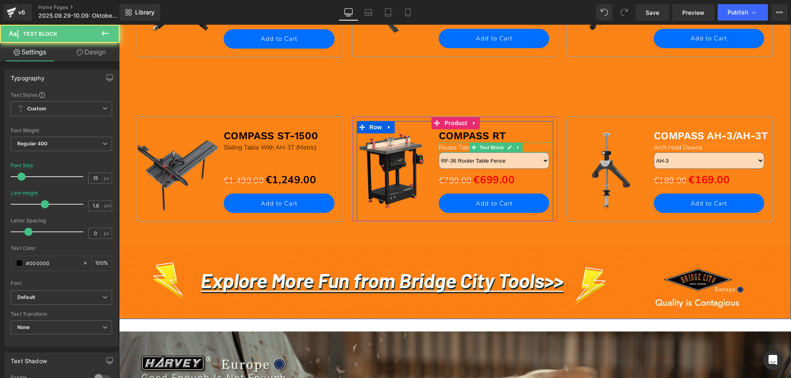
click at [447, 149] on span "Router Table System" at bounding box center [467, 147] width 57 height 8
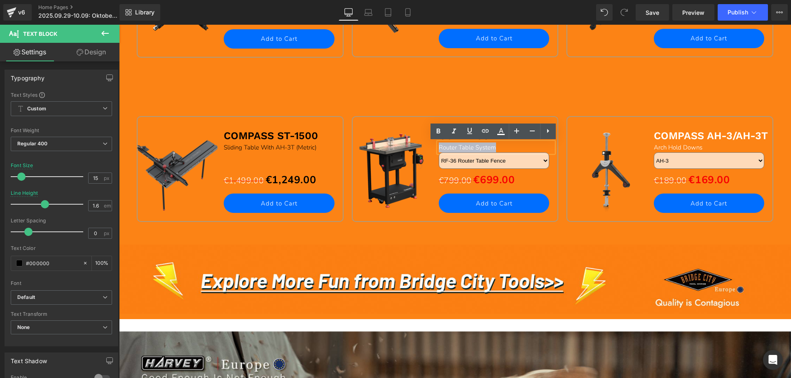
drag, startPoint x: 436, startPoint y: 147, endPoint x: 520, endPoint y: 141, distance: 84.3
click at [526, 147] on div "Router Table System" at bounding box center [496, 148] width 115 height 10
click at [502, 130] on icon at bounding box center [501, 130] width 5 height 5
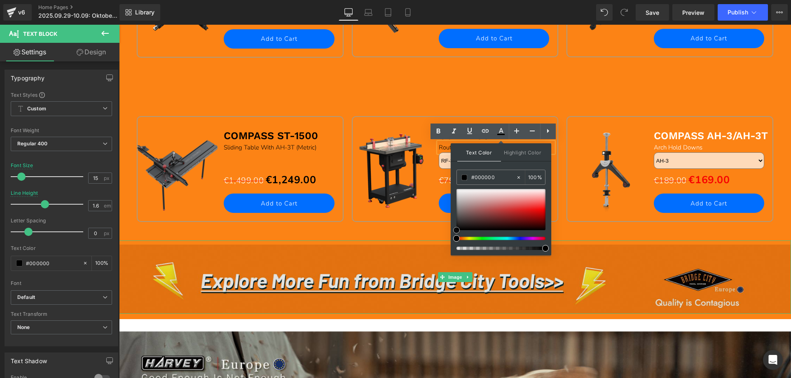
drag, startPoint x: 574, startPoint y: 214, endPoint x: 446, endPoint y: 253, distance: 134.0
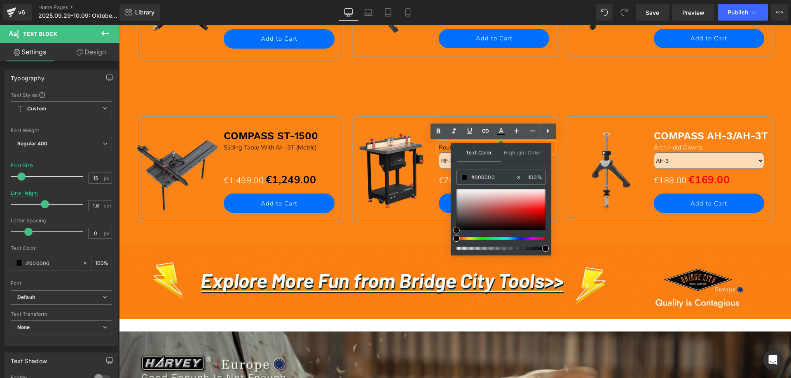
click at [375, 237] on div "Sale Off (P) Image COMPASS RT Text Block Router Table System Text Block RF-36 R…" at bounding box center [455, 178] width 215 height 125
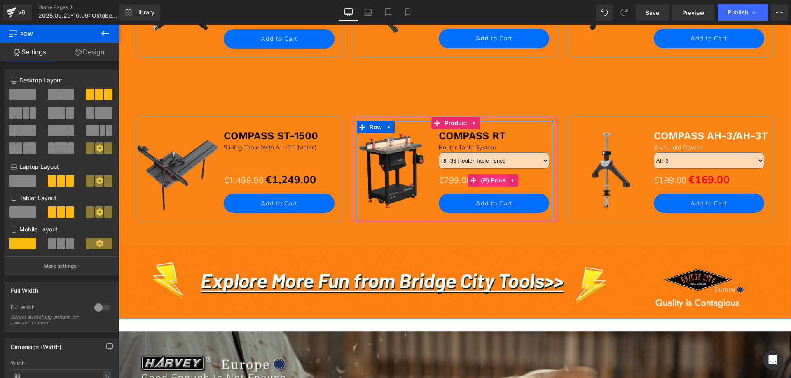
click at [493, 181] on span "(P) Price" at bounding box center [493, 180] width 29 height 12
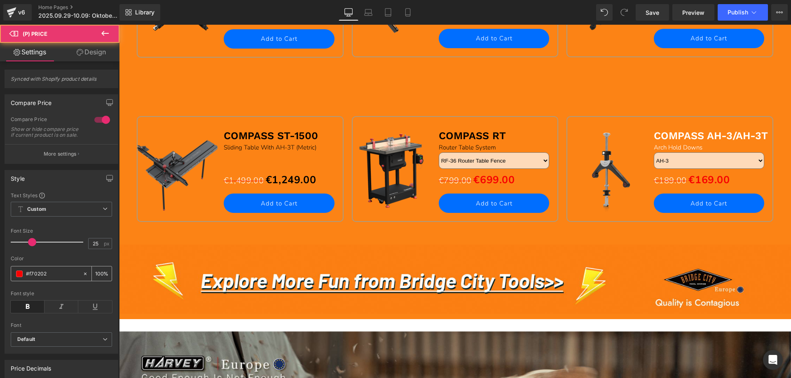
click at [18, 277] on span at bounding box center [19, 274] width 7 height 7
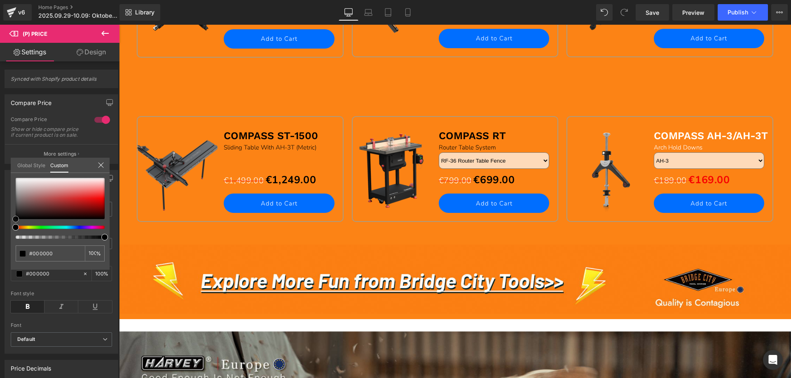
drag, startPoint x: 103, startPoint y: 198, endPoint x: 9, endPoint y: 214, distance: 95.3
click at [0, 244] on html "(P) Price You are previewing how the will restyle your page. You can not edit E…" at bounding box center [395, 189] width 791 height 378
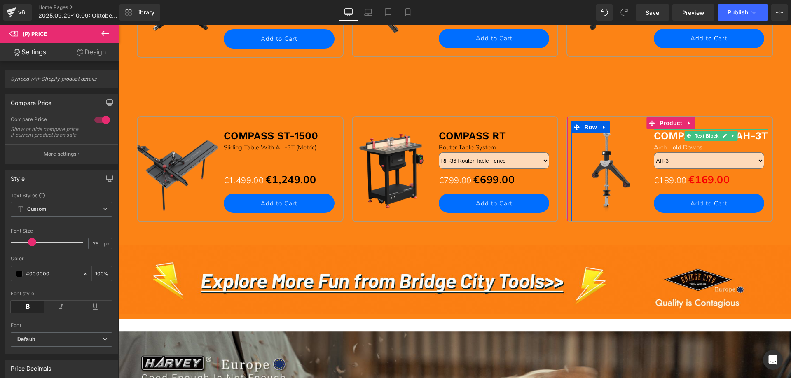
click at [661, 138] on b "COMPASS AH-3/AH-3T" at bounding box center [711, 136] width 114 height 12
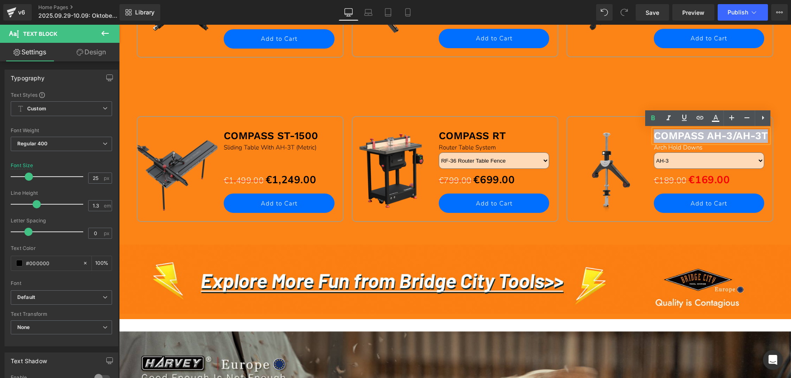
drag, startPoint x: 653, startPoint y: 136, endPoint x: 764, endPoint y: 135, distance: 110.9
click at [764, 135] on b "COMPASS AH-3/AH-3T" at bounding box center [711, 136] width 114 height 12
click at [719, 118] on icon at bounding box center [716, 118] width 10 height 10
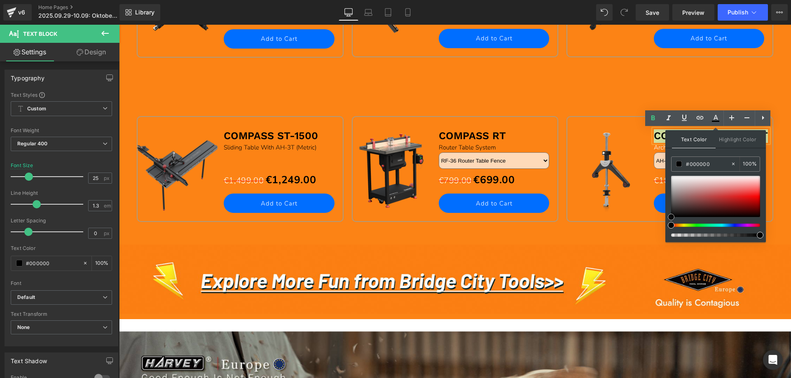
drag, startPoint x: 791, startPoint y: 200, endPoint x: 576, endPoint y: 120, distance: 229.4
click at [525, 80] on div "Sale Off (P) Image COMPASS ST-1500 Text Block Sliding Table With AH-3T (Metric)…" at bounding box center [455, 158] width 645 height 165
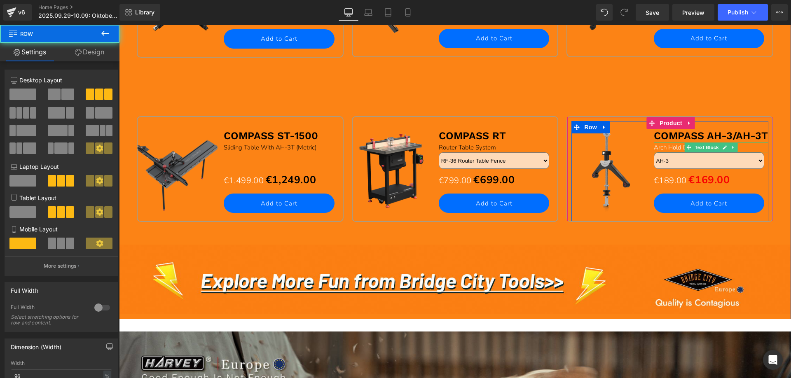
click at [658, 149] on span "Arch Hold Downs" at bounding box center [678, 147] width 49 height 8
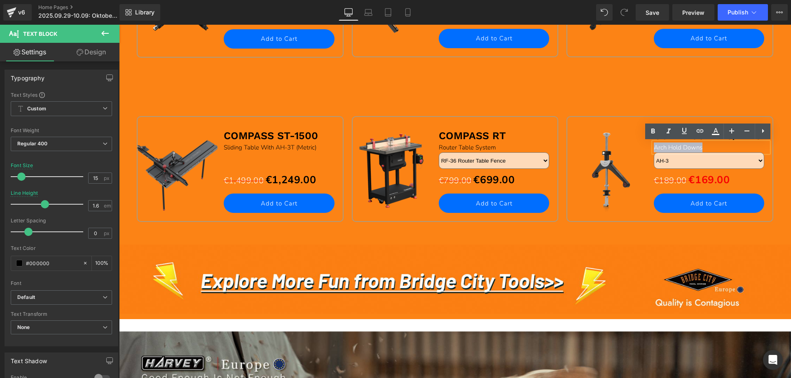
drag, startPoint x: 652, startPoint y: 147, endPoint x: 713, endPoint y: 147, distance: 61.4
click at [713, 147] on div "Arch Hold Downs" at bounding box center [711, 148] width 115 height 10
drag, startPoint x: 715, startPoint y: 132, endPoint x: 595, endPoint y: 117, distance: 120.5
click at [715, 132] on icon at bounding box center [716, 130] width 5 height 5
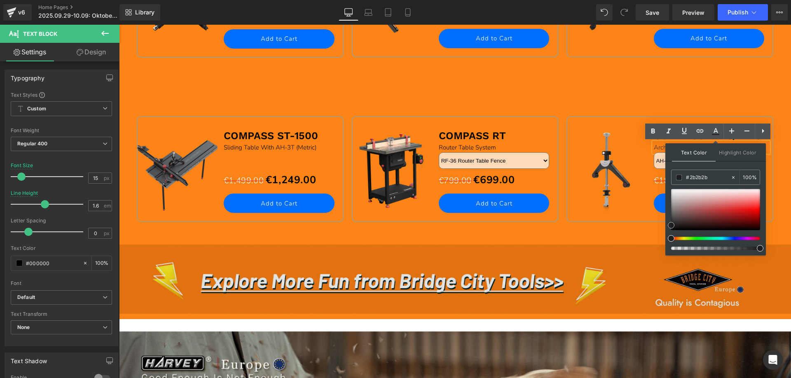
drag, startPoint x: 789, startPoint y: 214, endPoint x: 665, endPoint y: 242, distance: 127.4
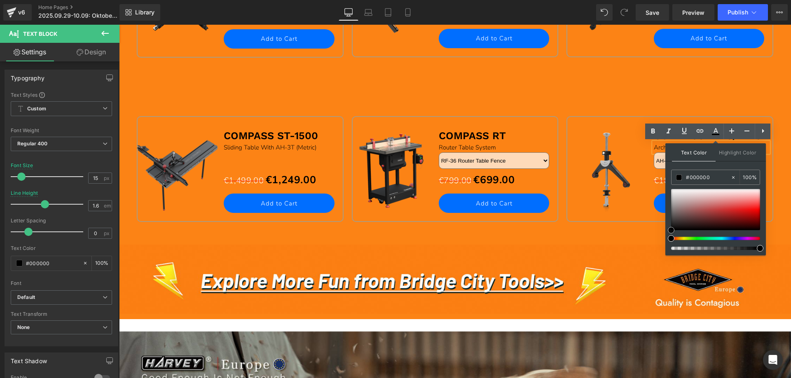
drag, startPoint x: 672, startPoint y: 226, endPoint x: 672, endPoint y: 239, distance: 13.6
click at [672, 239] on div at bounding box center [715, 219] width 89 height 61
click at [541, 91] on div "Sale Off (P) Image COMPASS ST-1500 Text Block Sliding Table With AH-3T (Metric)…" at bounding box center [455, 158] width 645 height 165
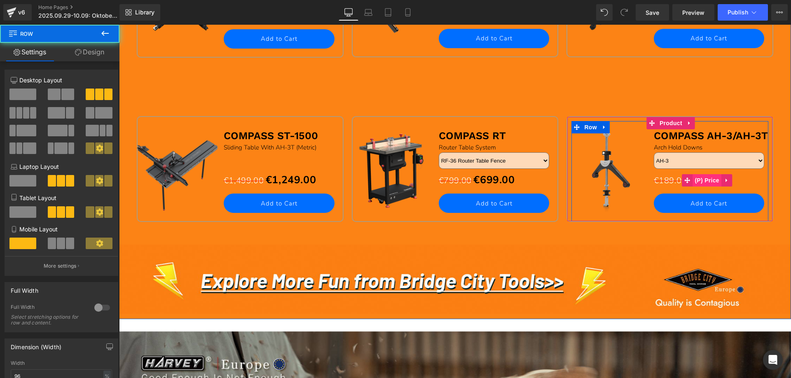
click at [707, 180] on span "(P) Price" at bounding box center [707, 180] width 29 height 12
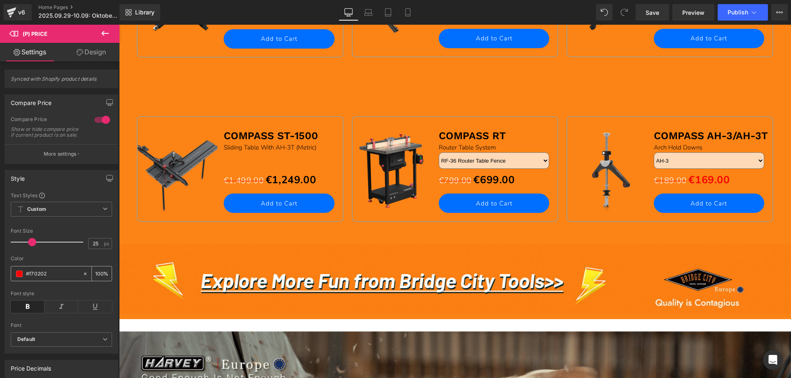
click at [19, 277] on span at bounding box center [19, 274] width 7 height 7
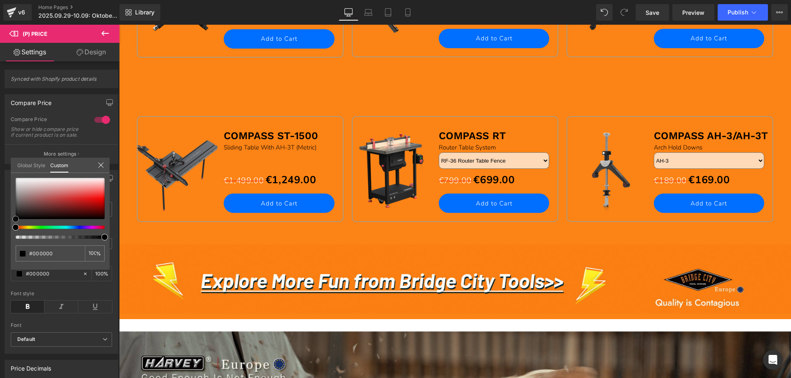
drag, startPoint x: 94, startPoint y: 202, endPoint x: -5, endPoint y: 233, distance: 103.8
click at [0, 233] on html "(P) Price You are previewing how the will restyle your page. You can not edit E…" at bounding box center [395, 189] width 791 height 378
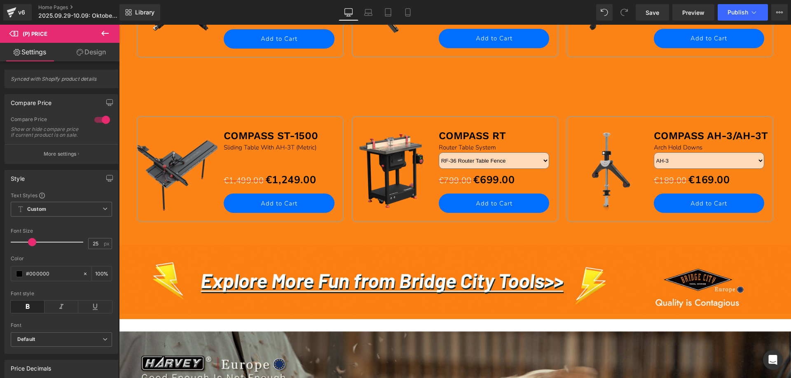
click at [108, 33] on icon at bounding box center [104, 33] width 7 height 5
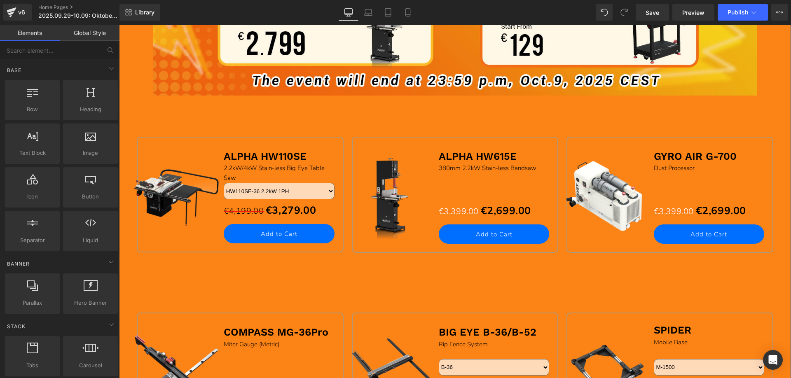
scroll to position [618, 0]
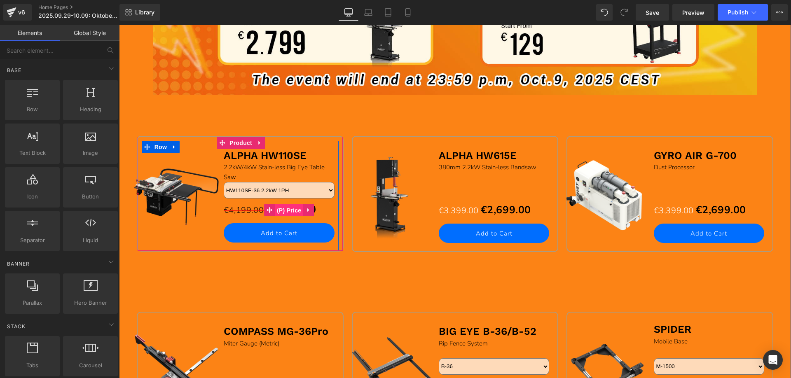
click at [287, 211] on span "(P) Price" at bounding box center [289, 210] width 29 height 12
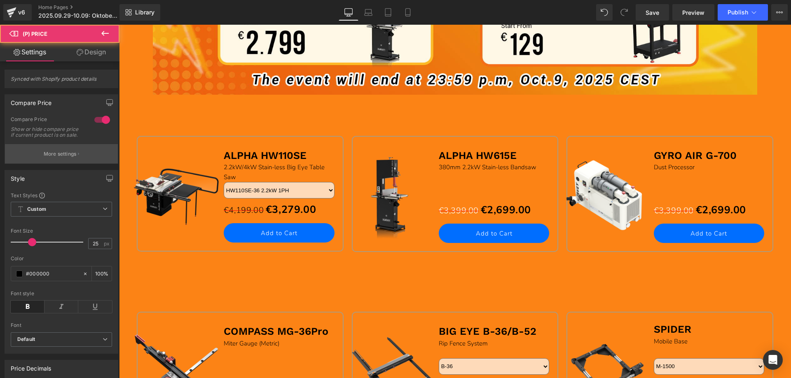
click at [58, 157] on p "More settings" at bounding box center [60, 153] width 33 height 7
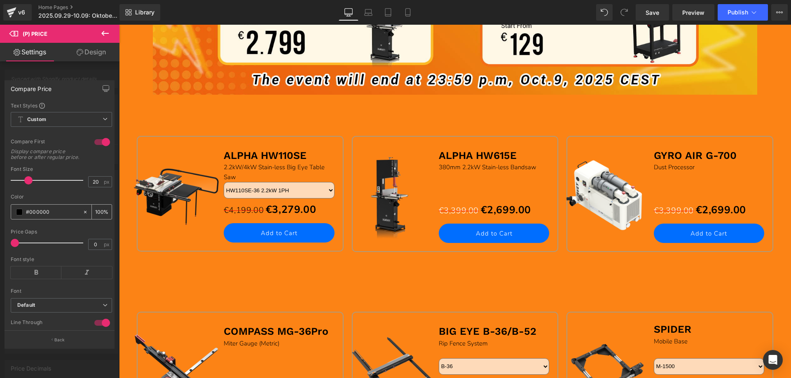
click at [17, 216] on span at bounding box center [19, 212] width 7 height 7
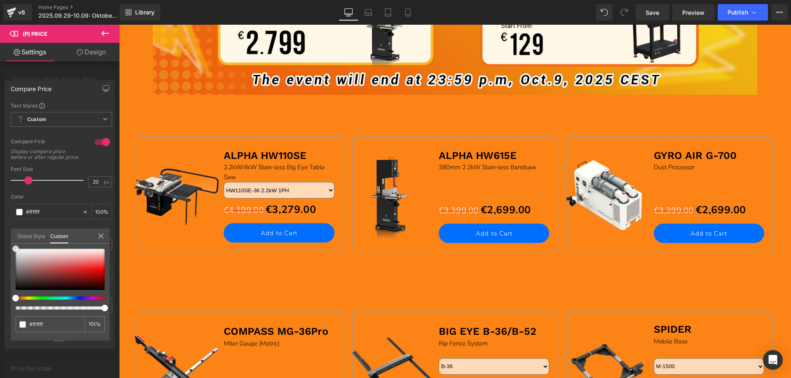
drag, startPoint x: 18, startPoint y: 276, endPoint x: 16, endPoint y: 205, distance: 70.9
click at [0, 231] on html "(P) Price You are previewing how the will restyle your page. You can not edit E…" at bounding box center [395, 189] width 791 height 378
click at [162, 125] on div at bounding box center [455, 202] width 672 height 354
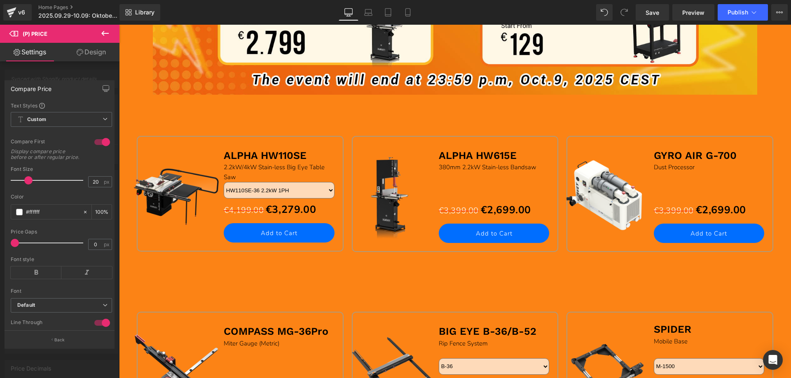
click at [103, 36] on icon at bounding box center [105, 33] width 10 height 10
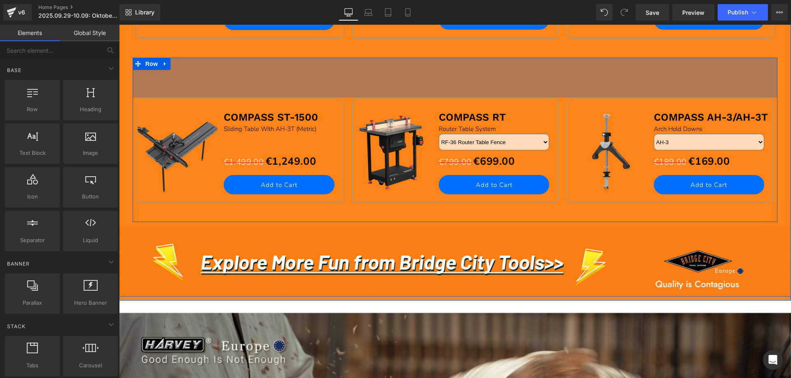
scroll to position [1030, 0]
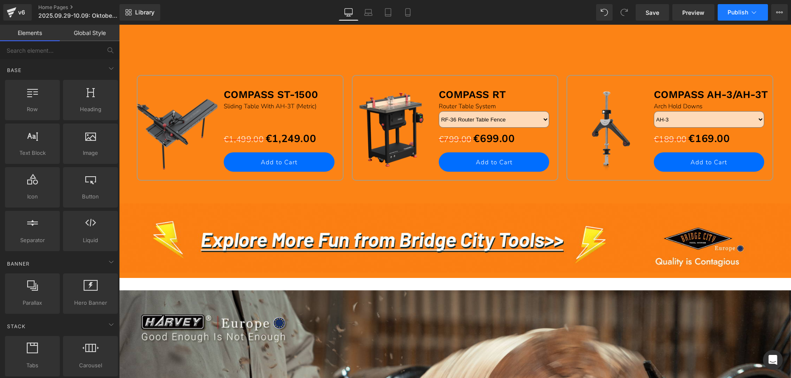
click at [733, 10] on span "Publish" at bounding box center [738, 12] width 21 height 7
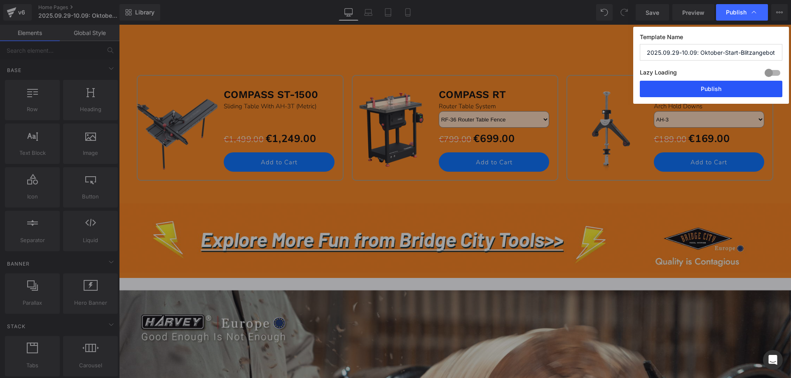
click at [692, 84] on button "Publish" at bounding box center [711, 89] width 143 height 16
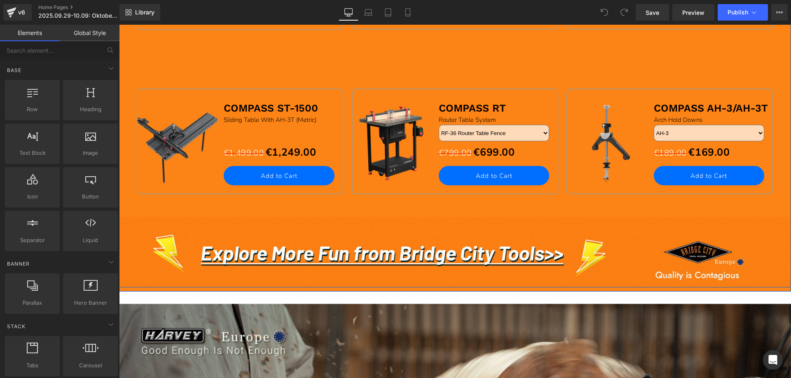
scroll to position [1072, 0]
